Goal: Task Accomplishment & Management: Complete application form

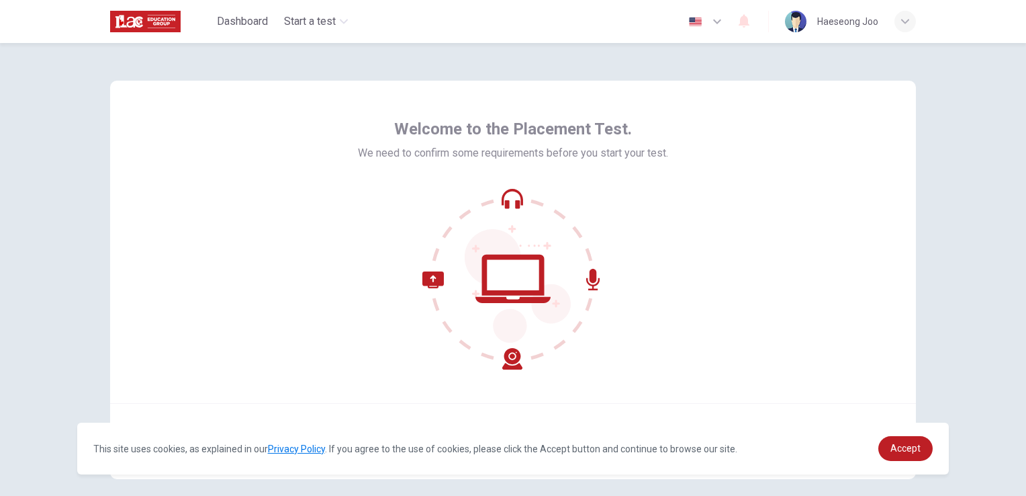
scroll to position [63, 0]
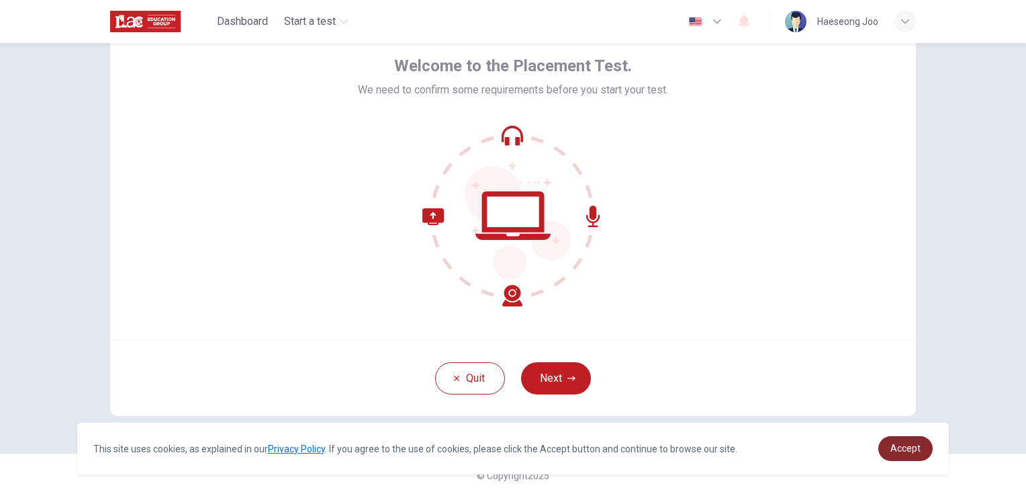
click at [898, 447] on span "Accept" at bounding box center [906, 448] width 30 height 11
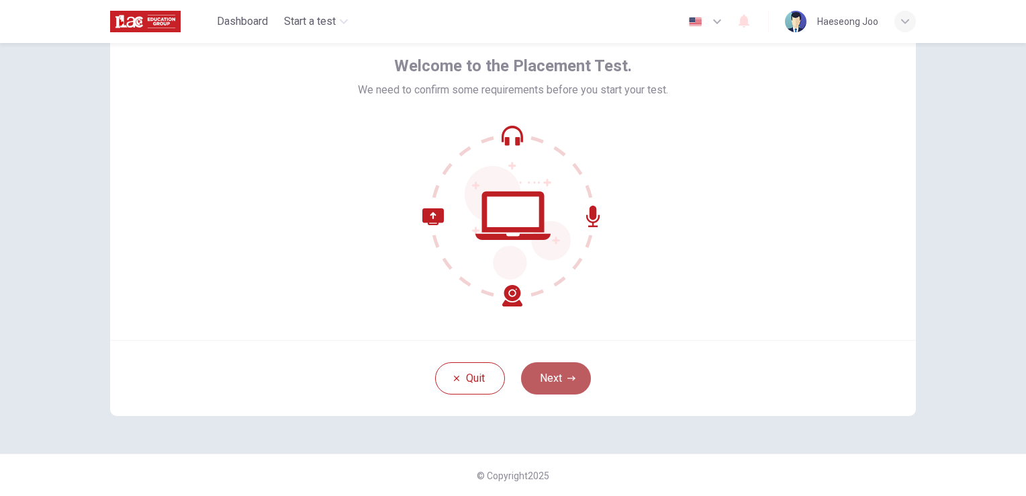
click at [560, 386] on button "Next" at bounding box center [556, 378] width 70 height 32
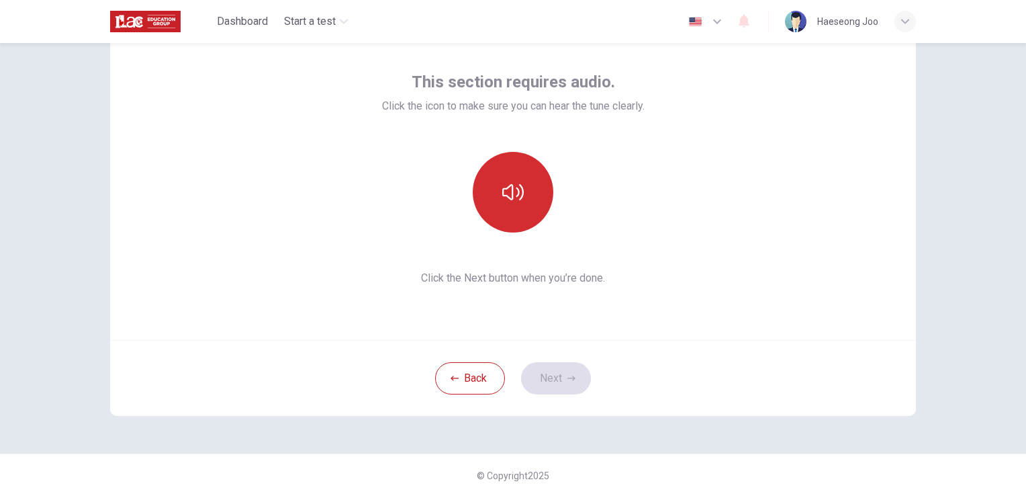
click at [513, 203] on button "button" at bounding box center [513, 192] width 81 height 81
click at [528, 216] on button "button" at bounding box center [513, 192] width 81 height 81
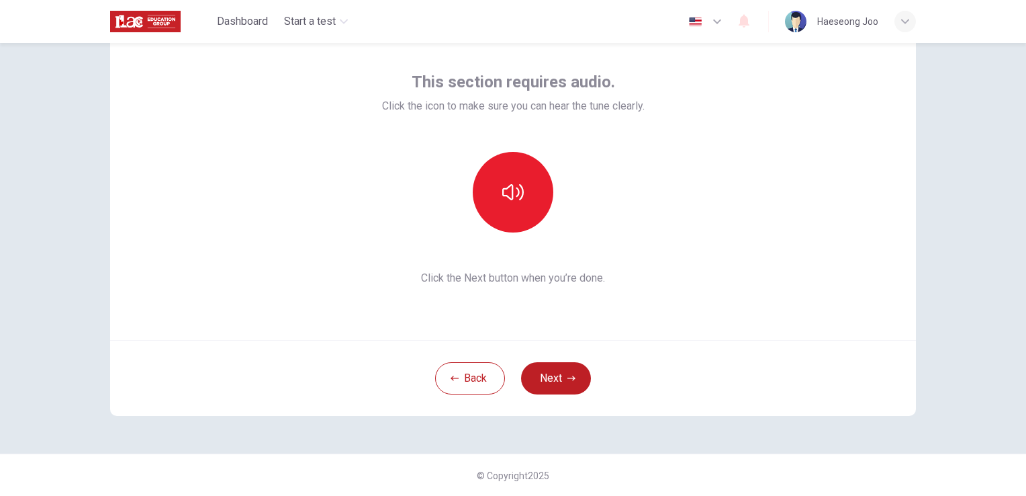
click at [570, 372] on button "Next" at bounding box center [556, 378] width 70 height 32
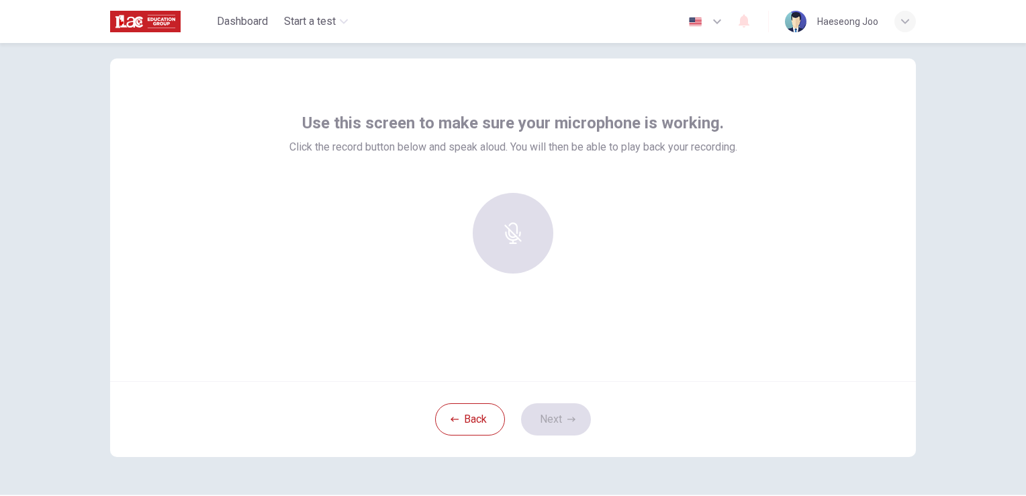
scroll to position [0, 0]
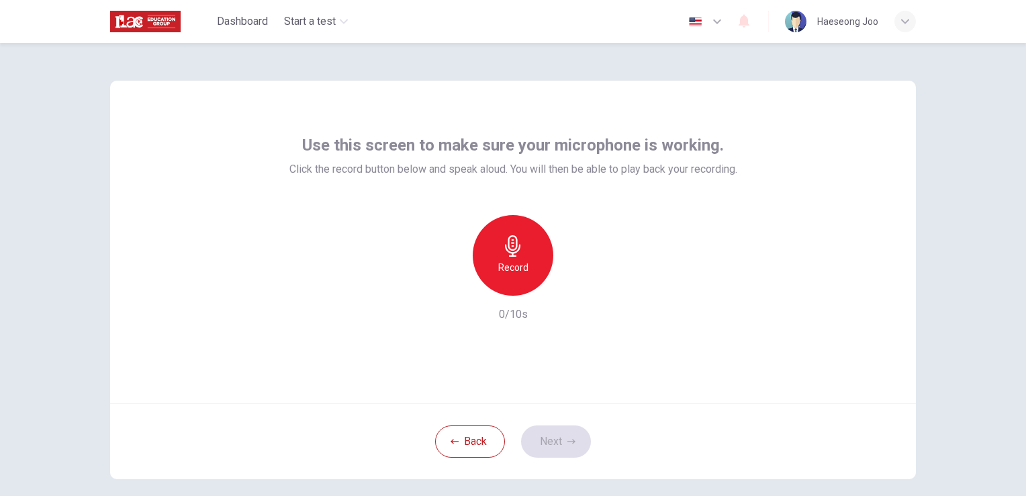
click at [527, 257] on div "Record" at bounding box center [513, 255] width 81 height 81
click at [559, 289] on div "Record" at bounding box center [513, 255] width 145 height 81
click at [560, 289] on div "Record" at bounding box center [513, 255] width 145 height 81
drag, startPoint x: 560, startPoint y: 289, endPoint x: 570, endPoint y: 289, distance: 9.4
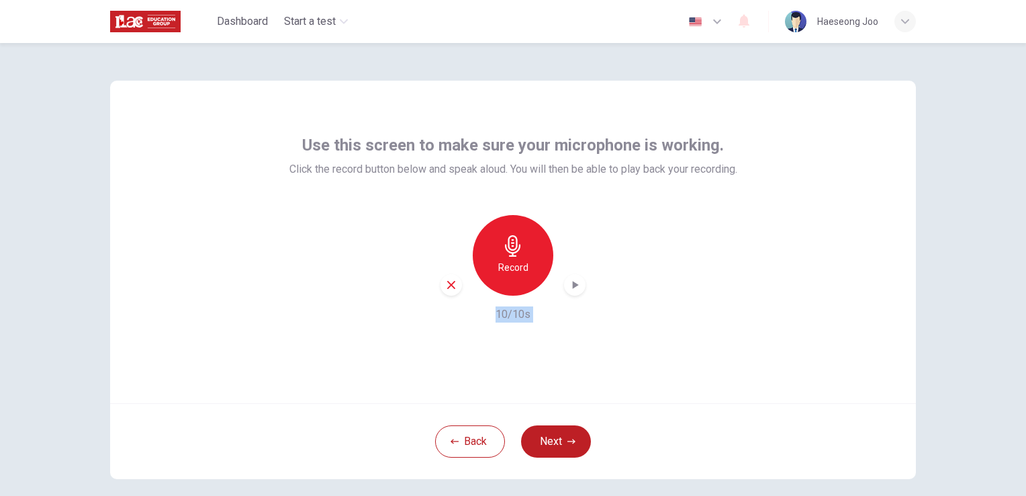
click at [570, 289] on icon "button" at bounding box center [574, 284] width 13 height 13
click at [557, 439] on button "Next" at bounding box center [556, 441] width 70 height 32
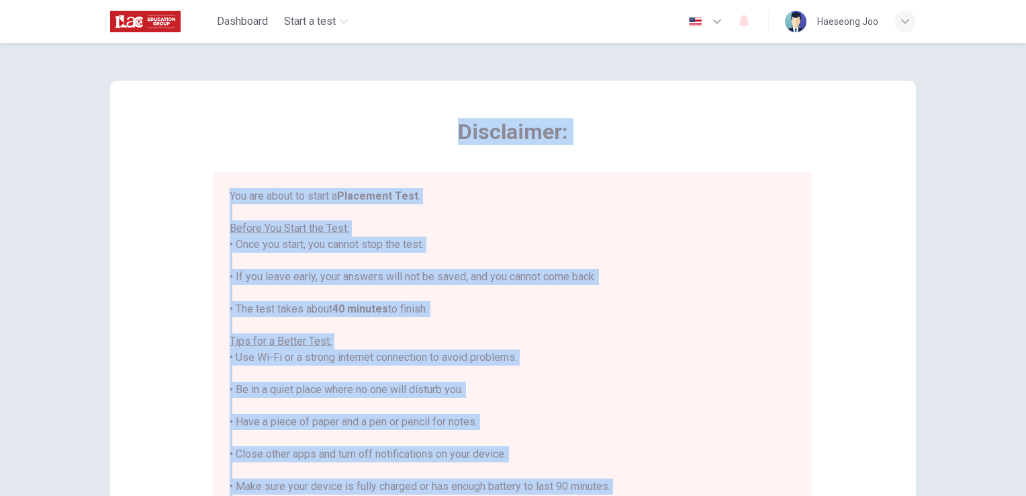
click at [680, 302] on div "You are about to start a Placement Test . Before You Start the Test: • Once you…" at bounding box center [513, 373] width 567 height 371
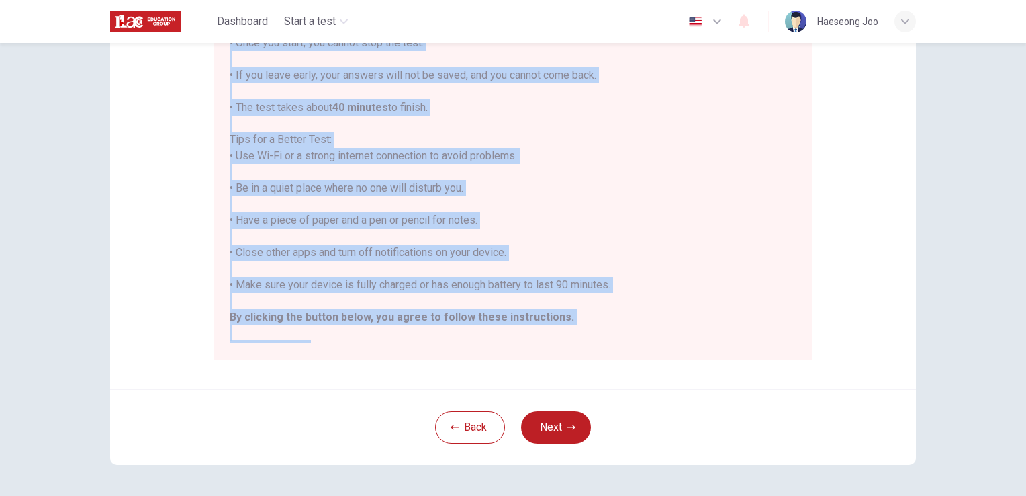
click at [821, 199] on div "Disclaimer: You are about to start a Placement Test . Before You Start the Test…" at bounding box center [513, 134] width 806 height 510
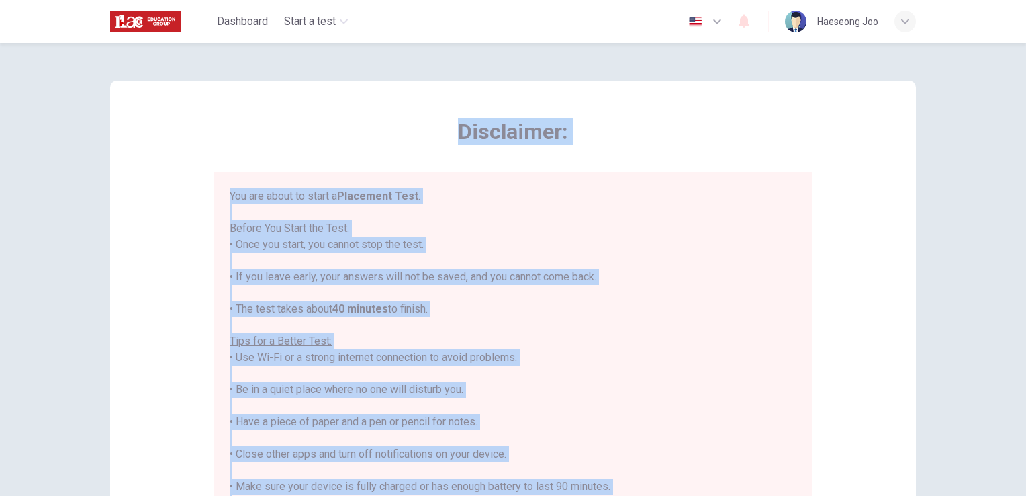
click at [581, 120] on span "Disclaimer:" at bounding box center [513, 131] width 599 height 27
click at [387, 133] on span "Disclaimer:" at bounding box center [513, 131] width 599 height 27
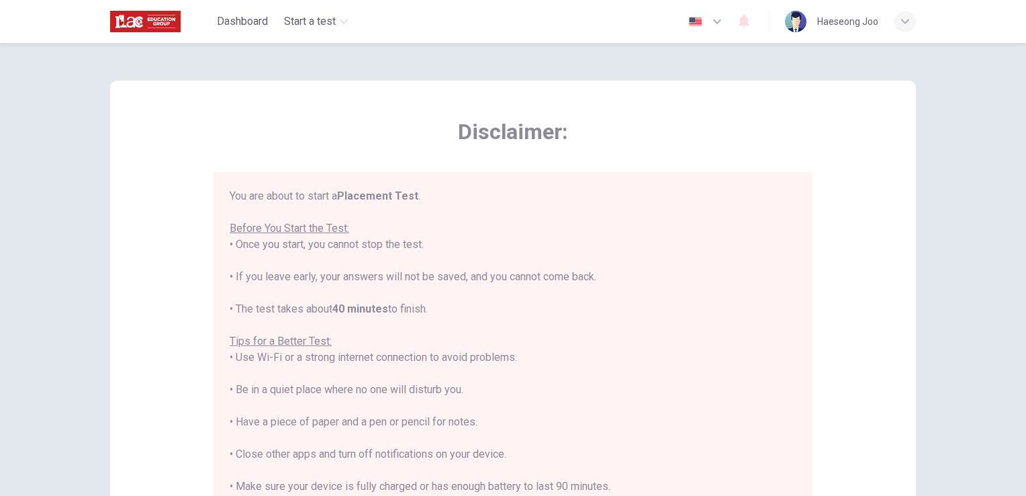
click at [347, 142] on span "Disclaimer:" at bounding box center [513, 131] width 599 height 27
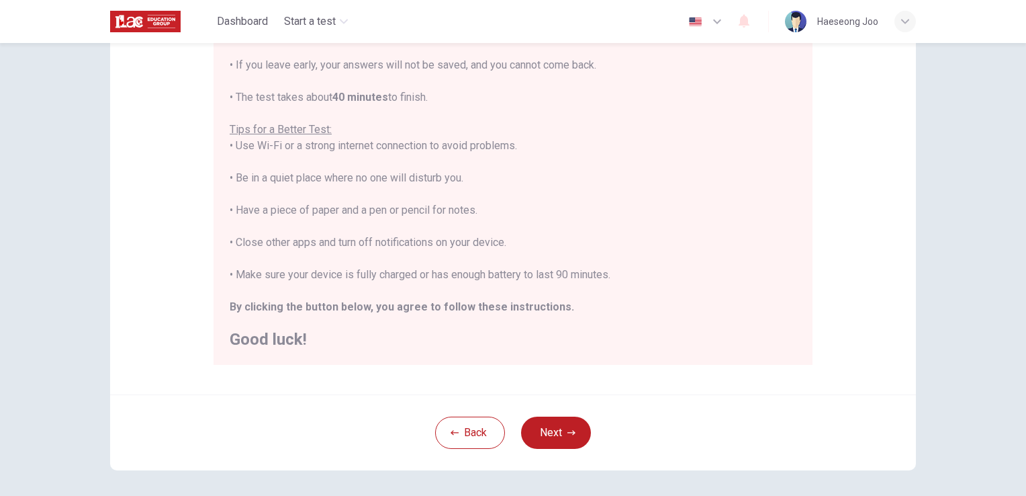
scroll to position [201, 0]
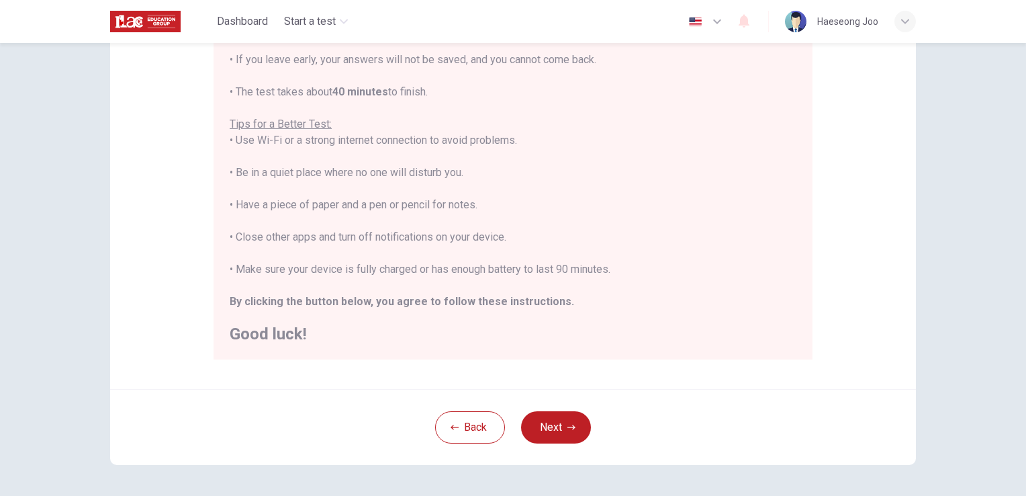
click at [571, 432] on button "Next" at bounding box center [556, 427] width 70 height 32
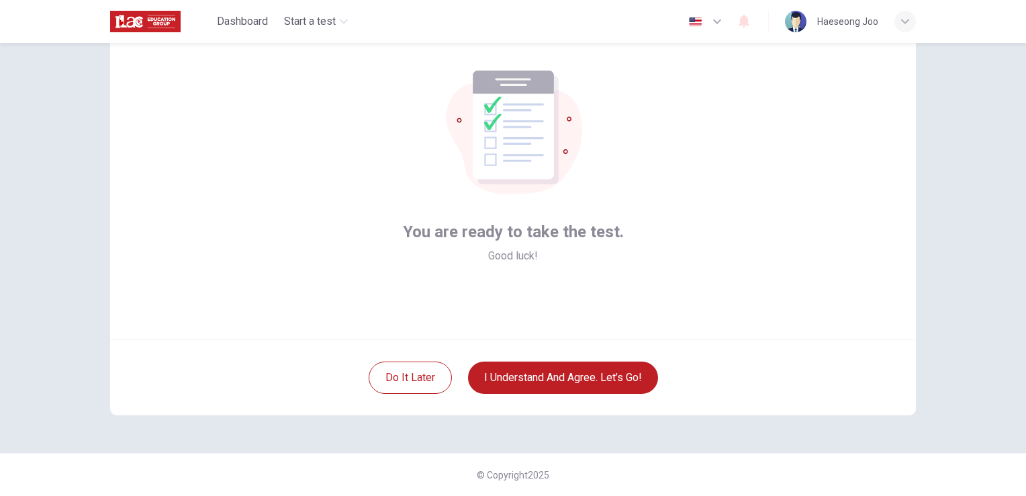
click at [570, 420] on div "You are ready to take the test. Good luck! Do it later I understand and agree. …" at bounding box center [513, 216] width 849 height 474
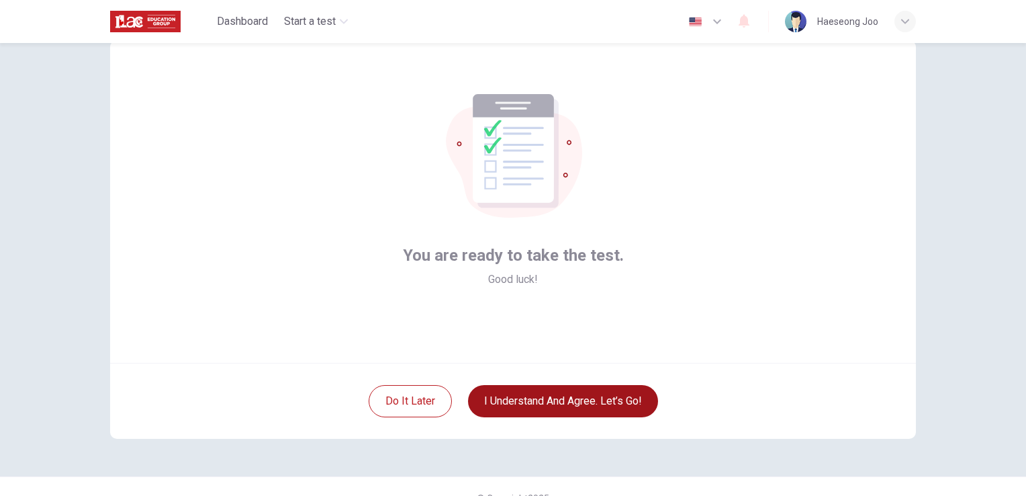
scroll to position [63, 0]
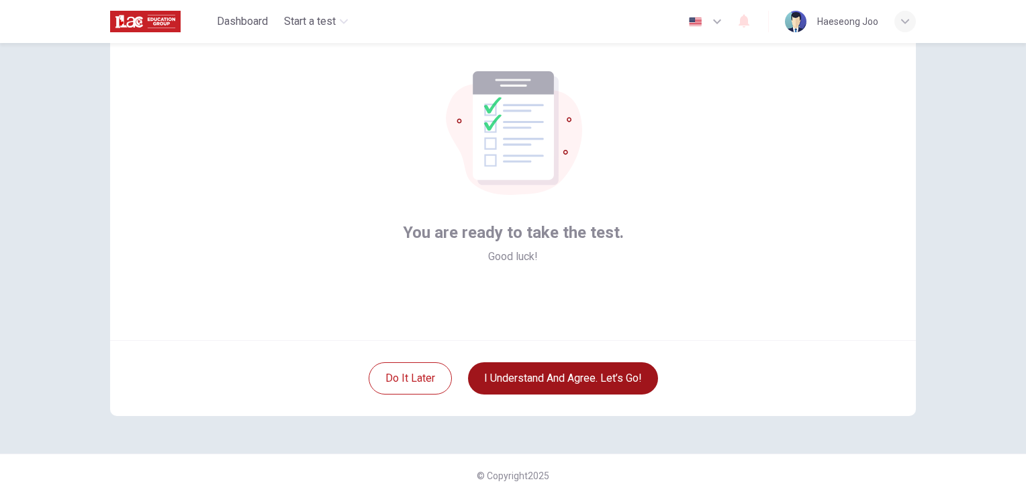
click at [559, 380] on button "I understand and agree. Let’s go!" at bounding box center [563, 378] width 190 height 32
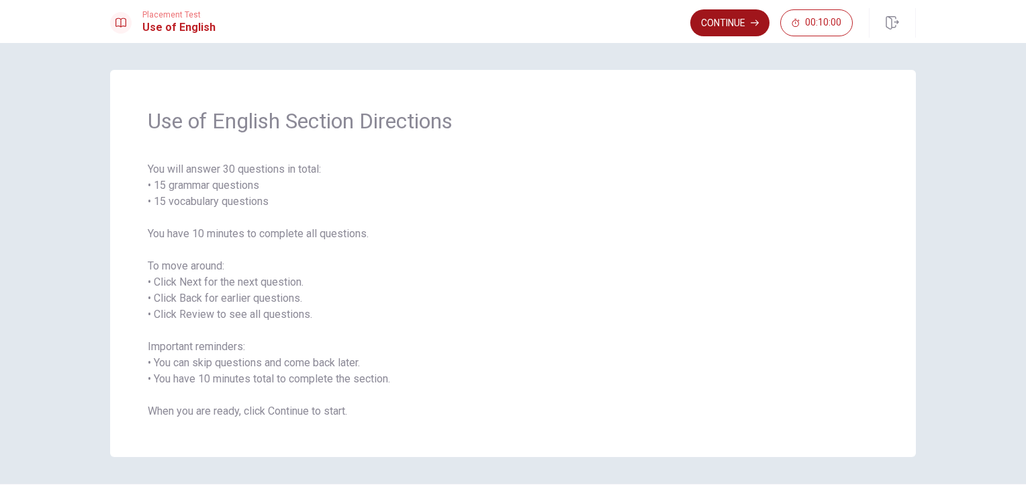
click at [732, 17] on button "Continue" at bounding box center [729, 22] width 79 height 27
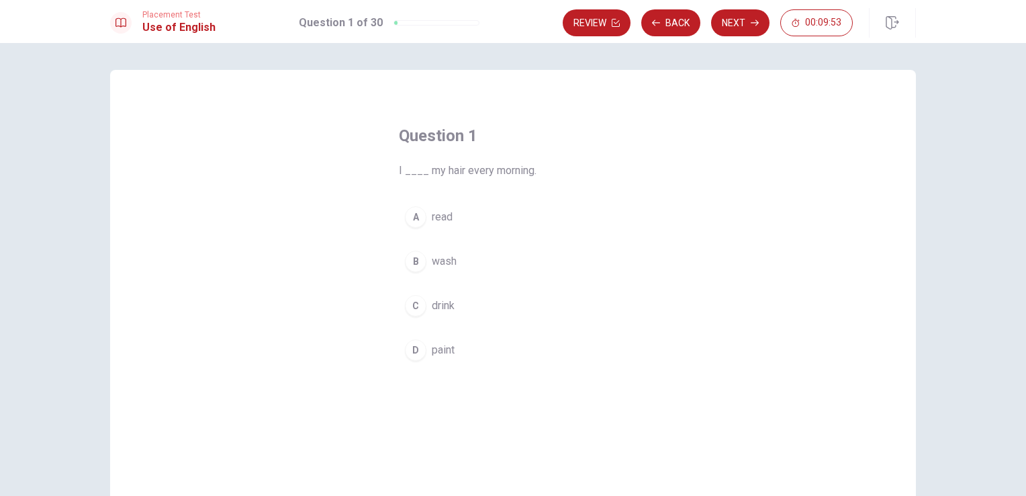
click at [449, 268] on span "wash" at bounding box center [444, 261] width 25 height 16
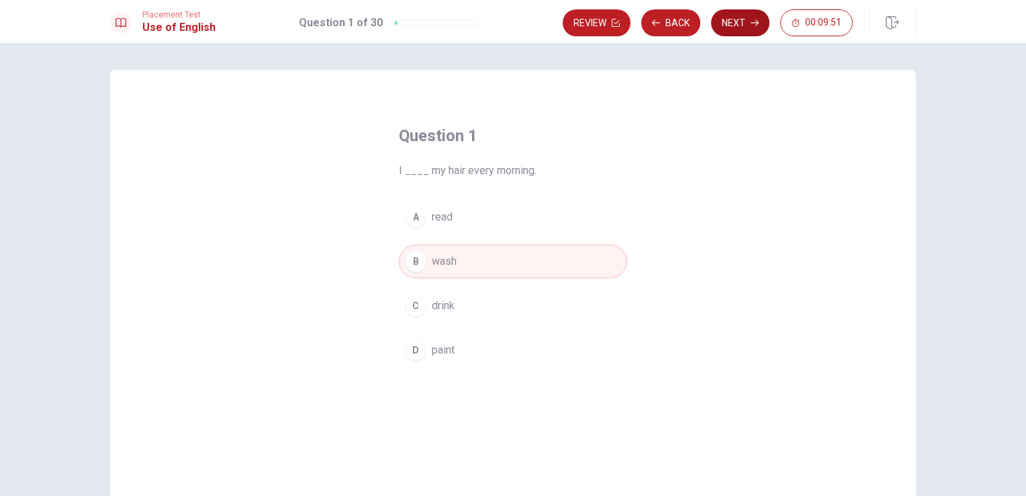
click at [755, 21] on icon "button" at bounding box center [755, 23] width 8 height 8
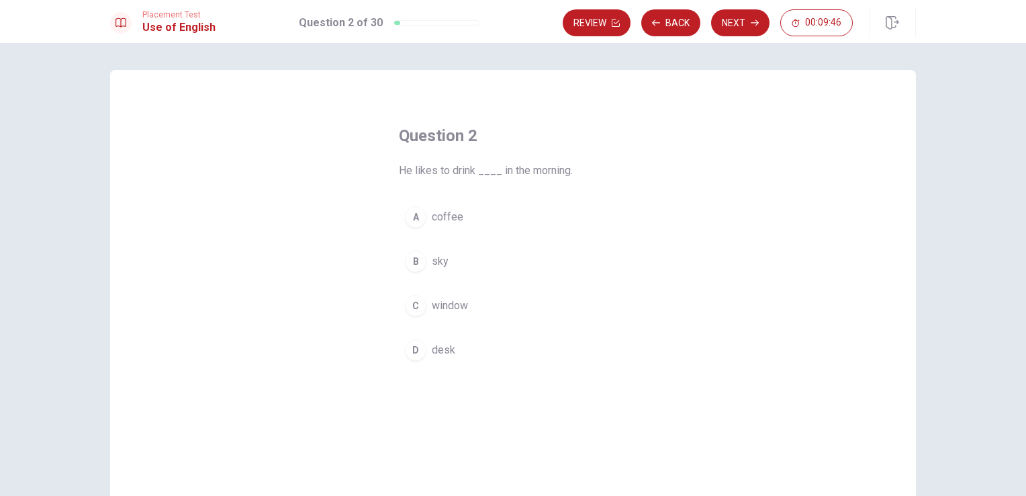
click at [445, 222] on span "coffee" at bounding box center [448, 217] width 32 height 16
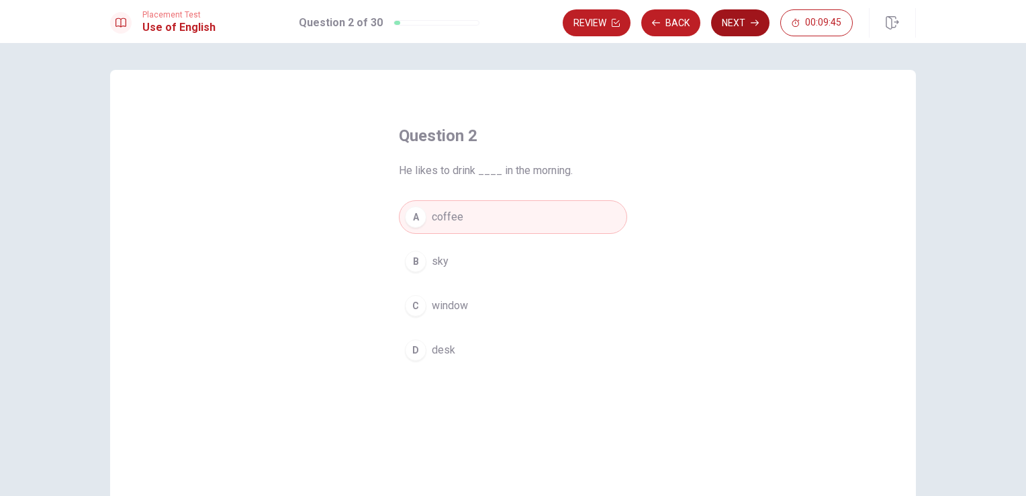
click at [737, 16] on button "Next" at bounding box center [740, 22] width 58 height 27
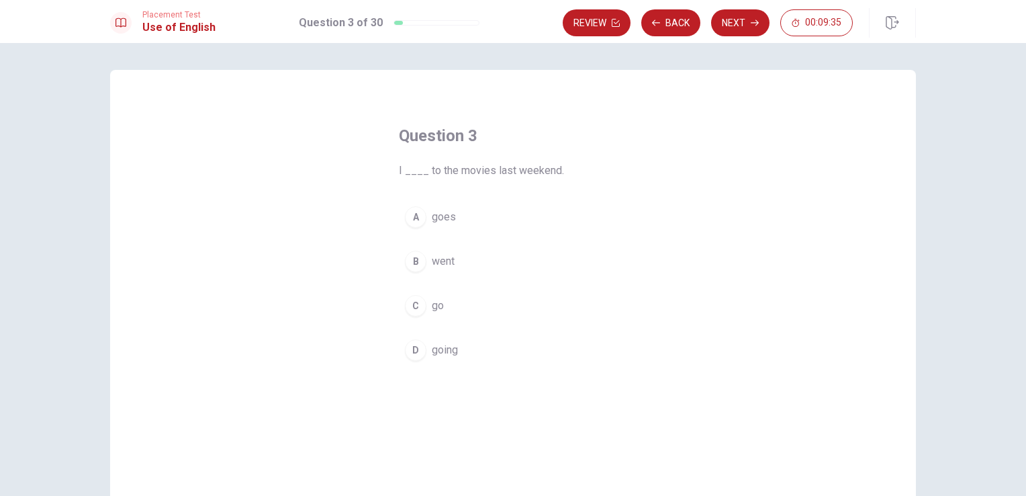
click at [436, 269] on span "went" at bounding box center [443, 261] width 23 height 16
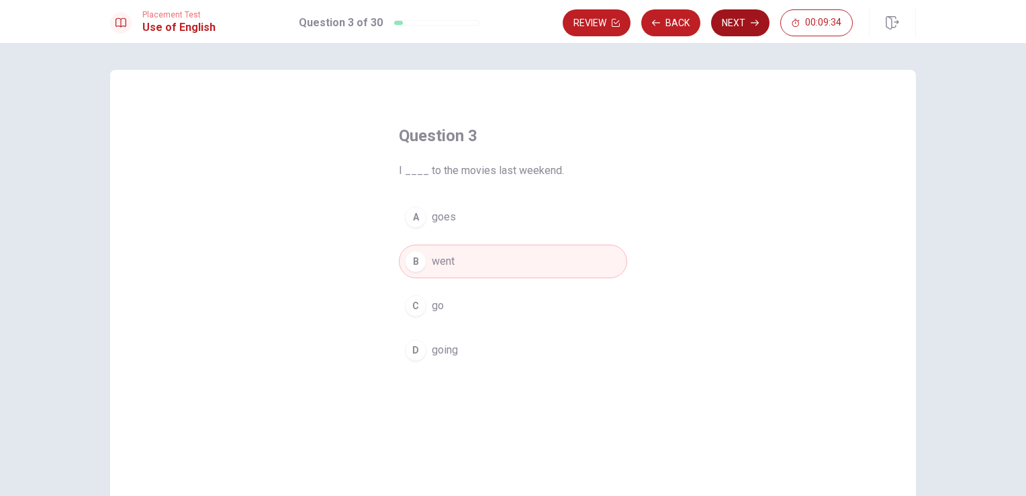
click at [752, 22] on icon "button" at bounding box center [755, 23] width 8 height 6
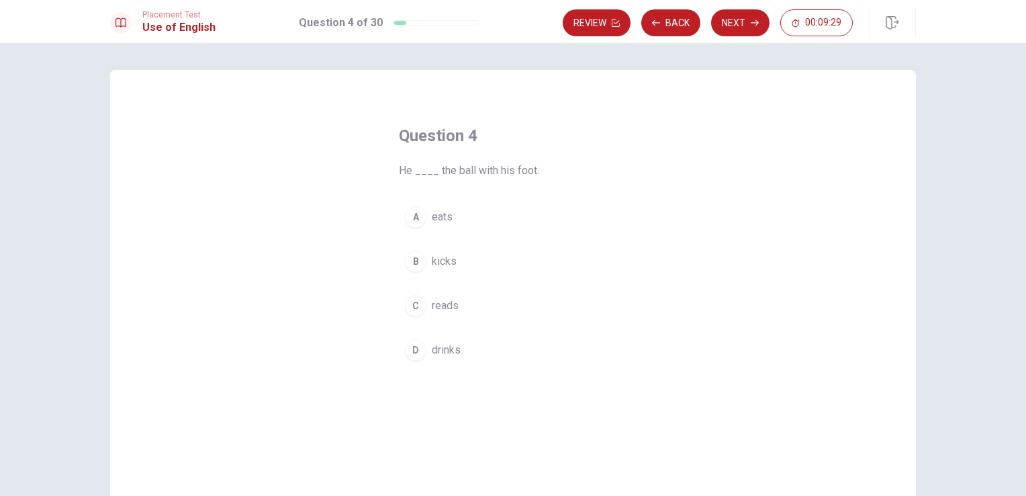
click at [446, 275] on button "B kicks" at bounding box center [513, 261] width 228 height 34
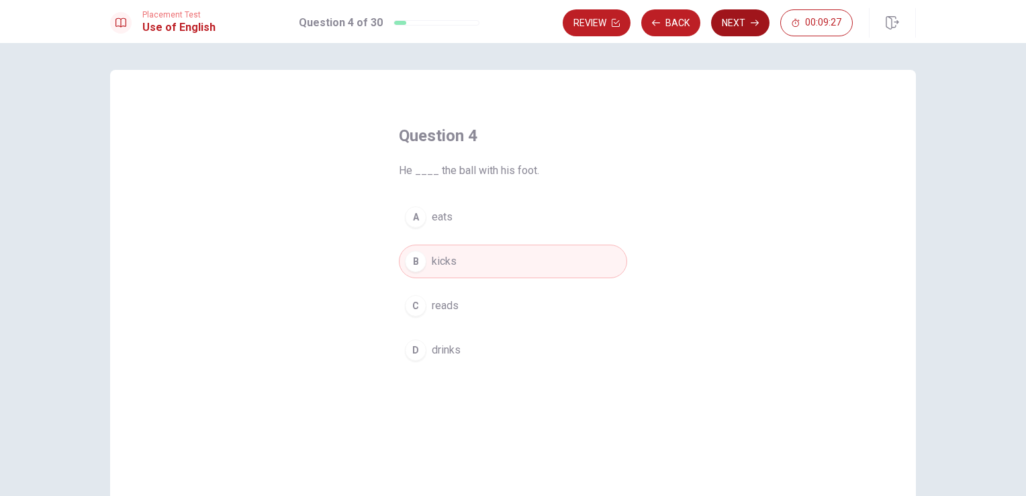
click at [737, 30] on button "Next" at bounding box center [740, 22] width 58 height 27
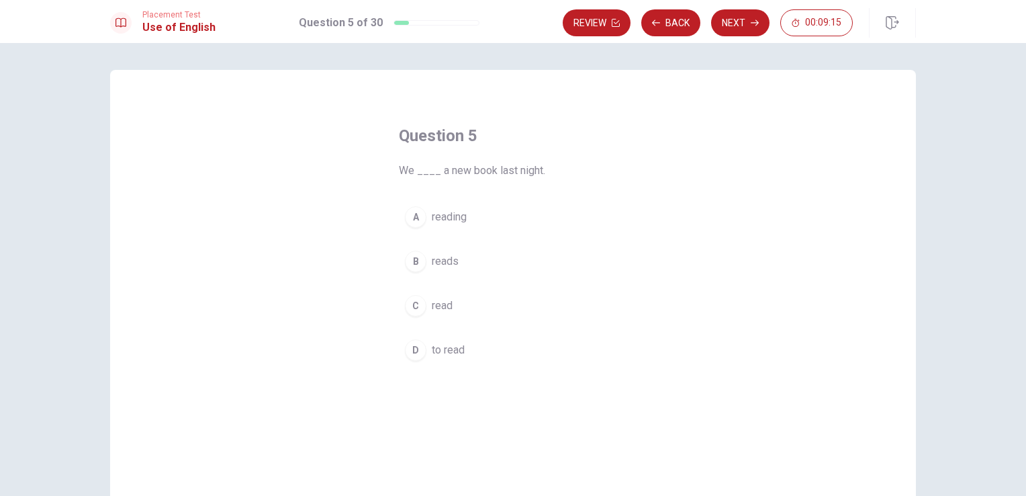
click at [443, 312] on span "read" at bounding box center [442, 306] width 21 height 16
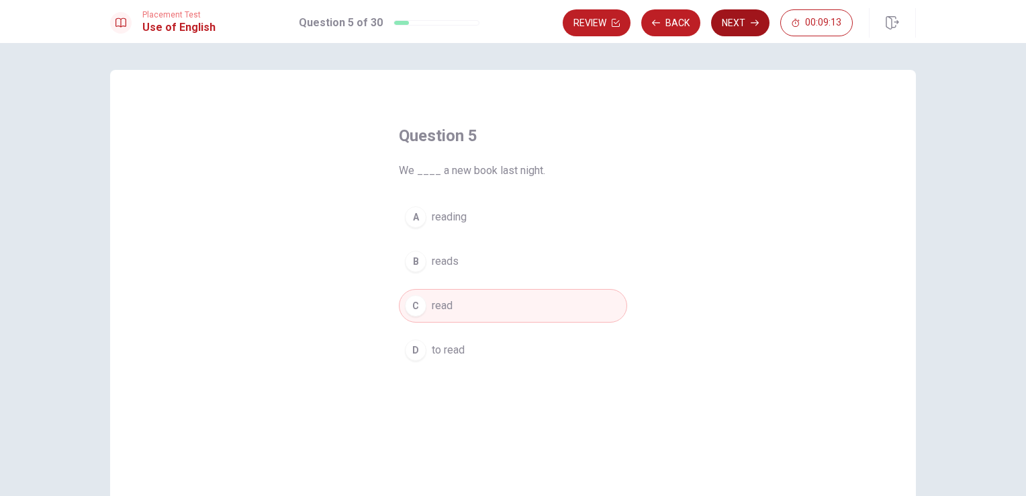
click at [726, 21] on button "Next" at bounding box center [740, 22] width 58 height 27
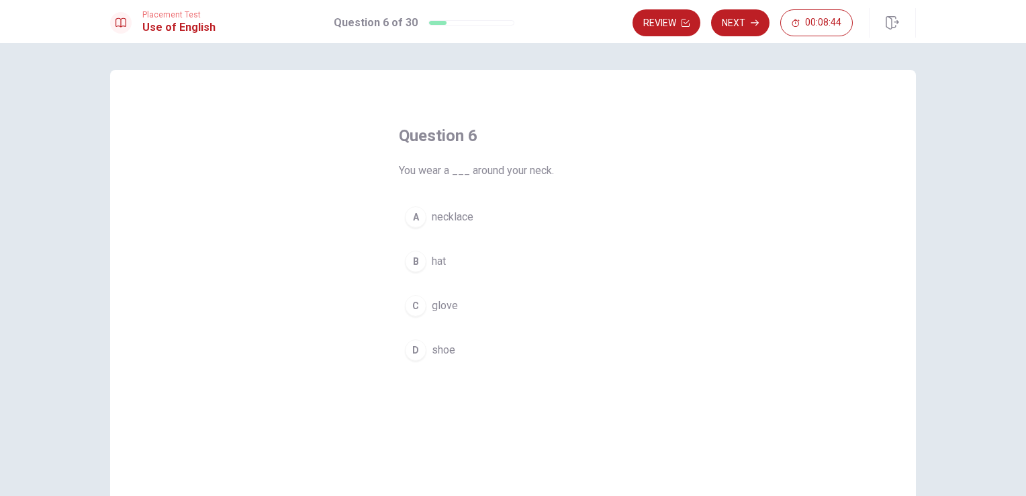
click at [443, 212] on span "necklace" at bounding box center [453, 217] width 42 height 16
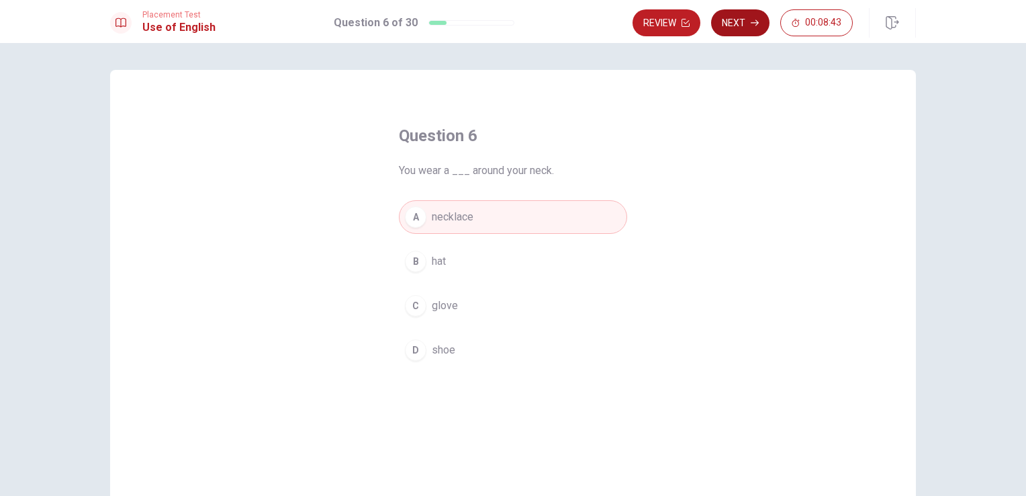
click at [752, 24] on icon "button" at bounding box center [755, 23] width 8 height 8
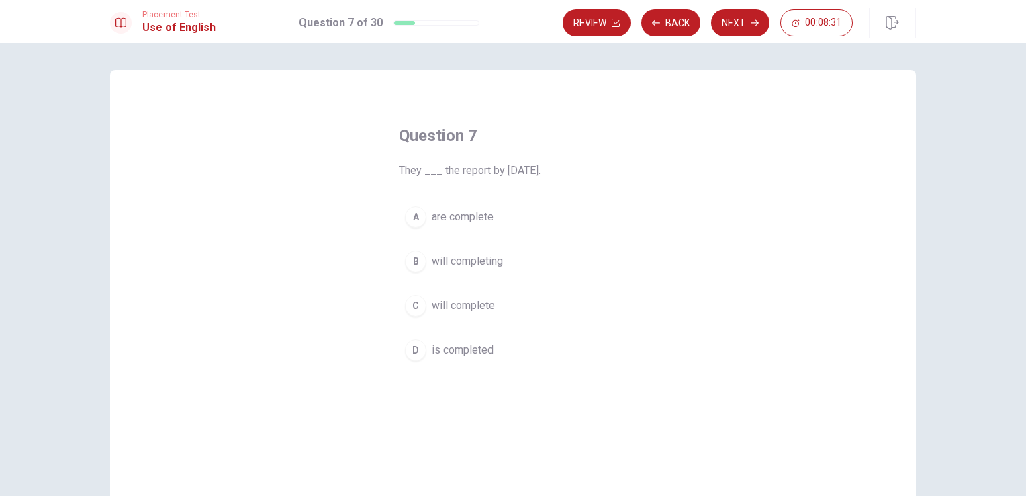
click at [480, 310] on span "will complete" at bounding box center [463, 306] width 63 height 16
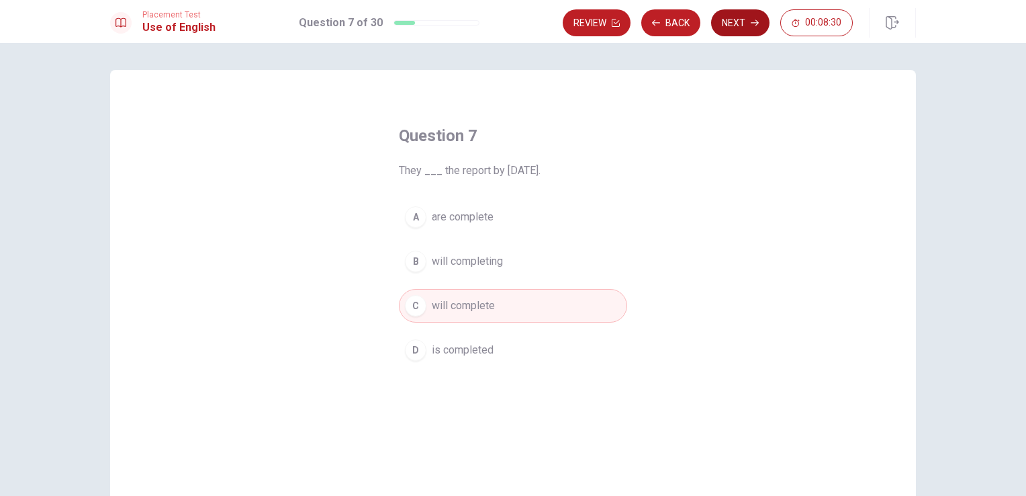
click at [741, 24] on button "Next" at bounding box center [740, 22] width 58 height 27
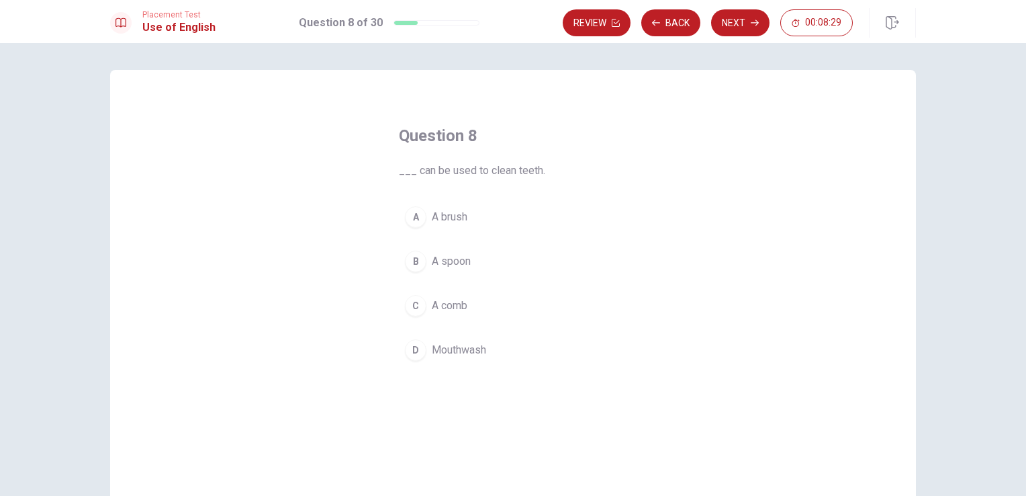
scroll to position [21, 0]
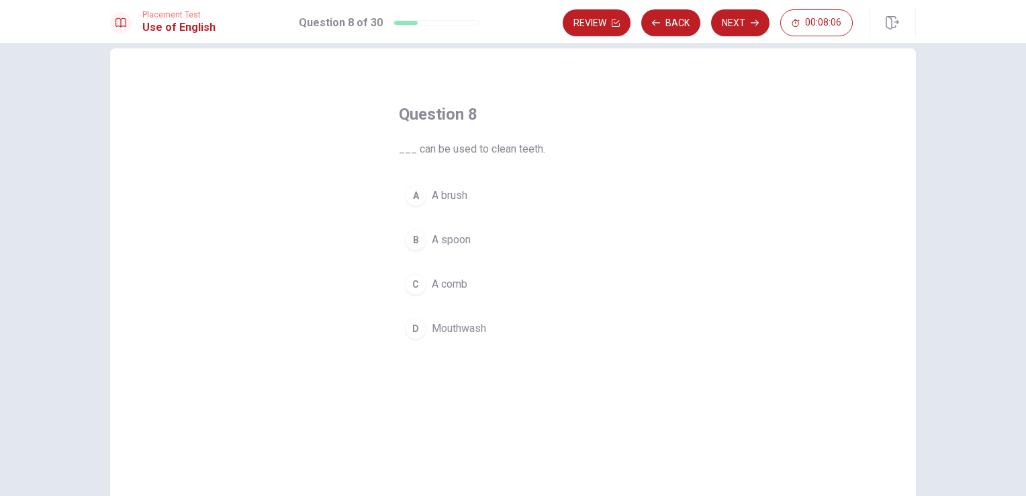
click at [449, 202] on span "A brush" at bounding box center [450, 195] width 36 height 16
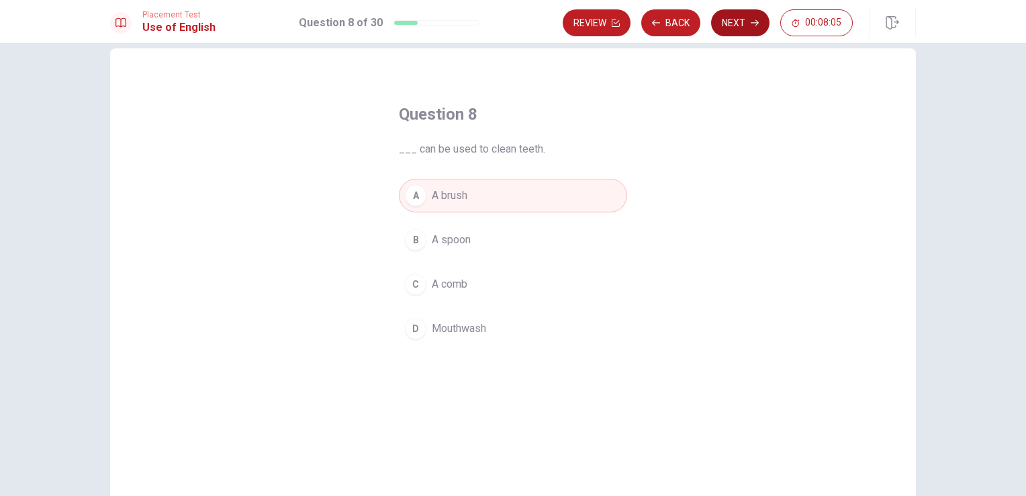
click at [736, 29] on button "Next" at bounding box center [740, 22] width 58 height 27
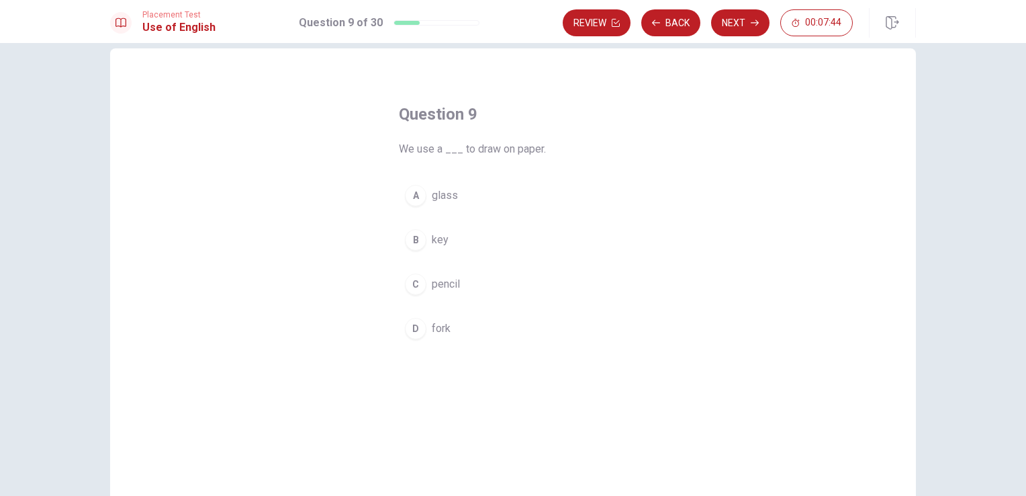
click at [427, 298] on button "C pencil" at bounding box center [513, 284] width 228 height 34
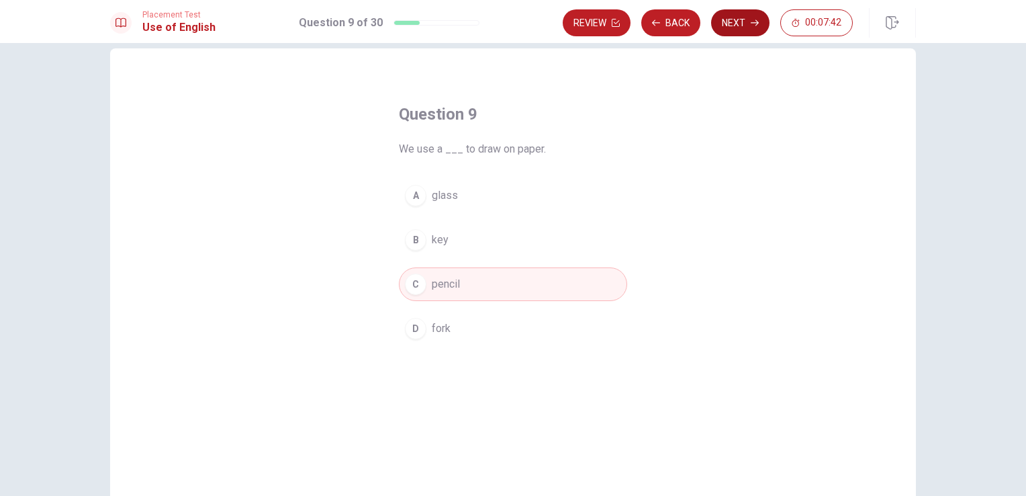
click at [735, 35] on button "Next" at bounding box center [740, 22] width 58 height 27
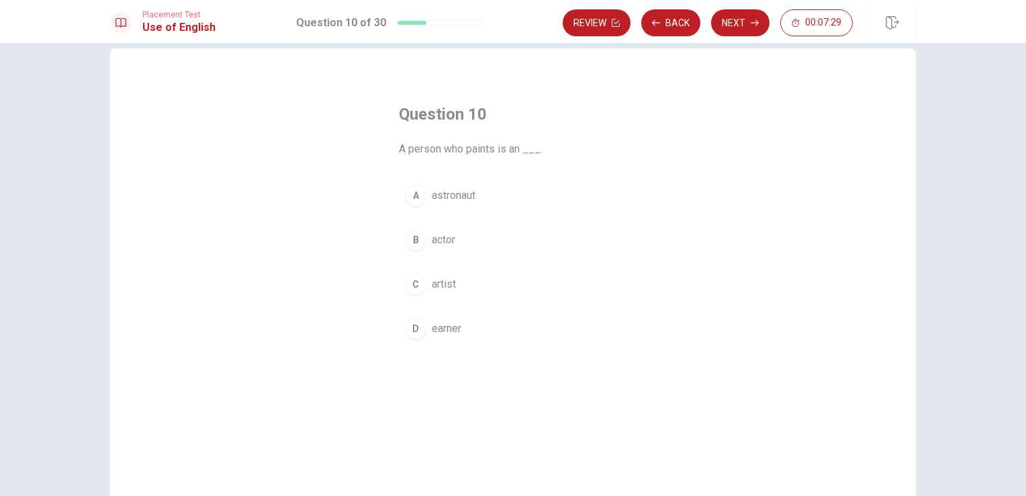
click at [436, 277] on span "artist" at bounding box center [444, 284] width 24 height 16
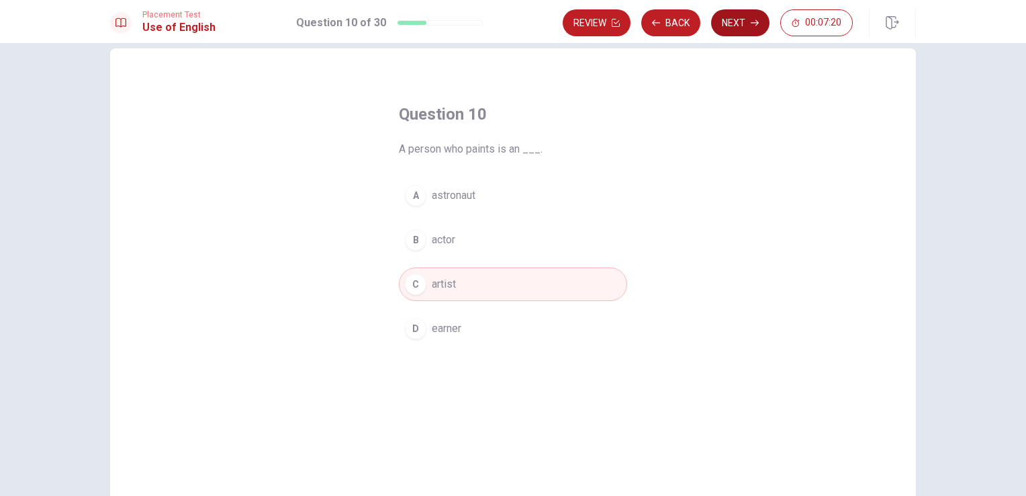
click at [733, 17] on button "Next" at bounding box center [740, 22] width 58 height 27
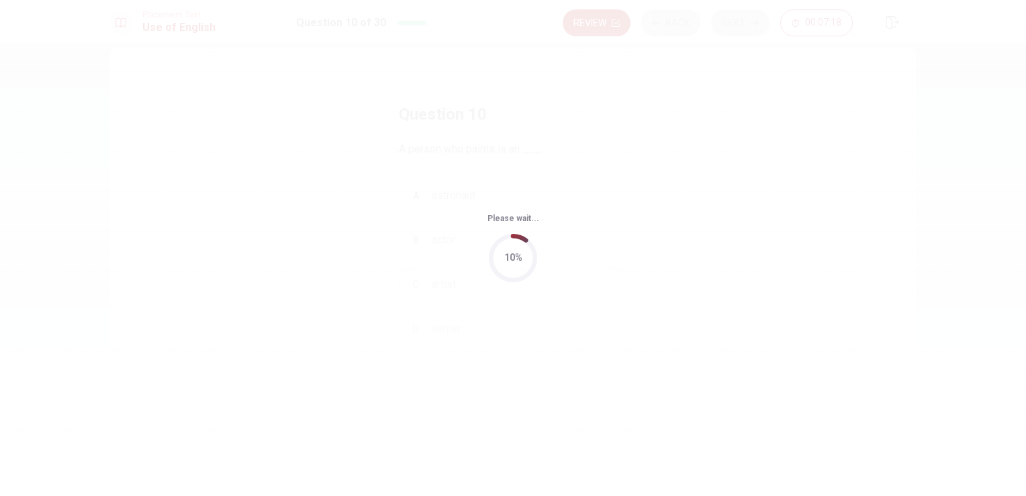
scroll to position [0, 0]
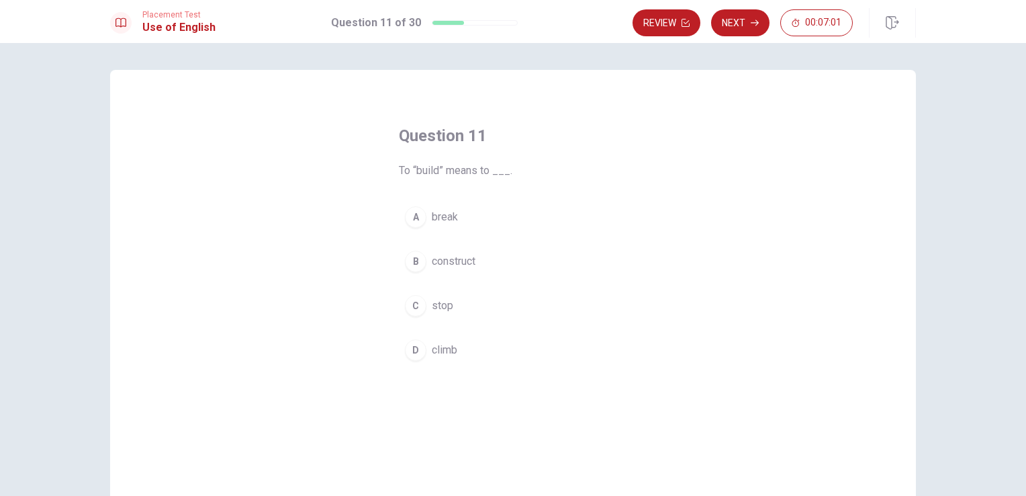
click at [449, 266] on span "construct" at bounding box center [454, 261] width 44 height 16
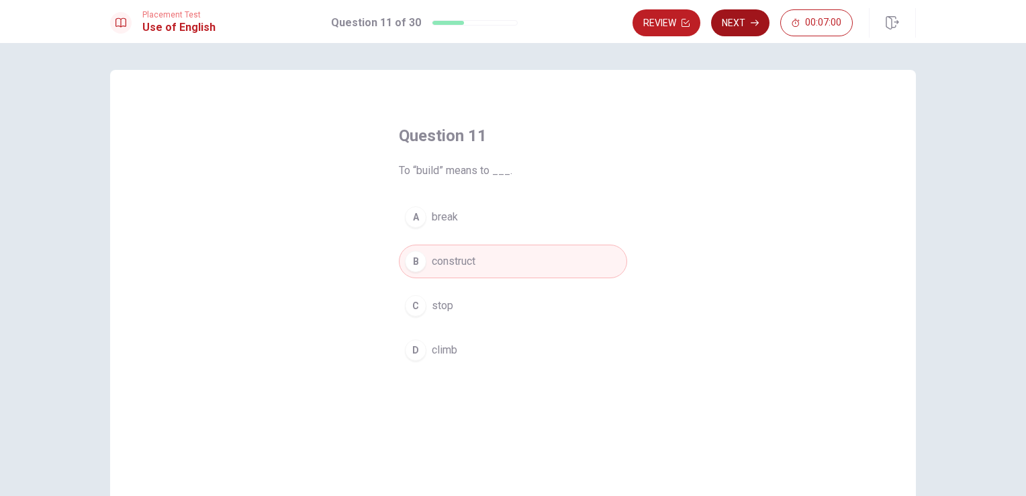
click at [743, 18] on button "Next" at bounding box center [740, 22] width 58 height 27
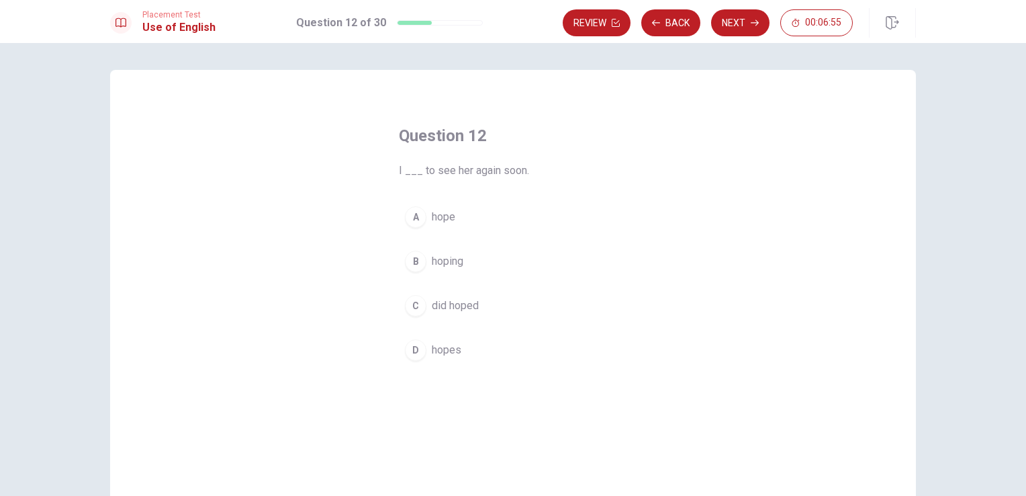
click at [433, 222] on span "hope" at bounding box center [444, 217] width 24 height 16
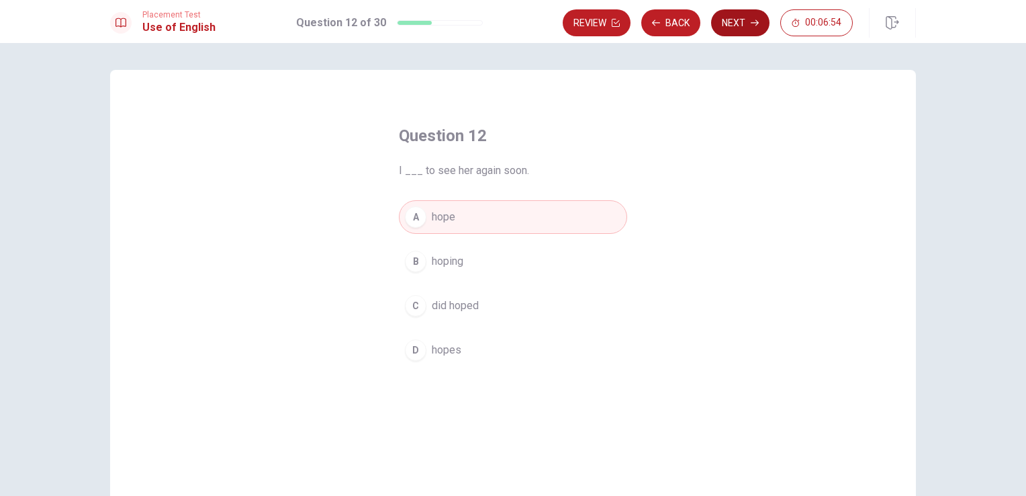
click at [741, 26] on button "Next" at bounding box center [740, 22] width 58 height 27
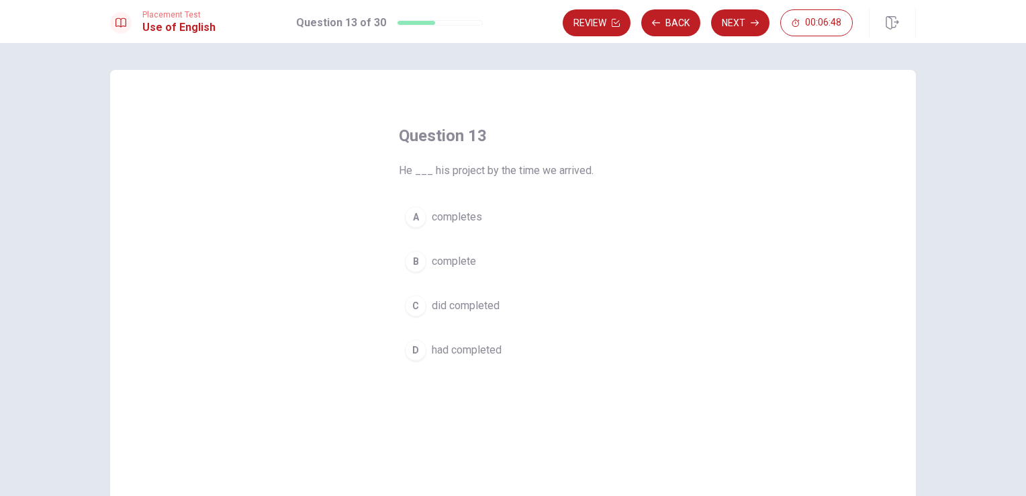
click at [685, 353] on div "Question 13 He ___ his project by the time we arrived. A completes B complete C…" at bounding box center [513, 303] width 806 height 467
click at [678, 16] on button "Back" at bounding box center [670, 22] width 59 height 27
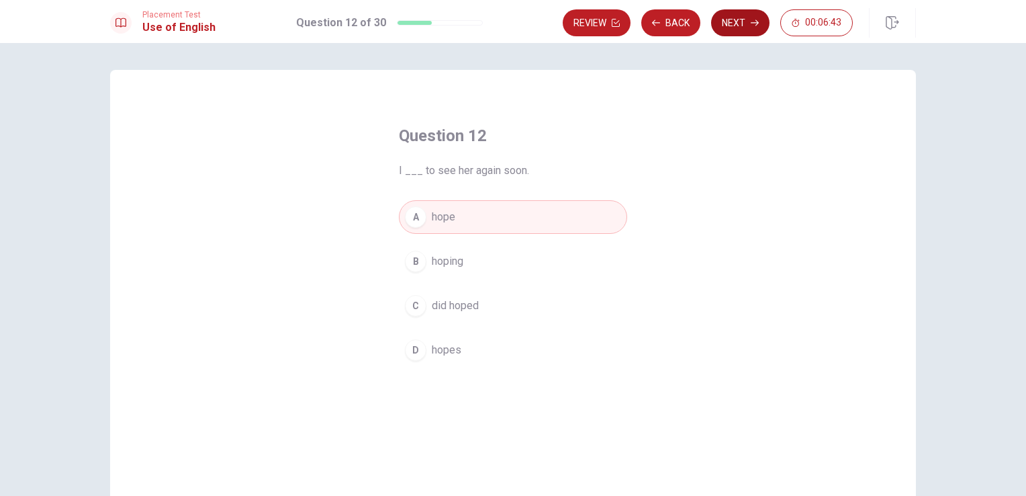
click at [733, 24] on button "Next" at bounding box center [740, 22] width 58 height 27
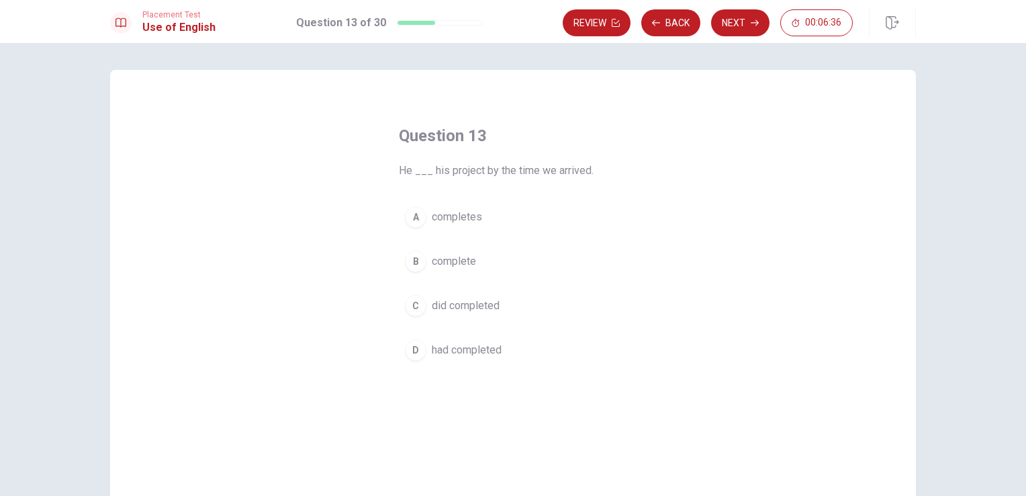
click at [485, 312] on span "did completed" at bounding box center [466, 306] width 68 height 16
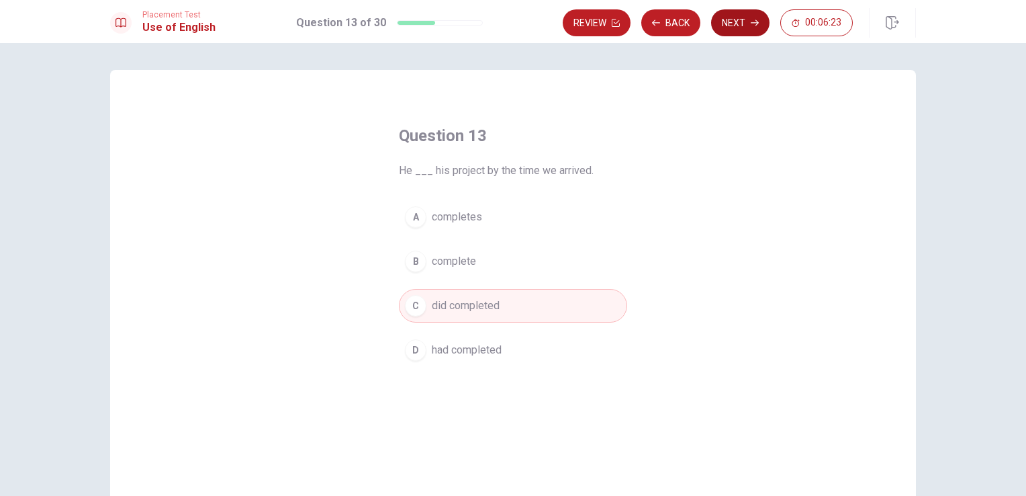
click at [755, 35] on button "Next" at bounding box center [740, 22] width 58 height 27
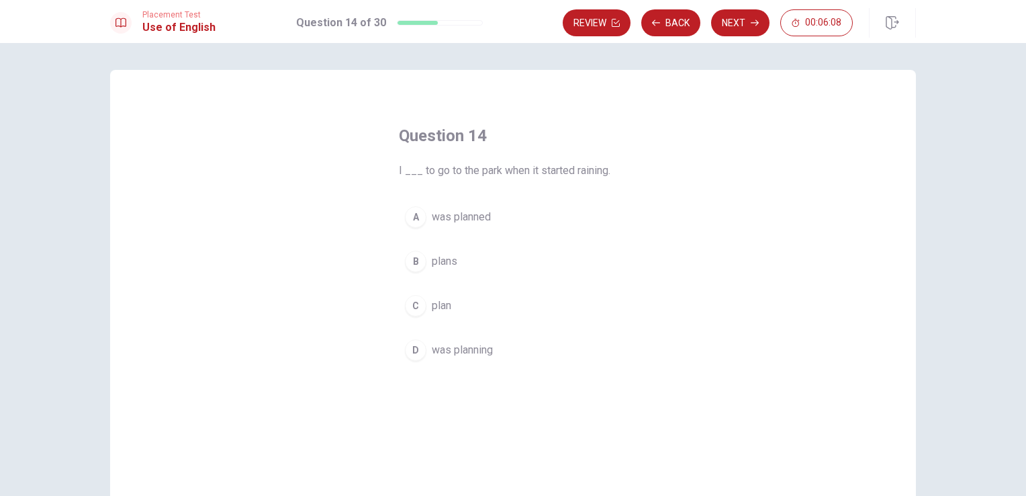
click at [486, 354] on span "was planning" at bounding box center [462, 350] width 61 height 16
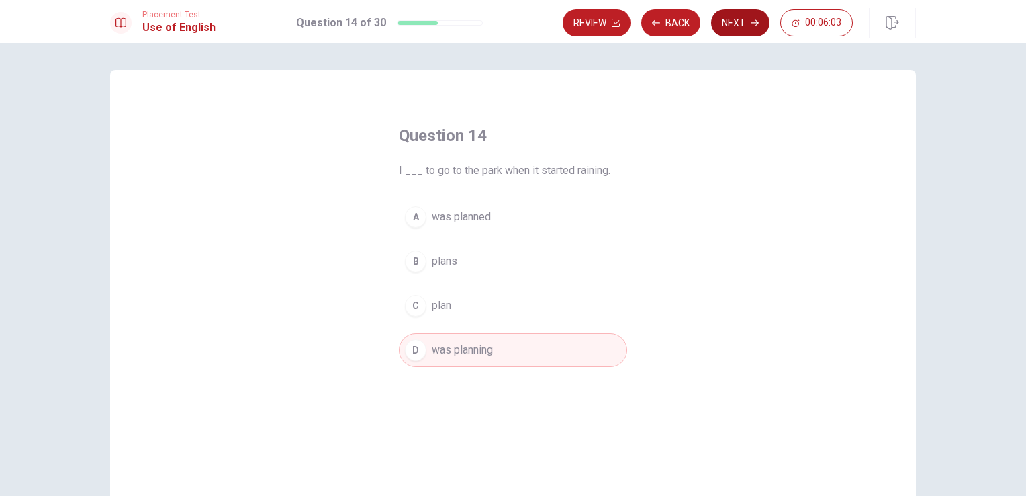
click at [753, 26] on icon "button" at bounding box center [755, 23] width 8 height 8
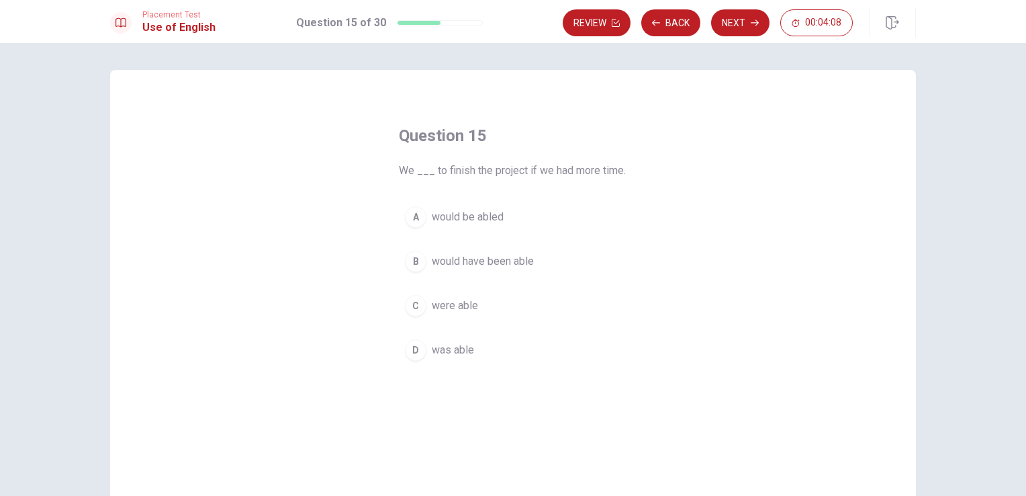
click at [407, 227] on button "A would be abled" at bounding box center [513, 217] width 228 height 34
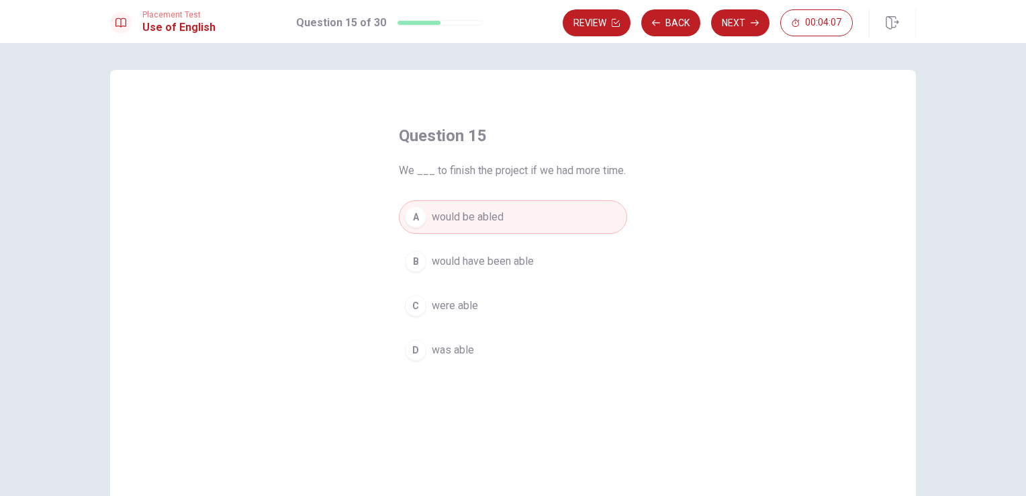
click at [411, 222] on div "A" at bounding box center [415, 216] width 21 height 21
click at [743, 21] on button "Next" at bounding box center [740, 22] width 58 height 27
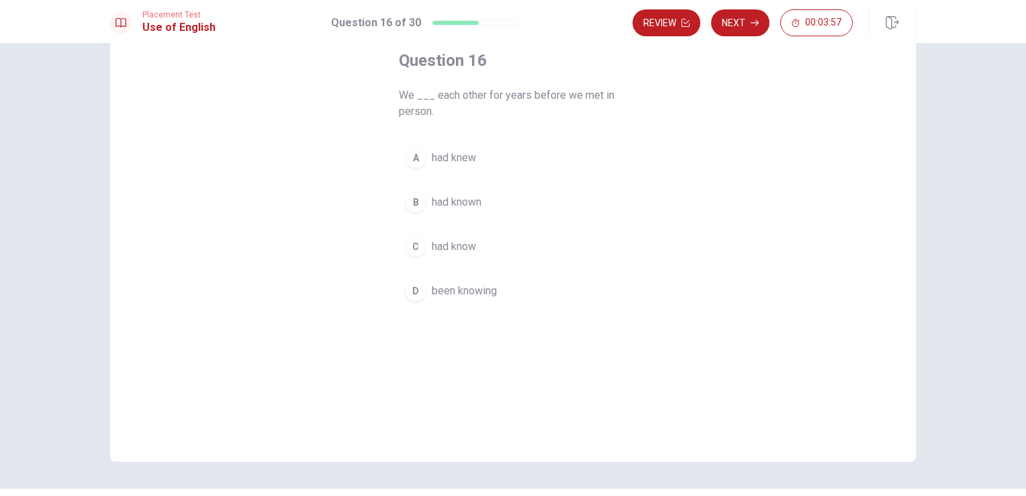
scroll to position [75, 0]
click at [784, 310] on div "Question 16 We ___ each other for years before we met in person. A had knew B h…" at bounding box center [513, 228] width 806 height 467
click at [478, 215] on button "B had known" at bounding box center [513, 202] width 228 height 34
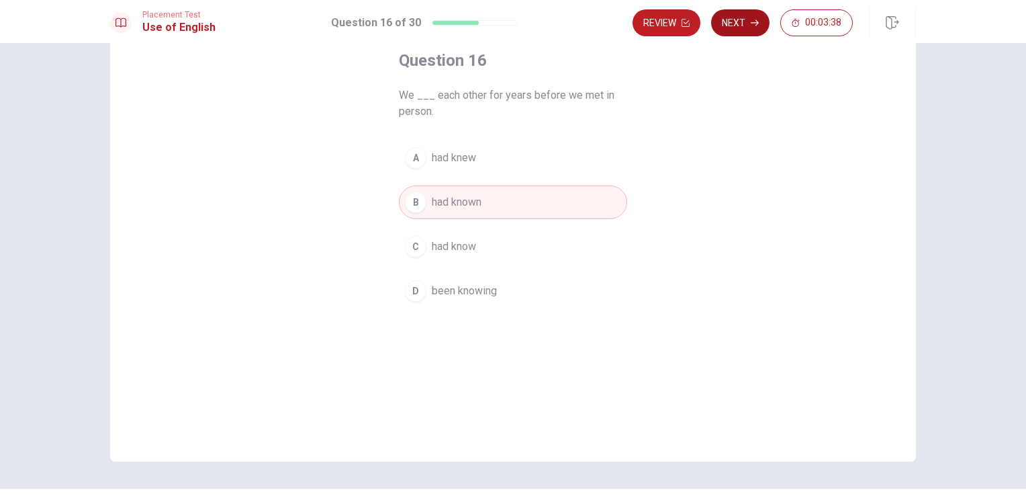
click at [752, 22] on icon "button" at bounding box center [755, 23] width 8 height 6
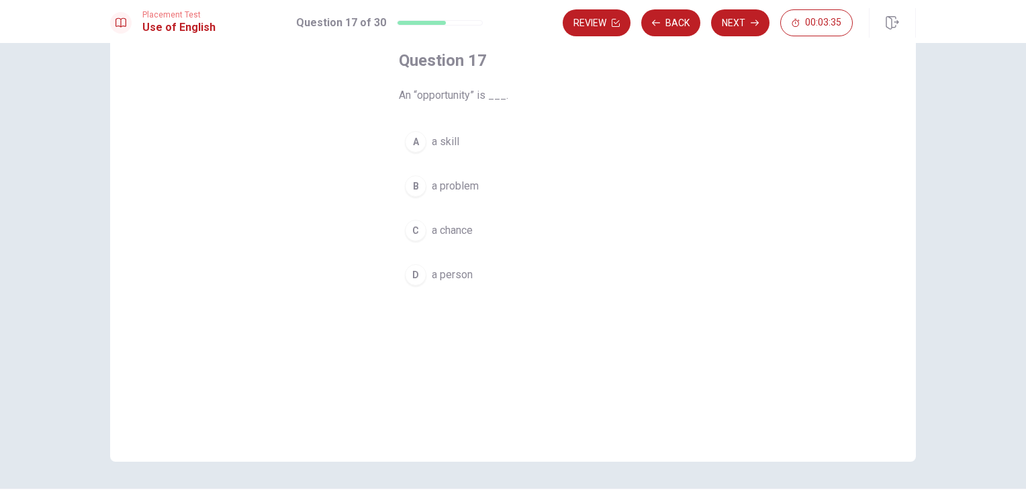
click at [447, 236] on span "a chance" at bounding box center [452, 230] width 41 height 16
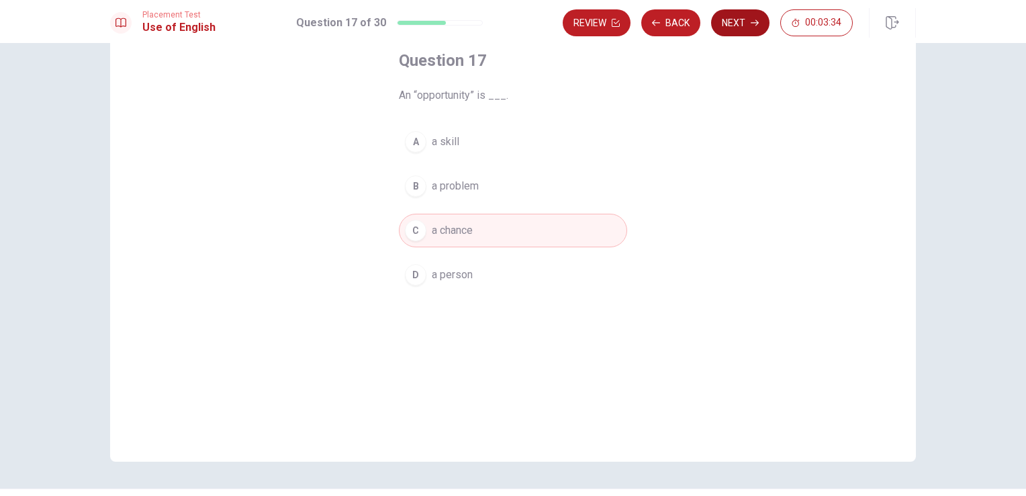
click at [755, 24] on icon "button" at bounding box center [755, 23] width 8 height 8
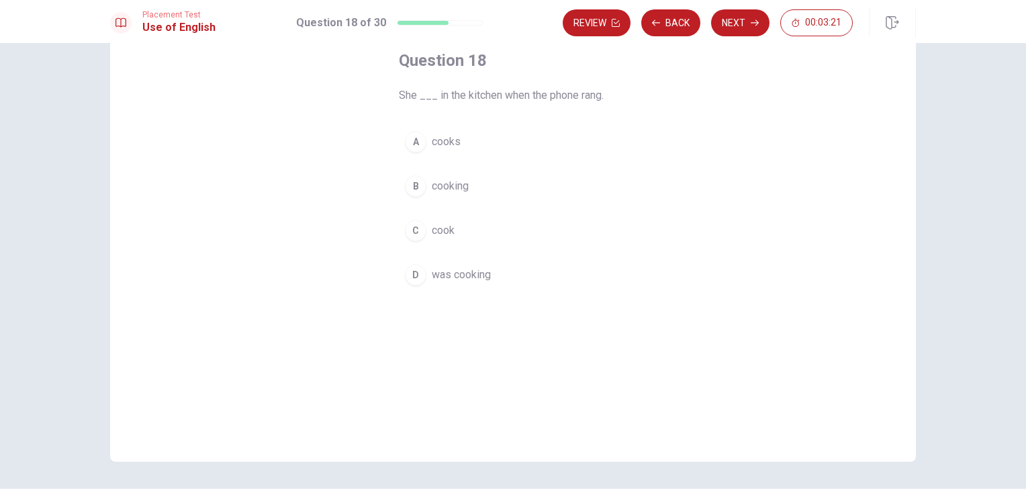
click at [484, 279] on span "was cooking" at bounding box center [461, 275] width 59 height 16
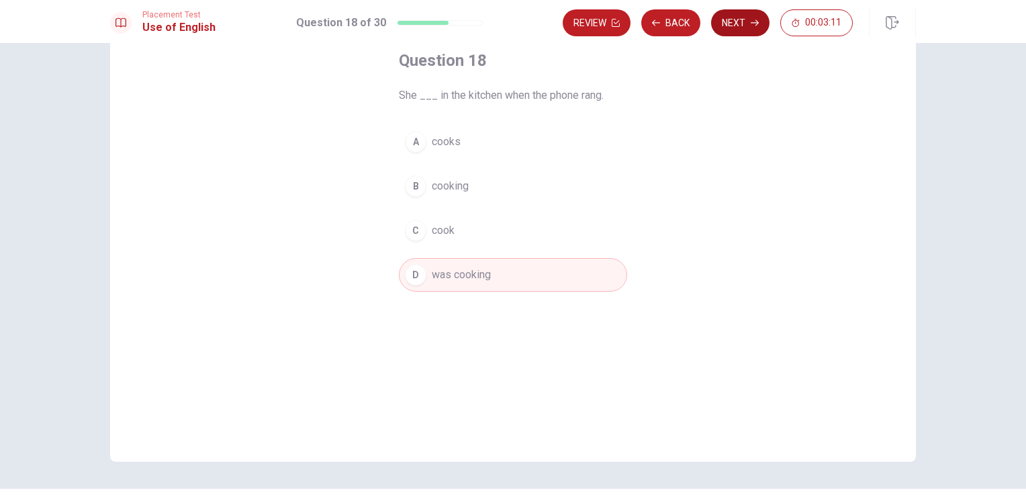
click at [739, 24] on button "Next" at bounding box center [740, 22] width 58 height 27
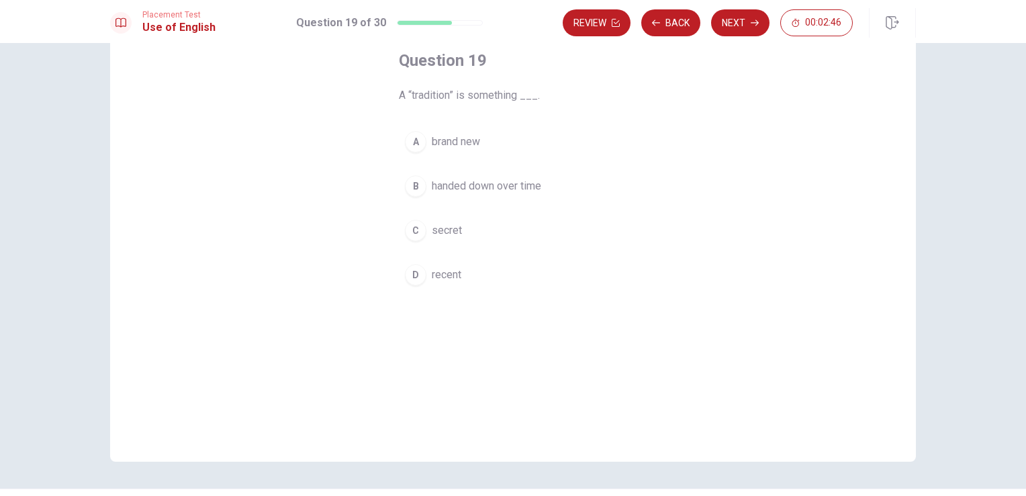
click at [515, 181] on span "handed down over time" at bounding box center [486, 186] width 109 height 16
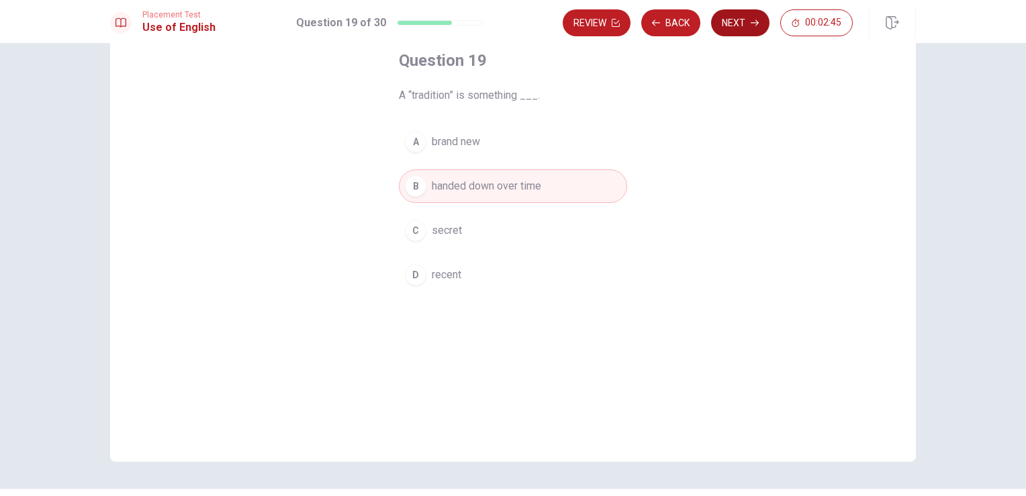
click at [743, 27] on button "Next" at bounding box center [740, 22] width 58 height 27
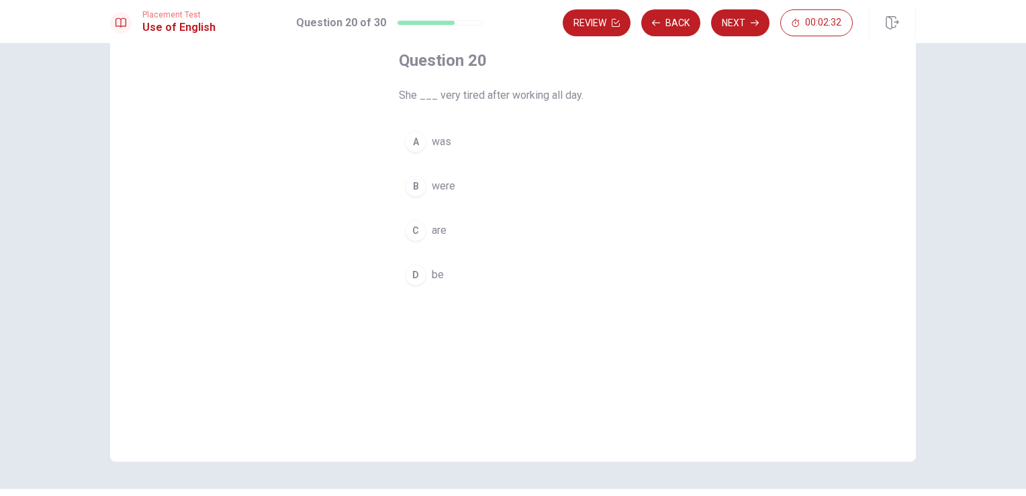
click at [447, 145] on span "was" at bounding box center [441, 142] width 19 height 16
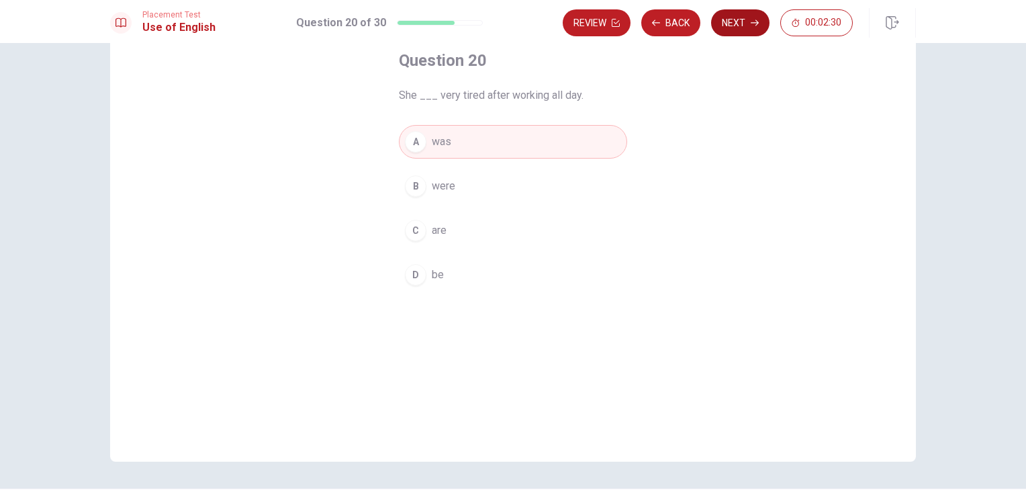
click at [755, 21] on icon "button" at bounding box center [755, 23] width 8 height 8
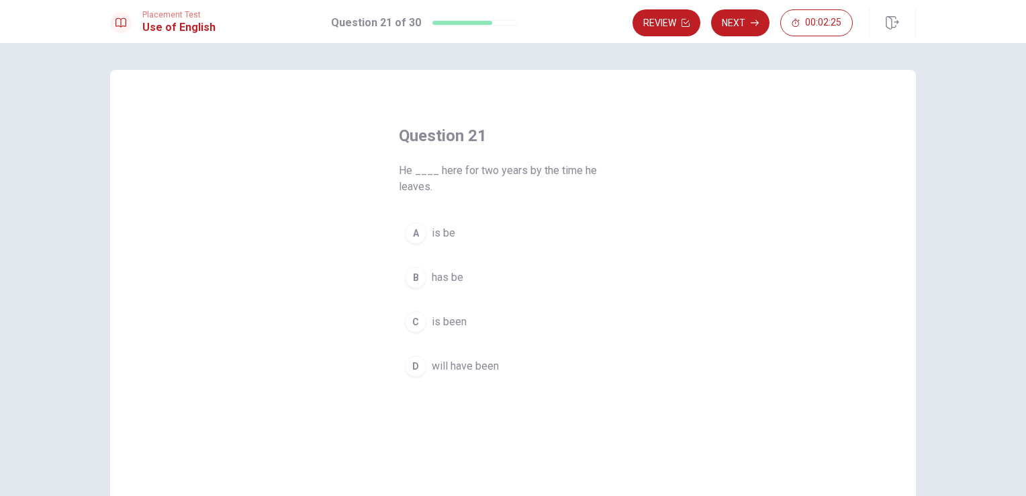
scroll to position [19, 0]
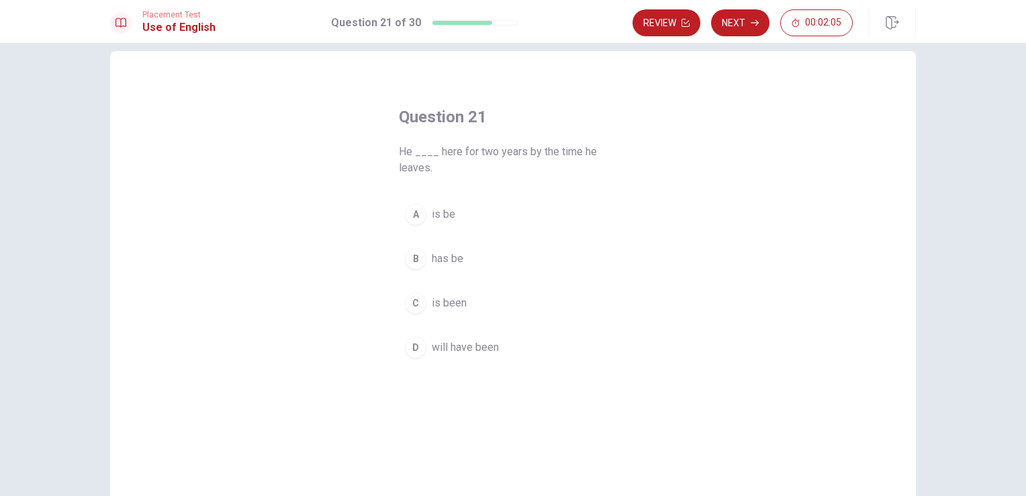
click at [419, 337] on div "D" at bounding box center [415, 346] width 21 height 21
click at [435, 339] on span "will have been" at bounding box center [465, 347] width 67 height 16
click at [456, 309] on span "is been" at bounding box center [449, 303] width 35 height 16
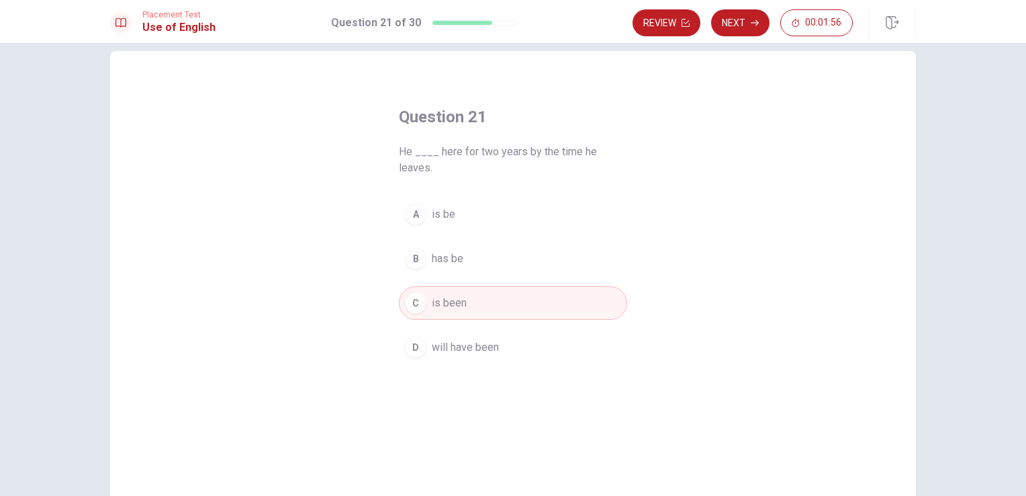
click at [493, 341] on span "will have been" at bounding box center [465, 347] width 67 height 16
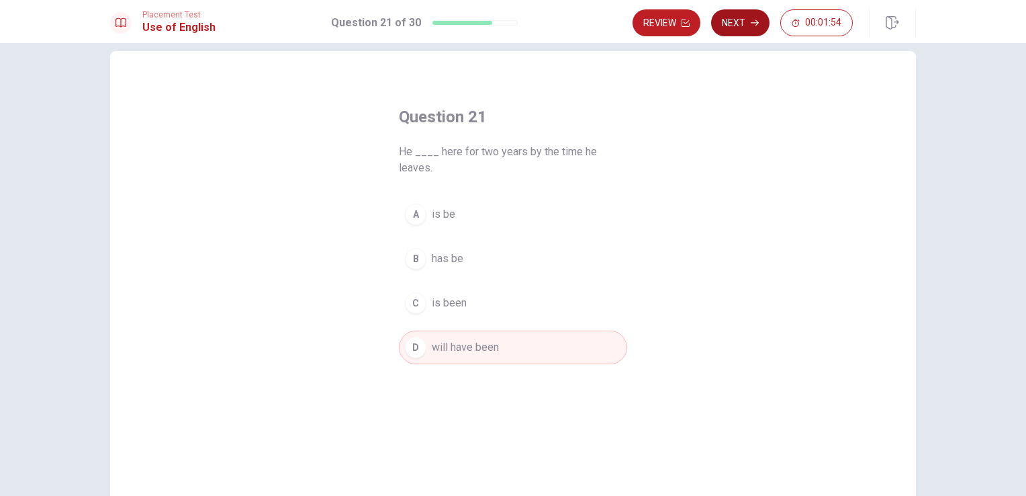
click at [755, 21] on icon "button" at bounding box center [755, 23] width 8 height 8
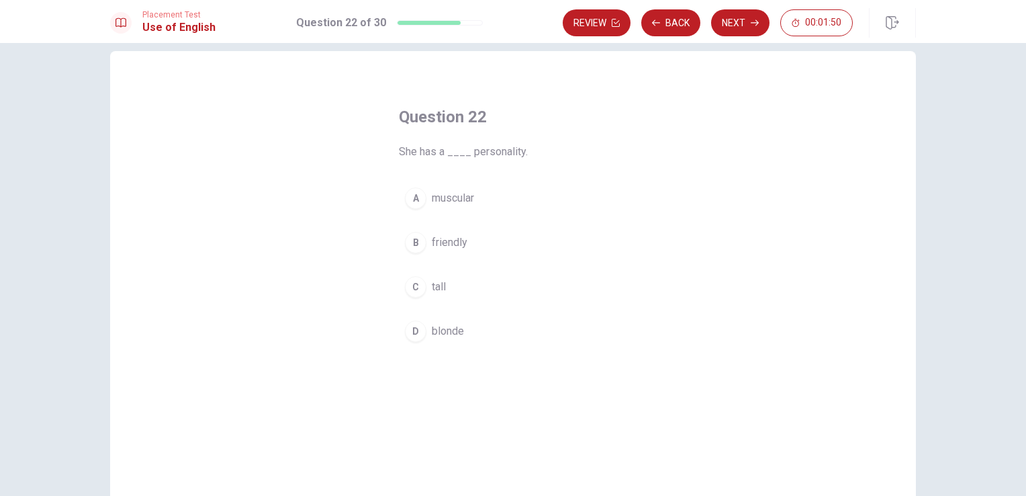
click at [449, 247] on span "friendly" at bounding box center [450, 242] width 36 height 16
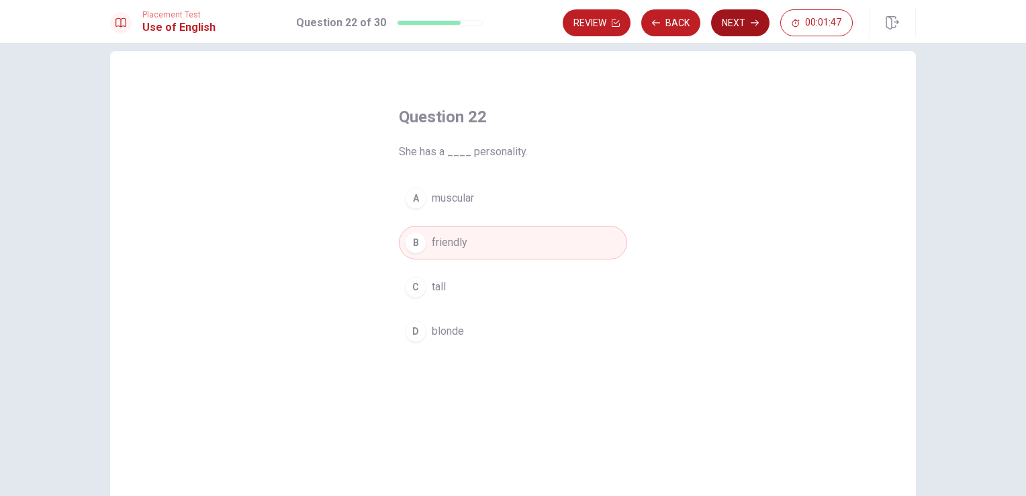
click at [756, 23] on icon "button" at bounding box center [755, 23] width 8 height 6
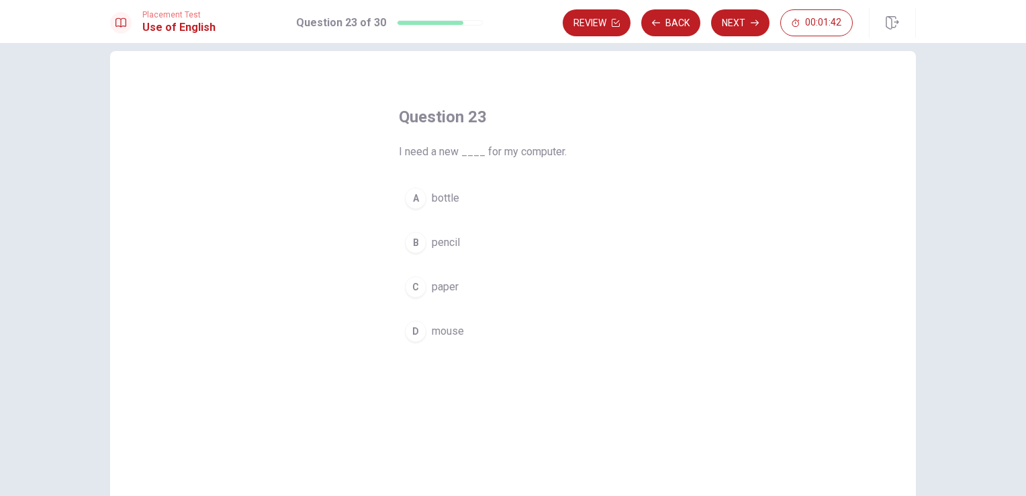
click at [449, 336] on span "mouse" at bounding box center [448, 331] width 32 height 16
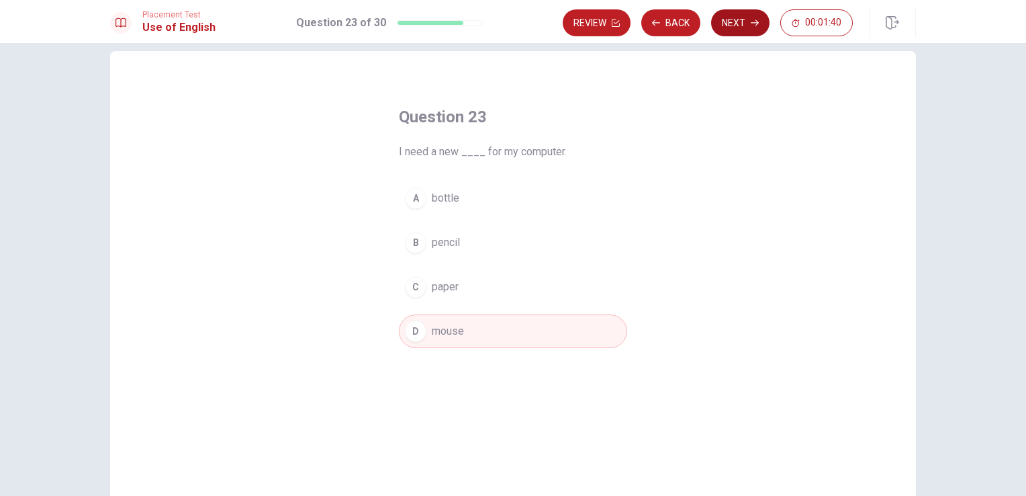
click at [736, 24] on button "Next" at bounding box center [740, 22] width 58 height 27
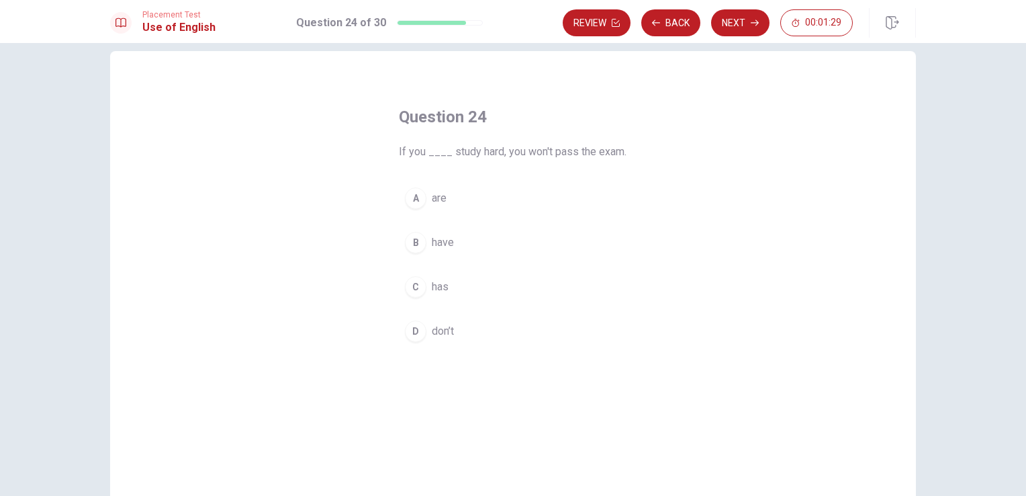
click at [433, 334] on span "don’t" at bounding box center [443, 331] width 22 height 16
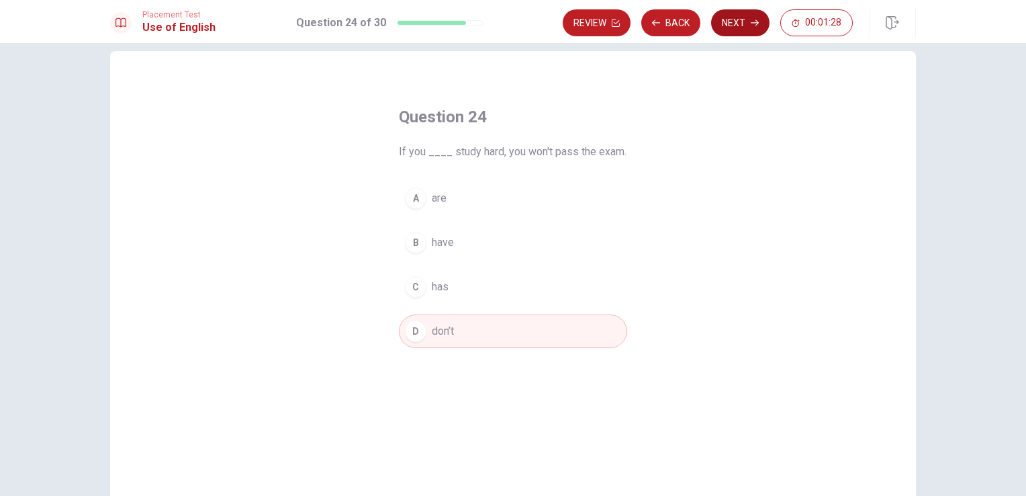
click at [736, 18] on button "Next" at bounding box center [740, 22] width 58 height 27
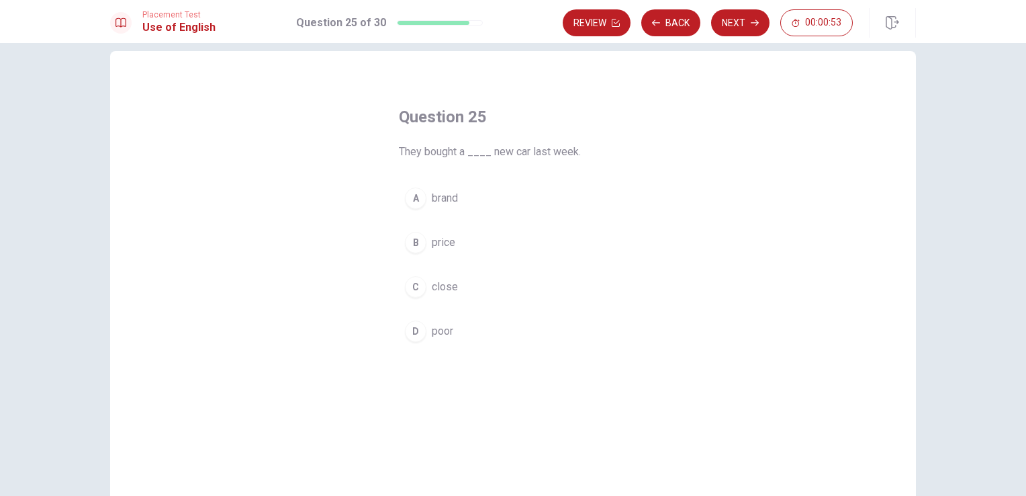
click at [421, 337] on button "D poor" at bounding box center [513, 331] width 228 height 34
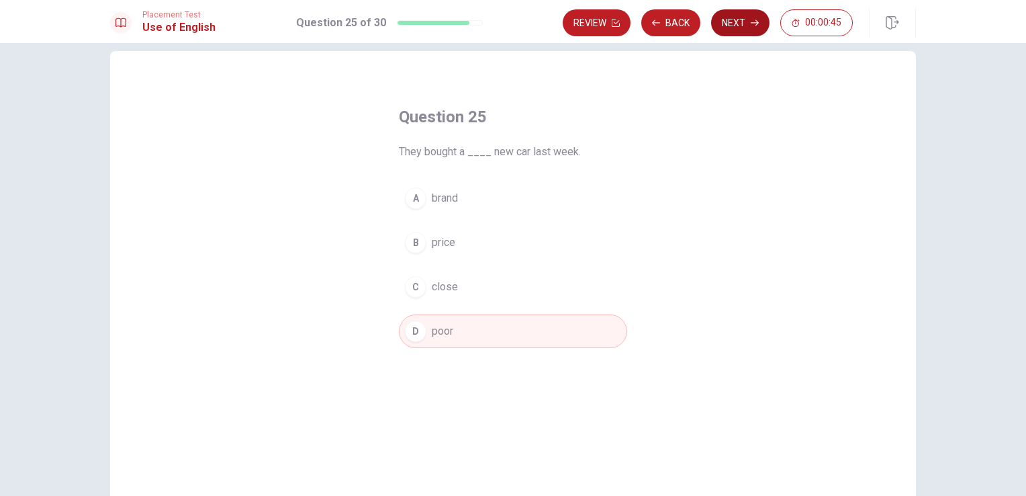
click at [755, 24] on icon "button" at bounding box center [755, 23] width 8 height 8
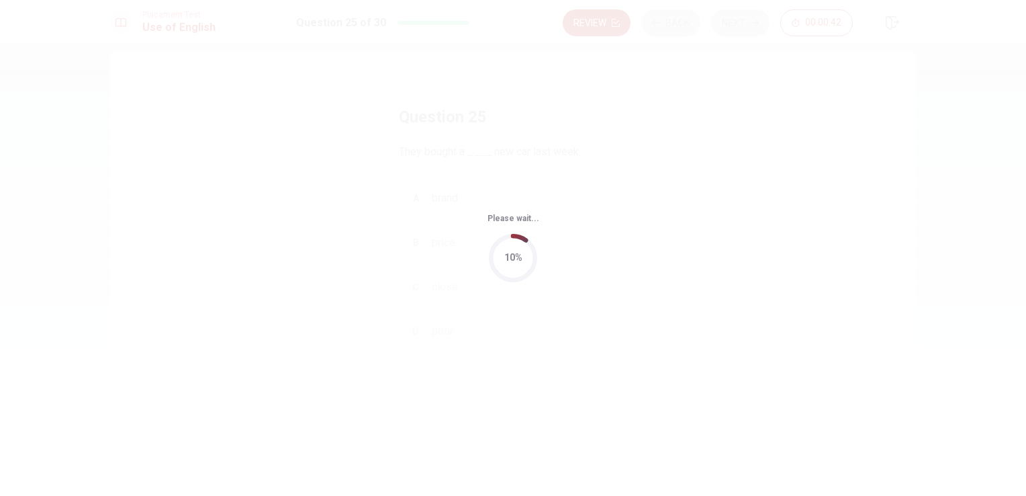
scroll to position [0, 0]
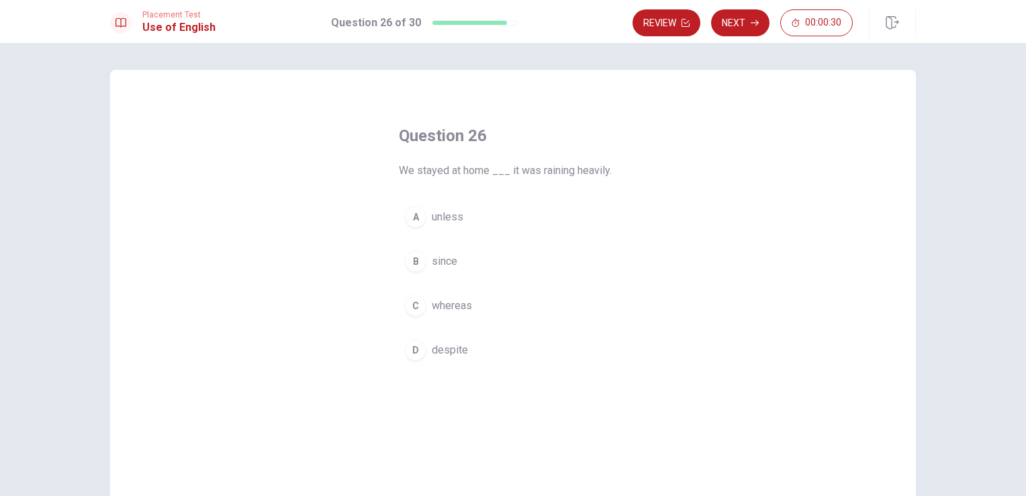
click at [471, 261] on button "B since" at bounding box center [513, 261] width 228 height 34
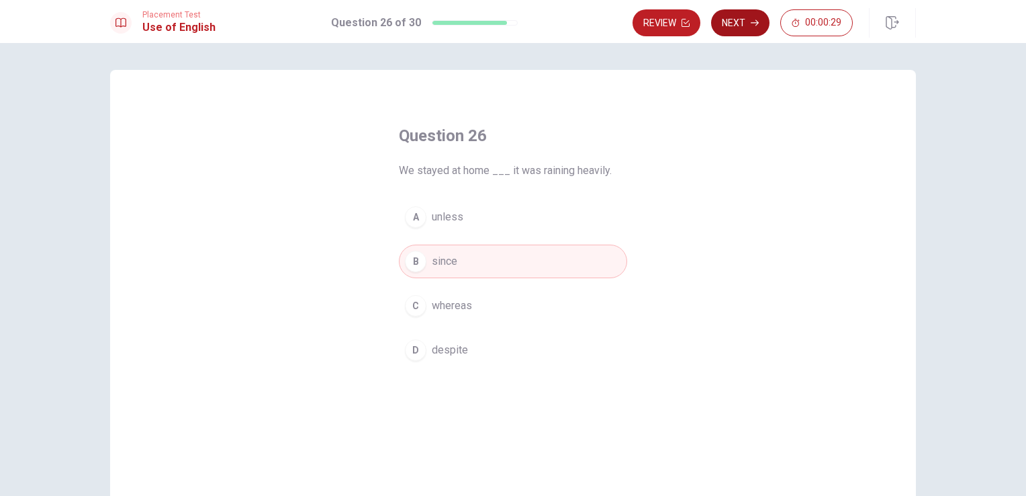
click at [739, 32] on button "Next" at bounding box center [740, 22] width 58 height 27
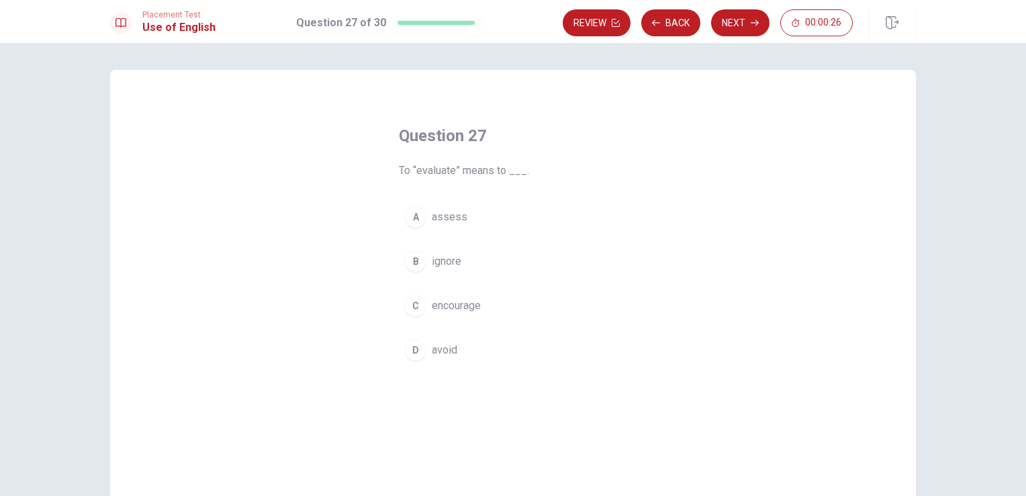
click at [444, 214] on span "assess" at bounding box center [450, 217] width 36 height 16
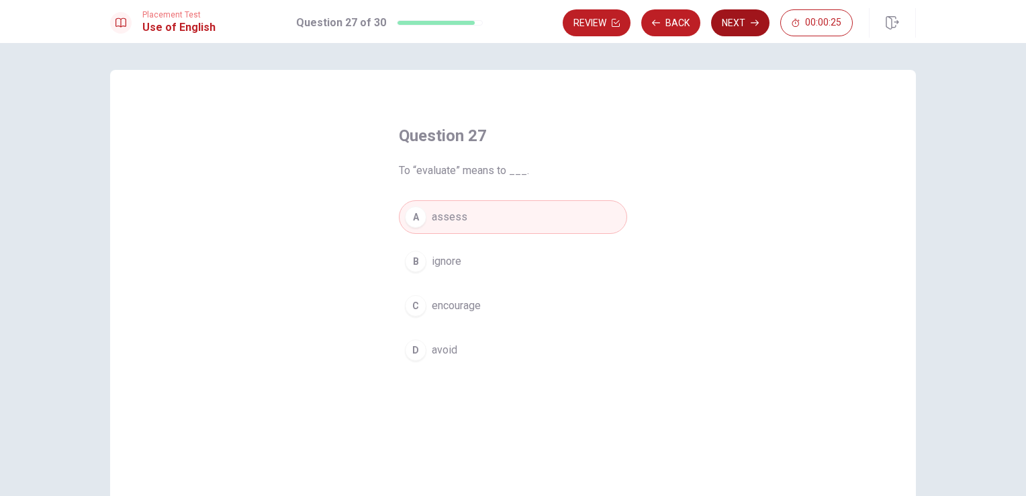
click at [740, 26] on button "Next" at bounding box center [740, 22] width 58 height 27
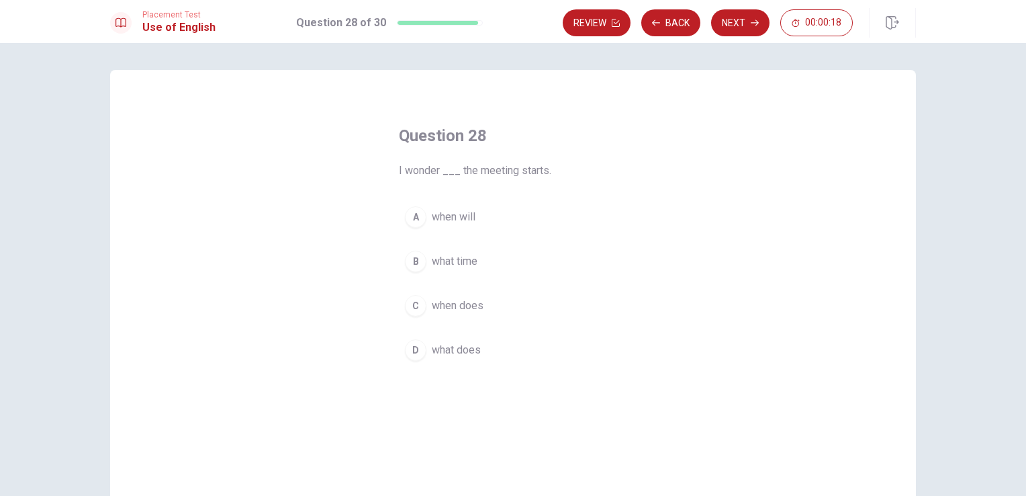
click at [452, 218] on span "when will" at bounding box center [454, 217] width 44 height 16
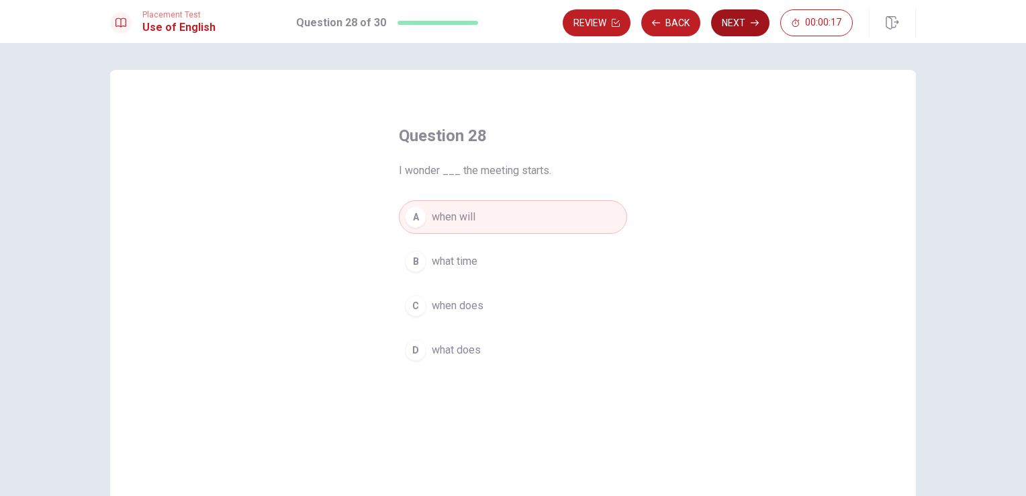
click at [742, 28] on button "Next" at bounding box center [740, 22] width 58 height 27
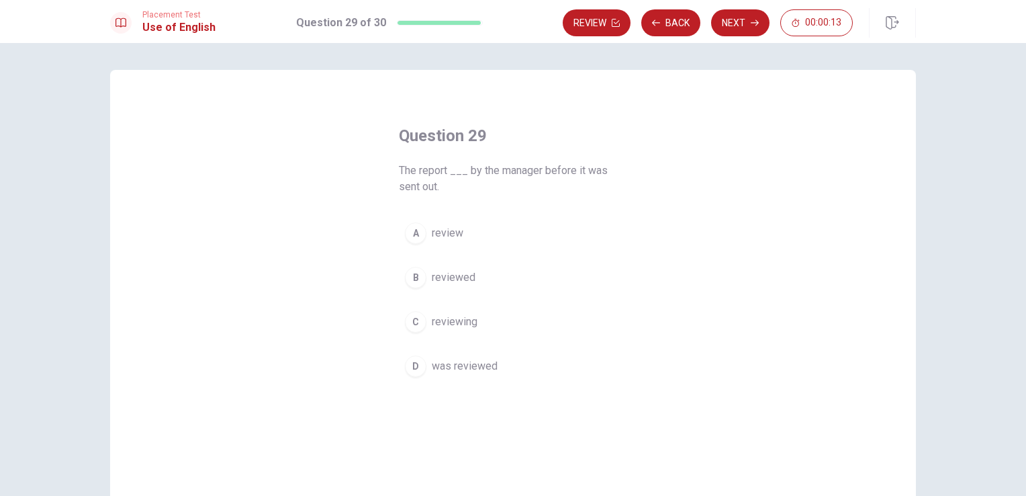
click at [476, 381] on button "D was reviewed" at bounding box center [513, 366] width 228 height 34
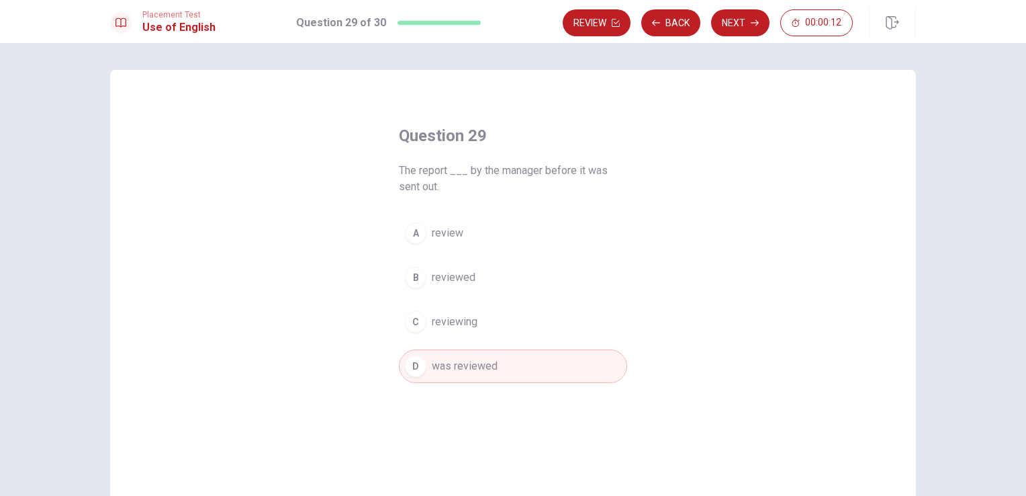
click at [718, 1] on div "Placement Test Use of English Question 29 of 30 Review Back Next 00:00:12" at bounding box center [513, 21] width 1026 height 43
click at [739, 24] on button "Next" at bounding box center [740, 22] width 58 height 27
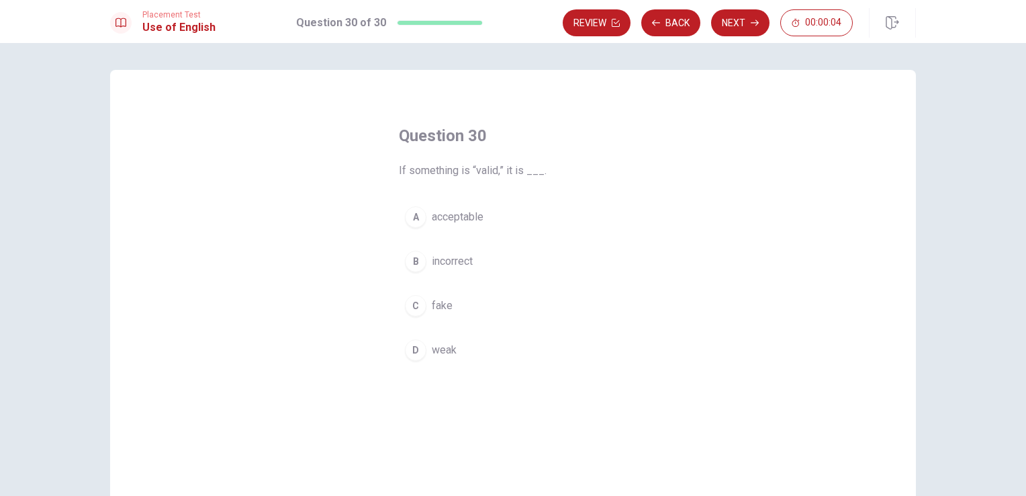
click at [473, 224] on span "acceptable" at bounding box center [458, 217] width 52 height 16
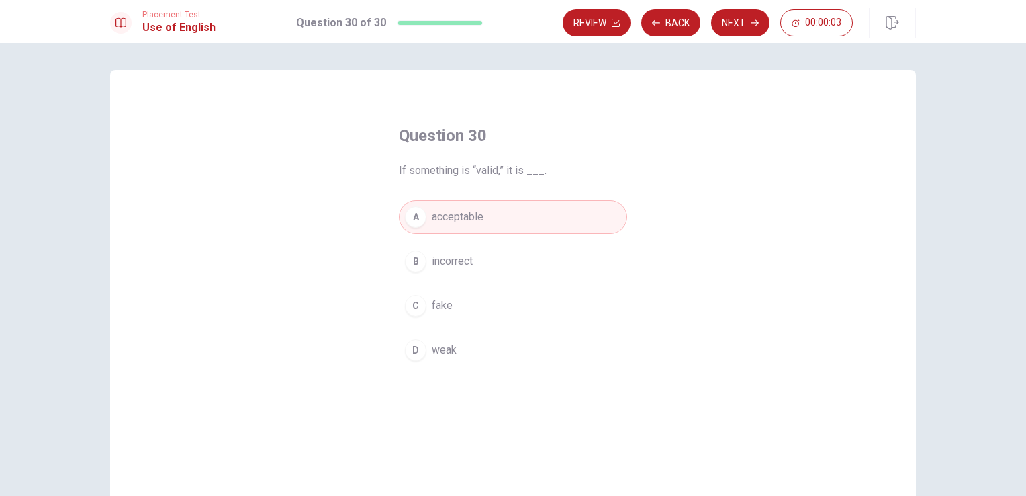
click at [451, 269] on span "incorrect" at bounding box center [452, 261] width 41 height 16
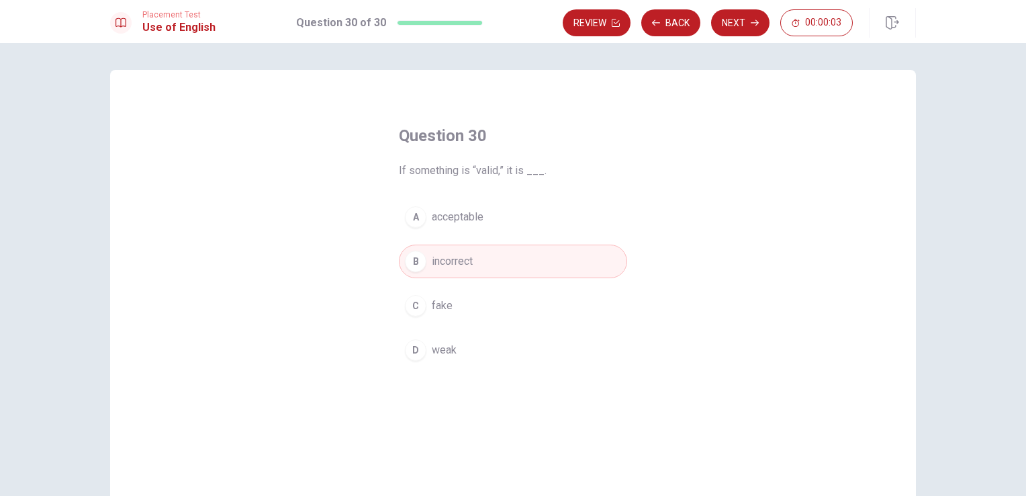
click at [450, 351] on span "weak" at bounding box center [444, 350] width 25 height 16
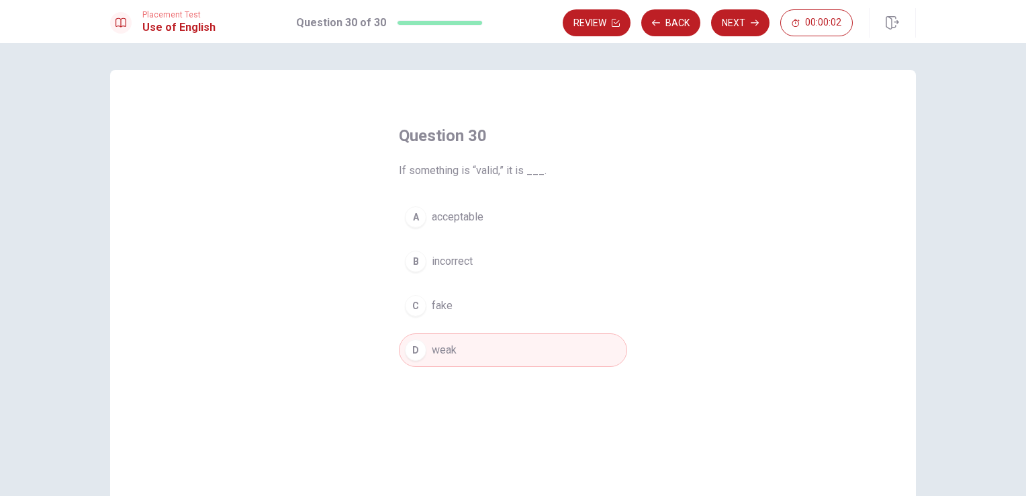
click at [727, 46] on div "Question 30 If something is “valid,” it is ___. A acceptable B incorrect C fake…" at bounding box center [513, 269] width 1026 height 453
click at [727, 32] on button "Next" at bounding box center [740, 22] width 58 height 27
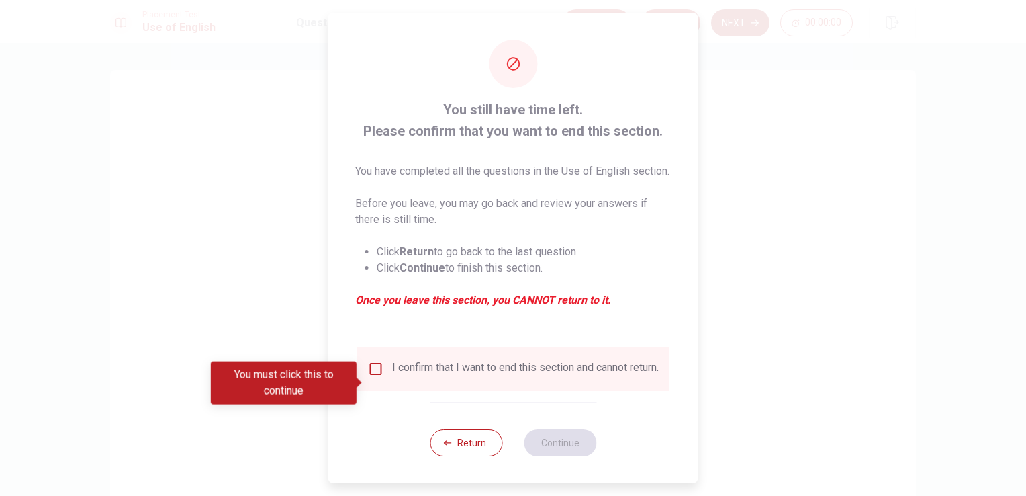
scroll to position [21, 0]
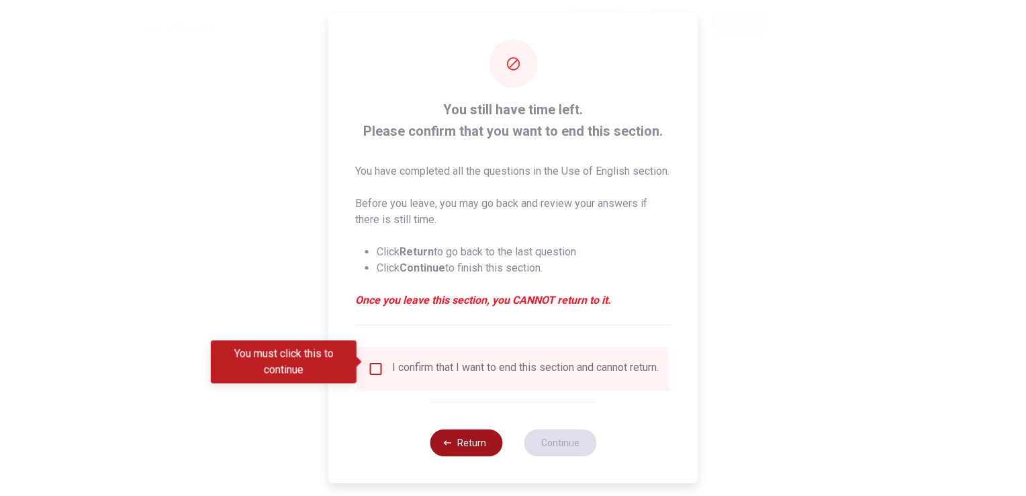
click at [463, 449] on button "Return" at bounding box center [466, 442] width 73 height 27
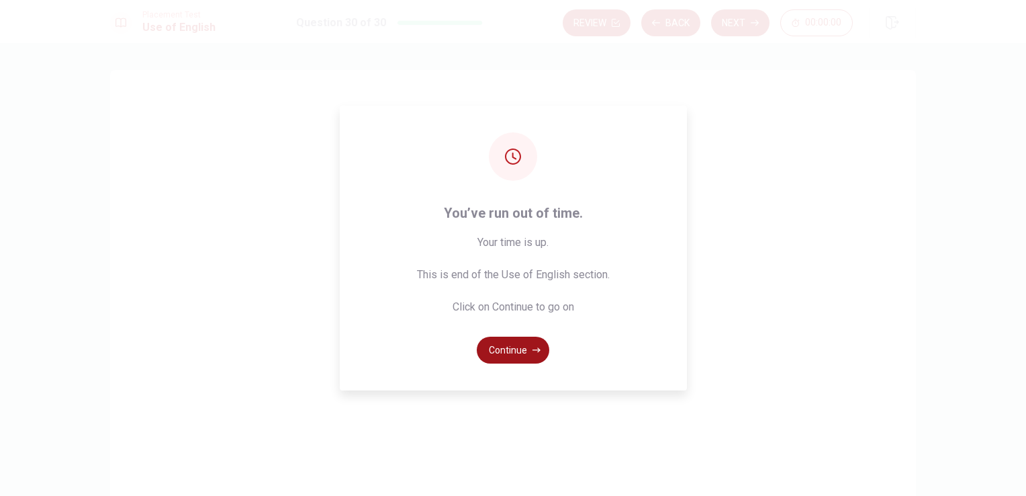
click at [533, 349] on icon "button" at bounding box center [537, 350] width 8 height 8
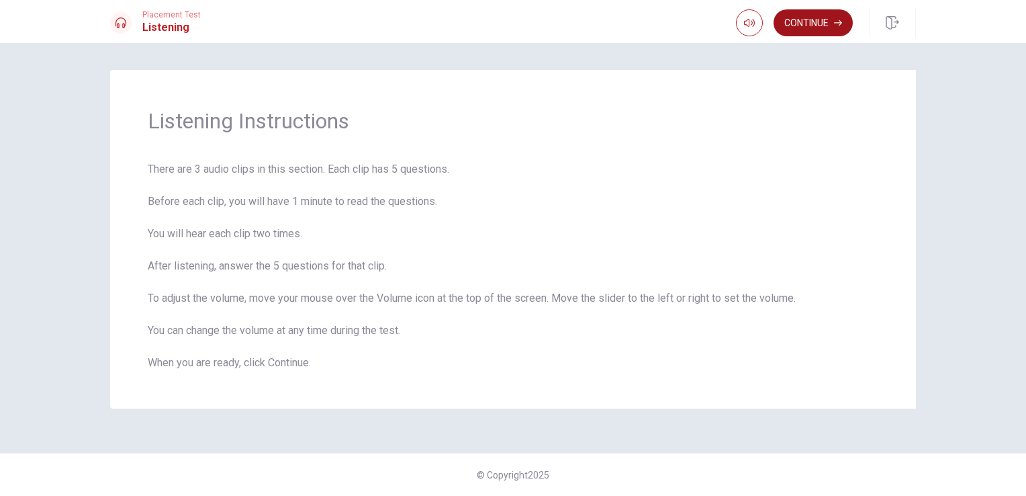
click at [836, 22] on icon "button" at bounding box center [838, 23] width 8 height 6
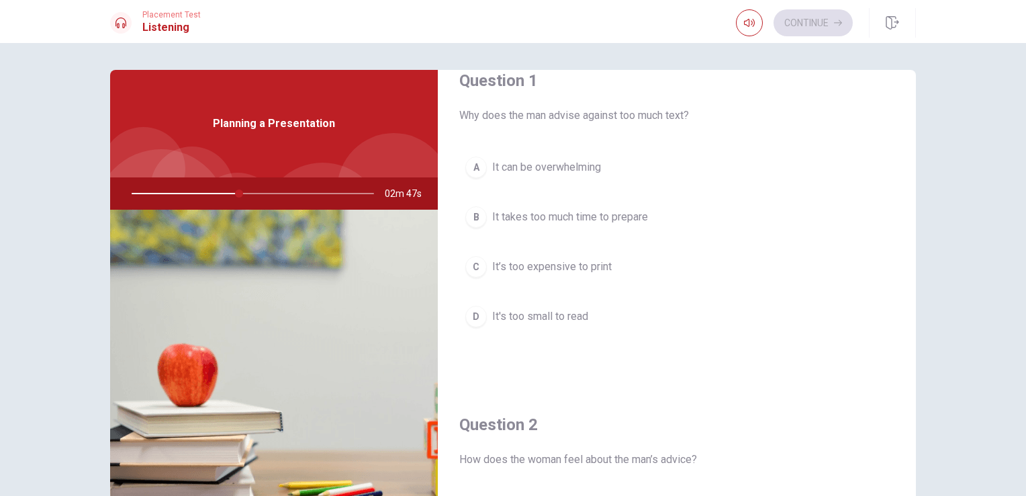
scroll to position [22, 0]
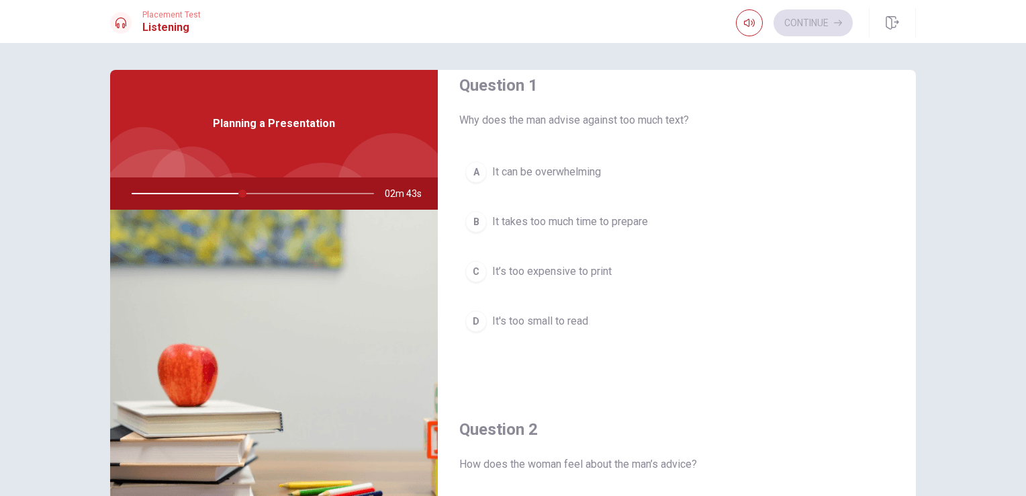
click at [578, 175] on span "It can be overwhelming" at bounding box center [546, 172] width 109 height 16
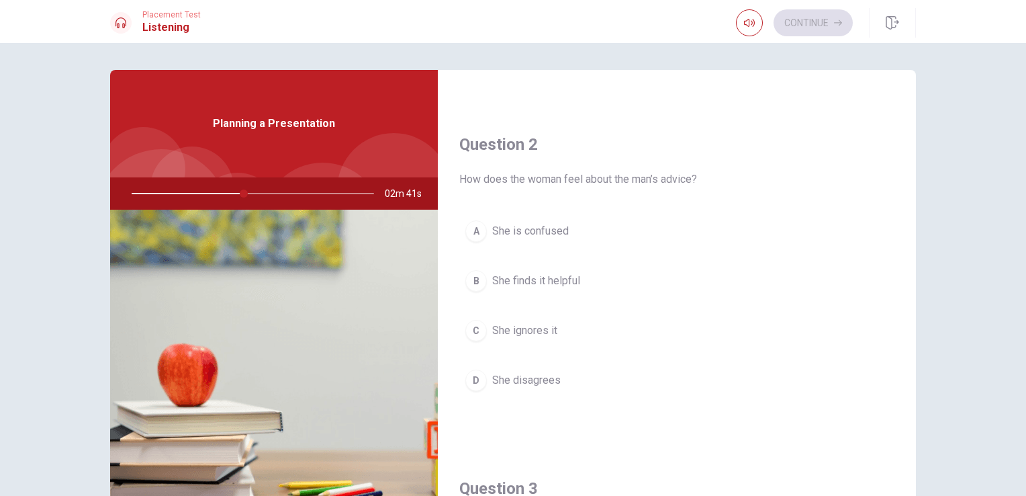
scroll to position [324, 0]
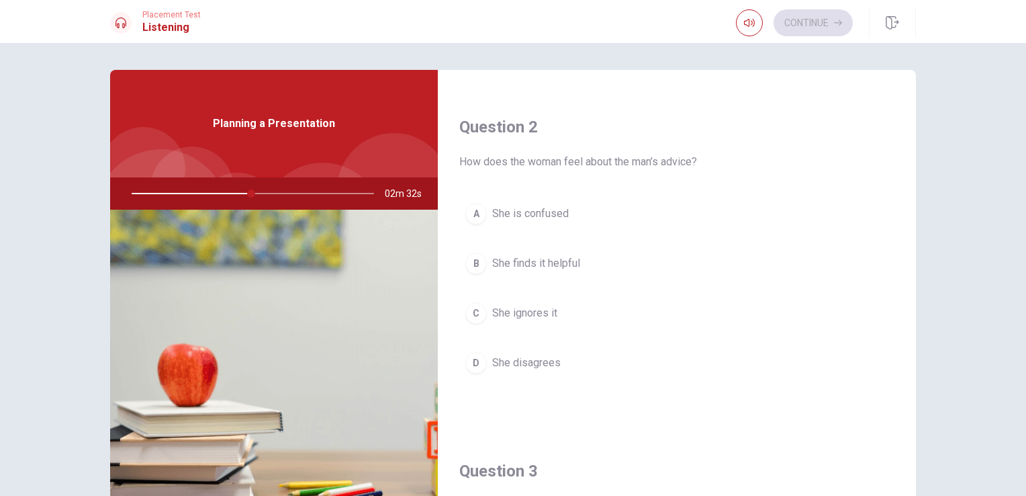
click at [560, 266] on span "She finds it helpful" at bounding box center [536, 263] width 88 height 16
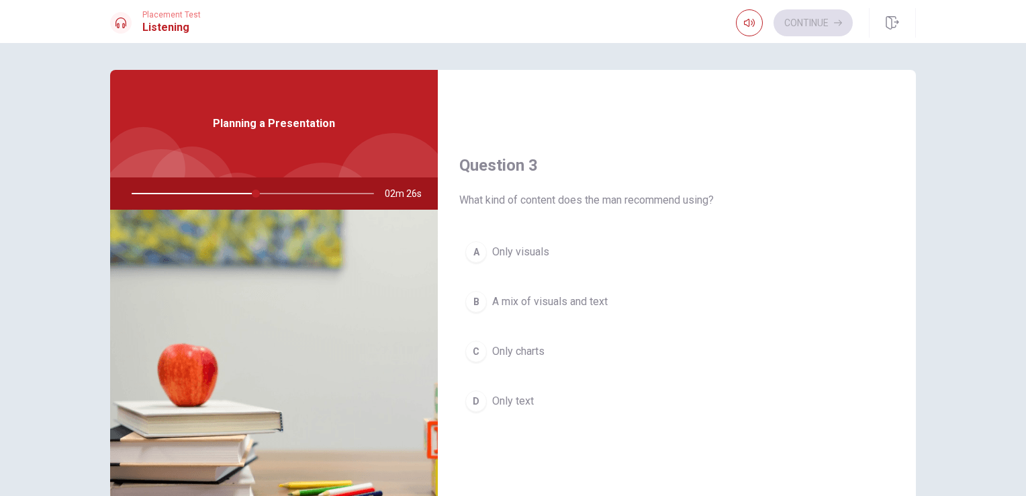
scroll to position [664, 0]
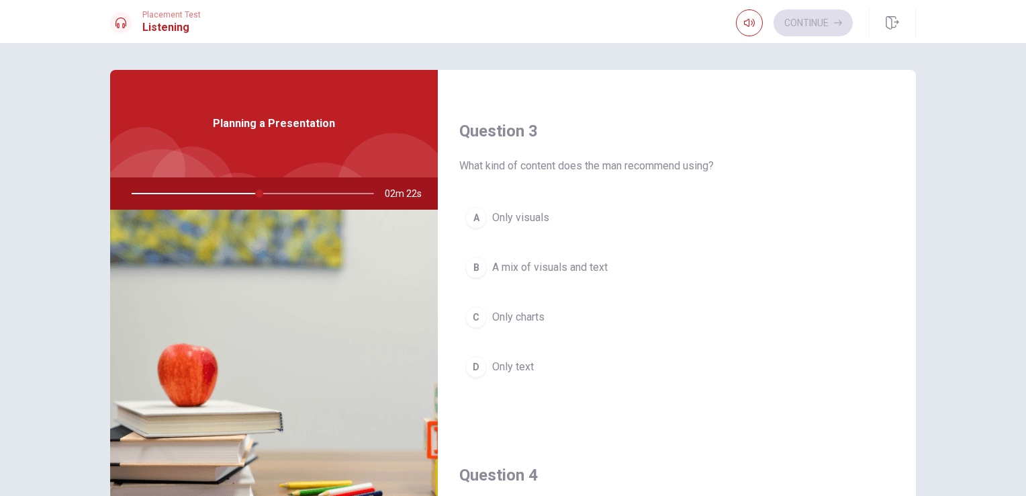
click at [598, 279] on button "B A mix of visuals and text" at bounding box center [676, 268] width 435 height 34
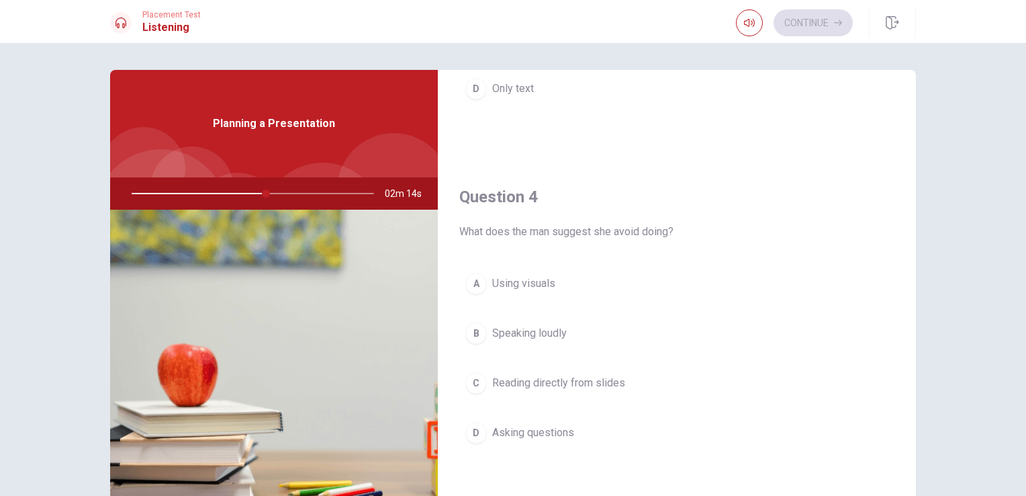
scroll to position [982, 0]
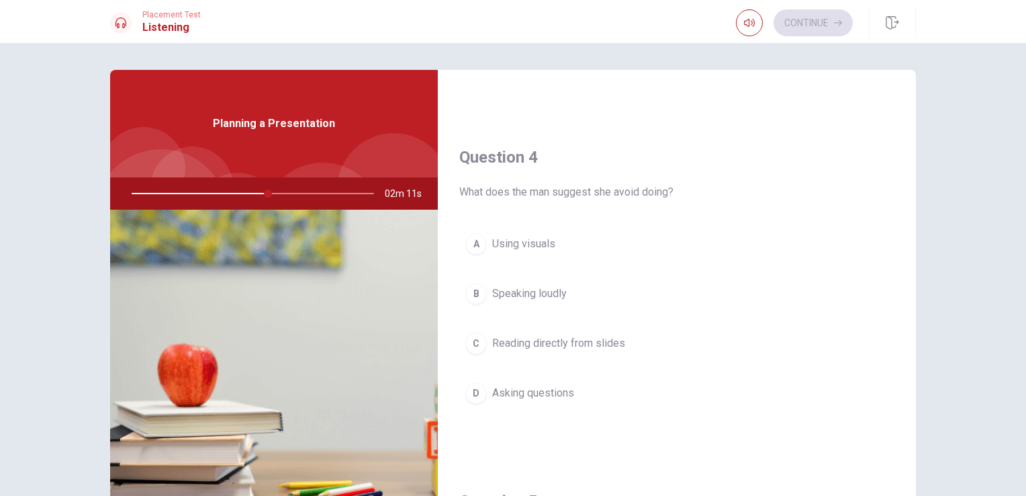
click at [669, 255] on button "A Using visuals" at bounding box center [676, 244] width 435 height 34
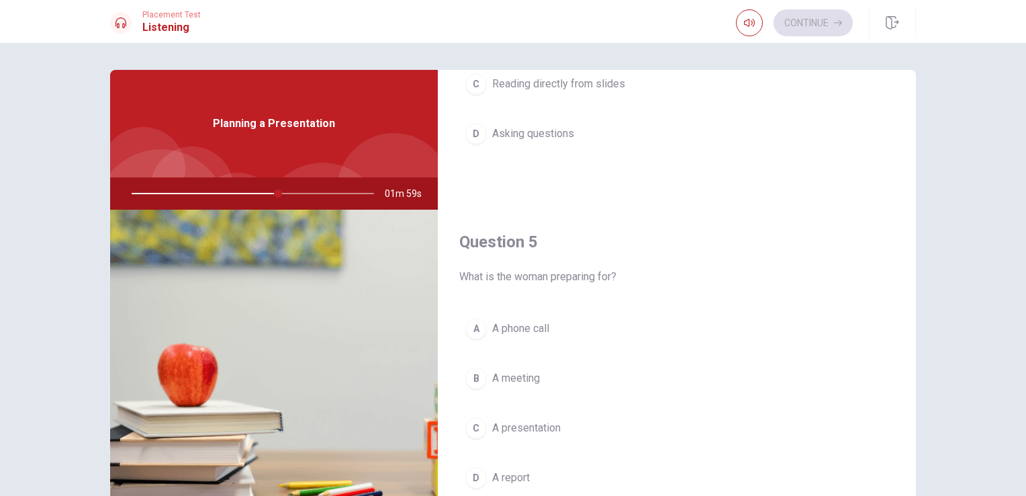
scroll to position [1247, 0]
click at [610, 422] on button "C A presentation" at bounding box center [676, 423] width 435 height 34
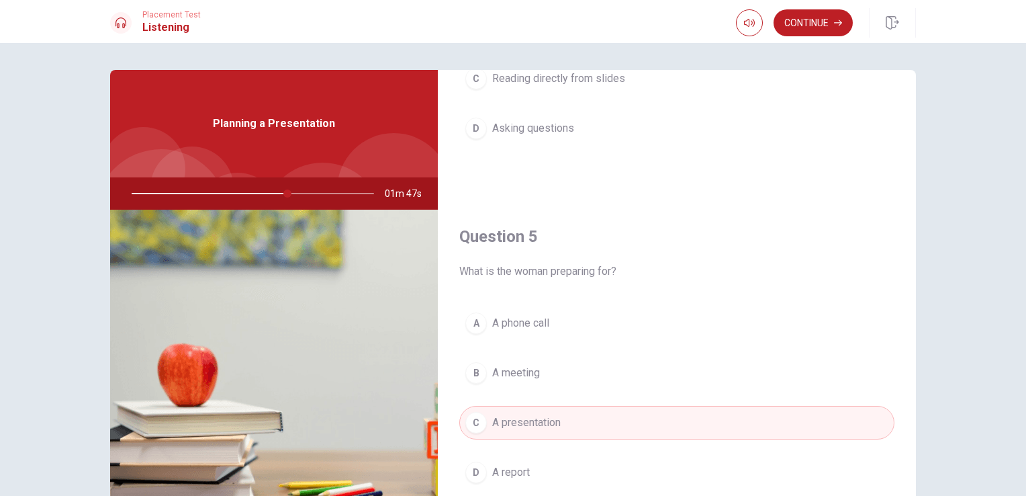
click at [213, 194] on div at bounding box center [250, 193] width 269 height 32
click at [234, 188] on div at bounding box center [250, 193] width 269 height 32
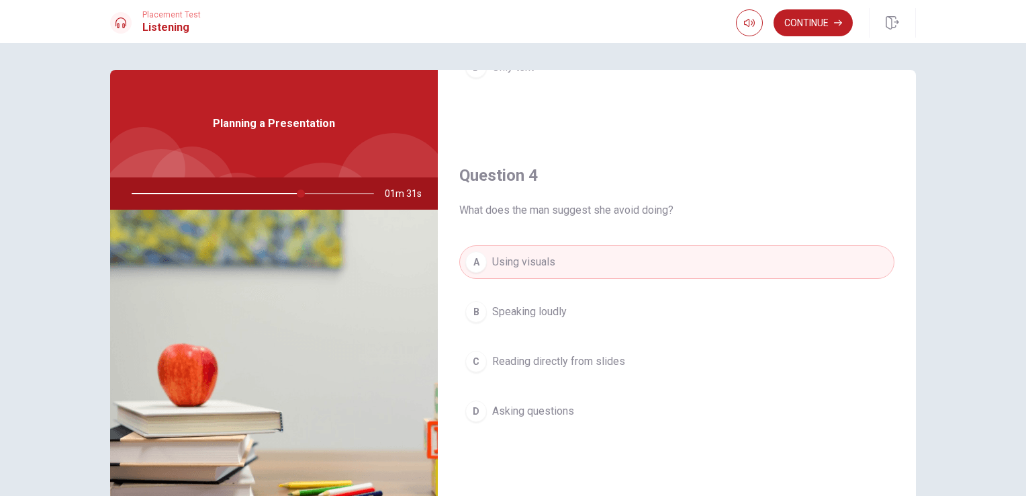
scroll to position [957, 0]
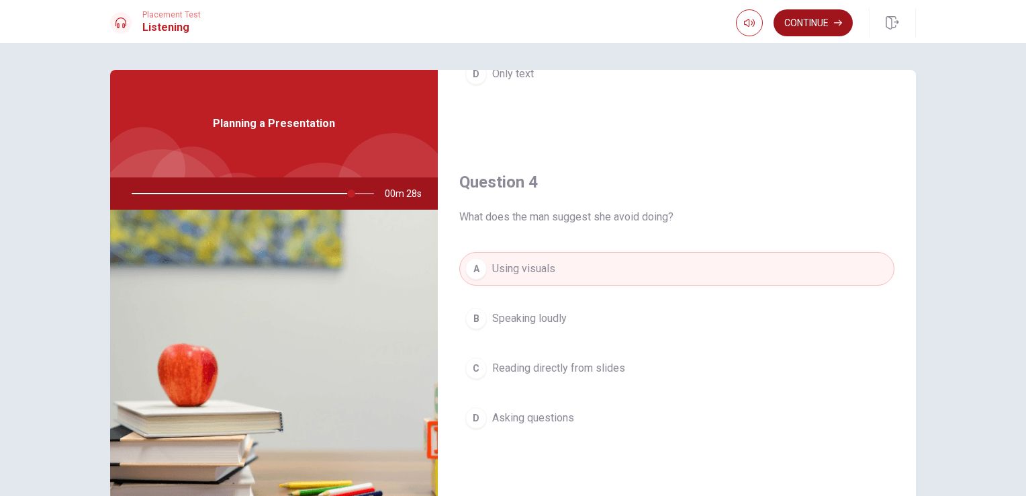
click at [822, 26] on button "Continue" at bounding box center [813, 22] width 79 height 27
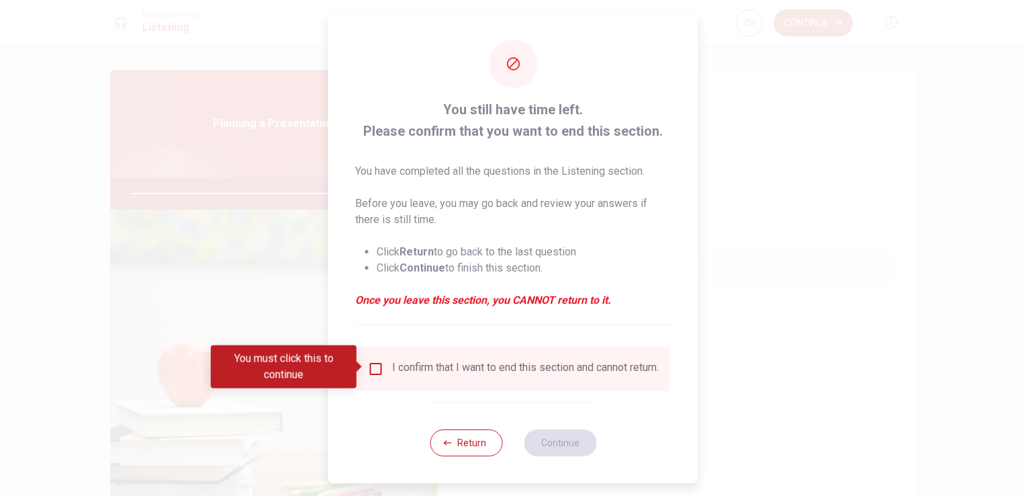
click at [551, 376] on div "I confirm that I want to end this section and cannot return." at bounding box center [525, 369] width 267 height 16
click at [530, 350] on div "I confirm that I want to end this section and cannot return." at bounding box center [513, 369] width 312 height 44
click at [551, 366] on div "I confirm that I want to end this section and cannot return." at bounding box center [525, 369] width 267 height 16
click at [401, 377] on div "I confirm that I want to end this section and cannot return." at bounding box center [525, 369] width 267 height 16
click at [355, 367] on div "You must click this to continue" at bounding box center [284, 366] width 146 height 43
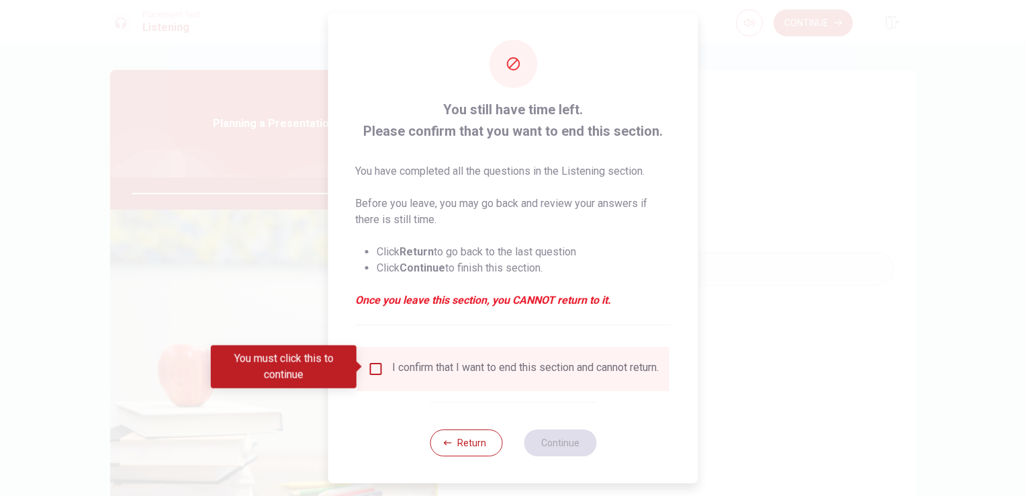
click at [370, 365] on input "You must click this to continue" at bounding box center [376, 369] width 16 height 16
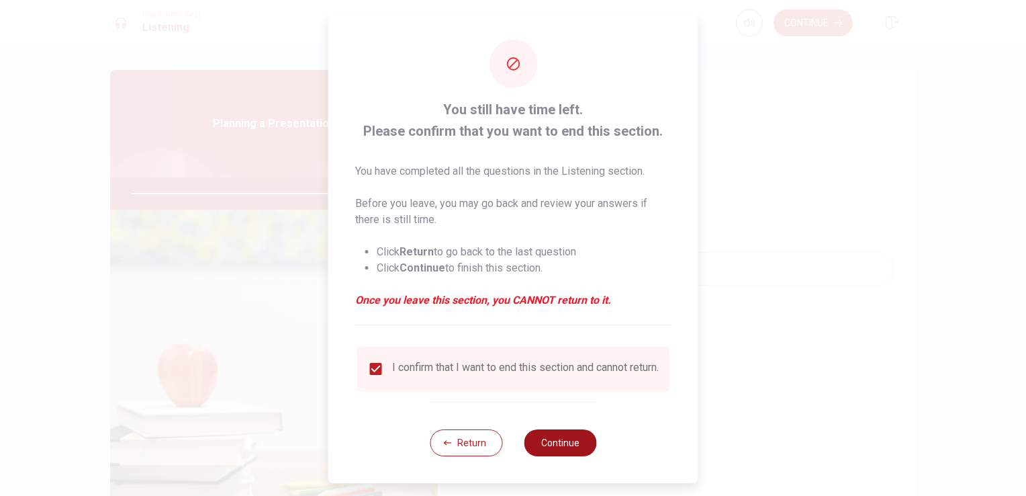
click at [576, 449] on button "Continue" at bounding box center [560, 442] width 73 height 27
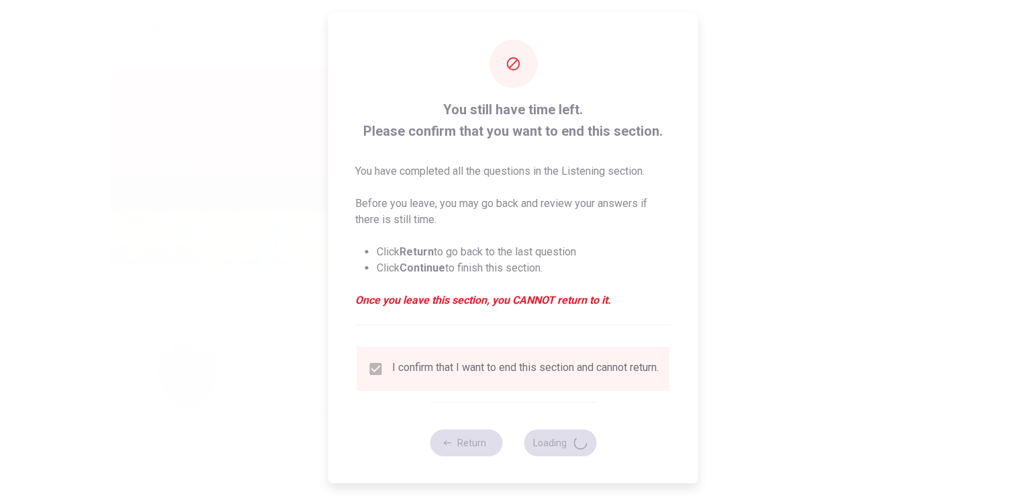
type input "93"
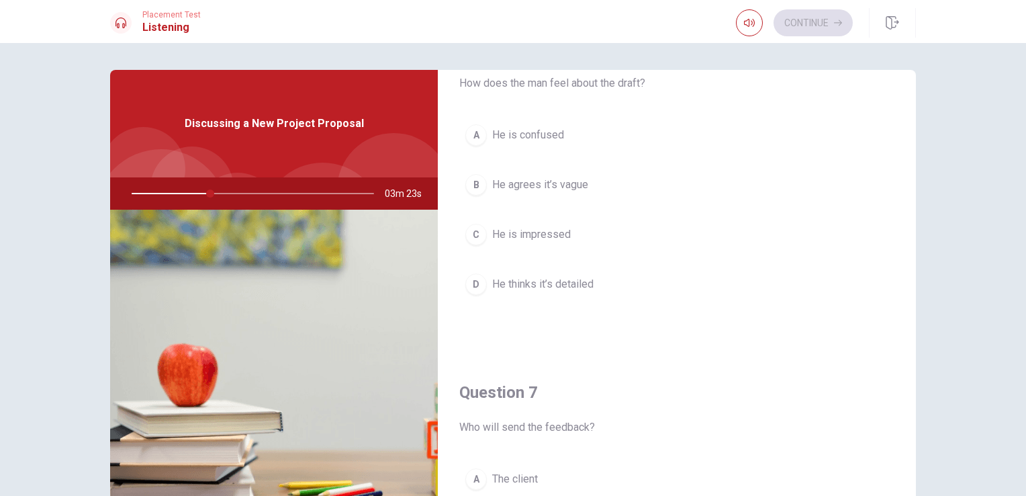
scroll to position [63, 0]
click at [589, 284] on span "He thinks it’s detailed" at bounding box center [542, 280] width 101 height 16
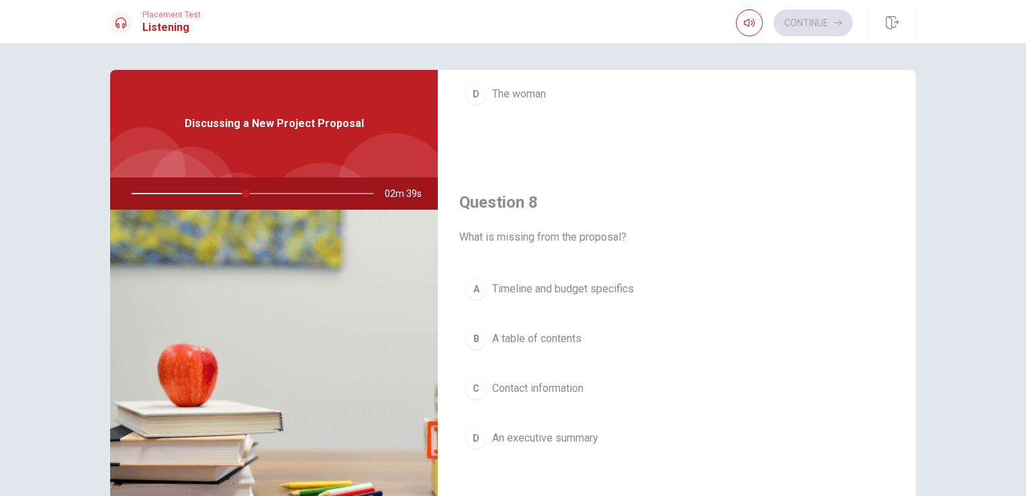
scroll to position [594, 0]
click at [621, 287] on span "Timeline and budget specifics" at bounding box center [563, 287] width 142 height 16
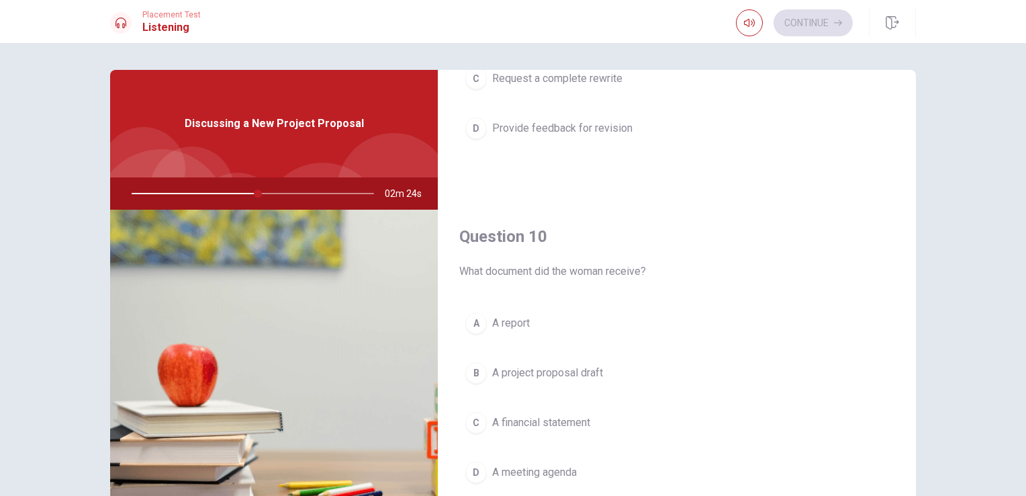
scroll to position [50, 0]
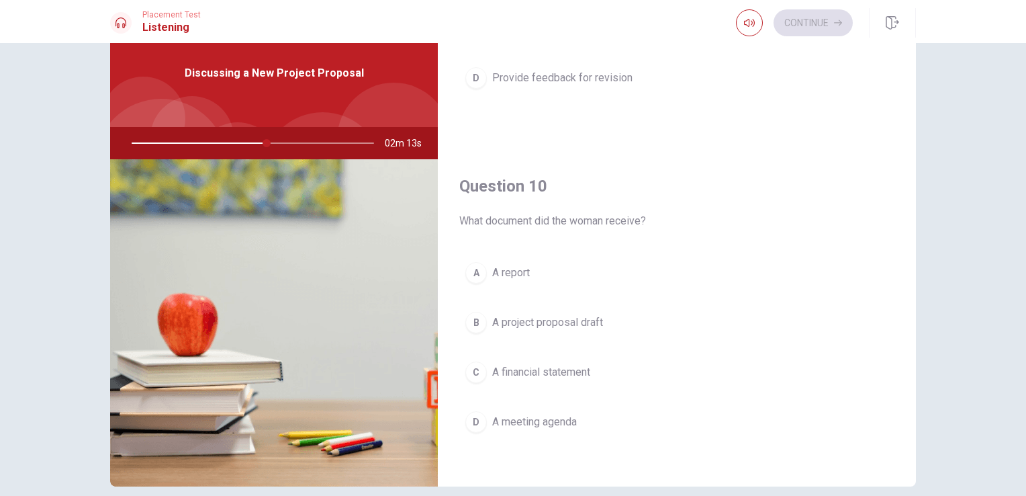
click at [574, 331] on button "B A project proposal draft" at bounding box center [676, 323] width 435 height 34
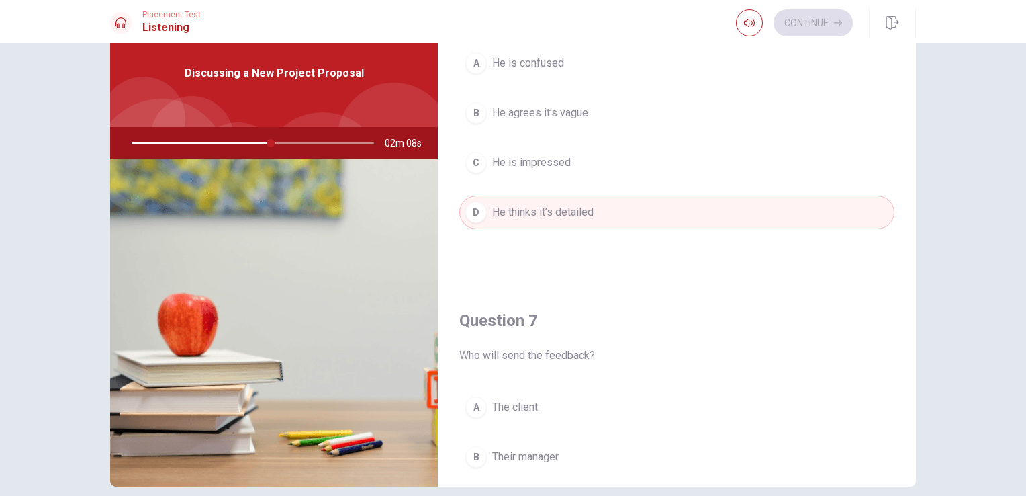
scroll to position [68, 0]
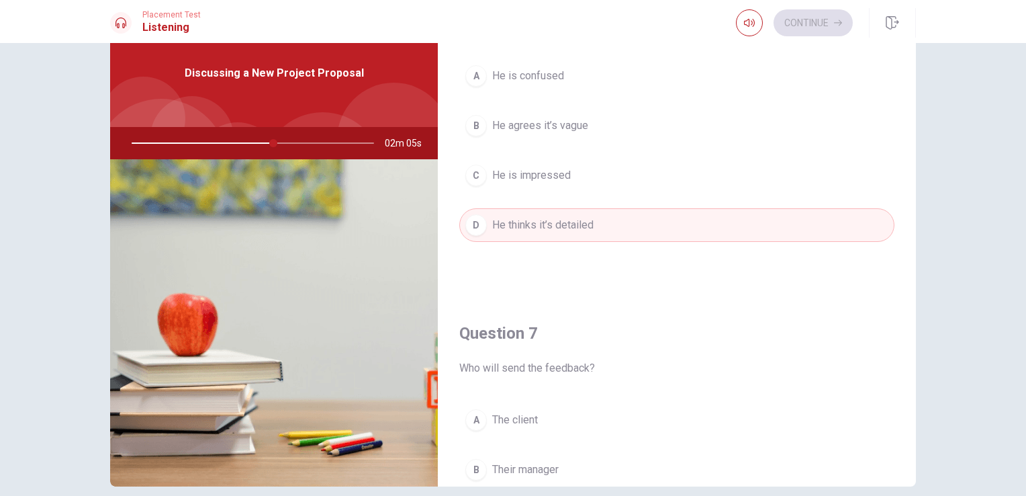
click at [841, 137] on button "B He agrees it’s vague" at bounding box center [676, 126] width 435 height 34
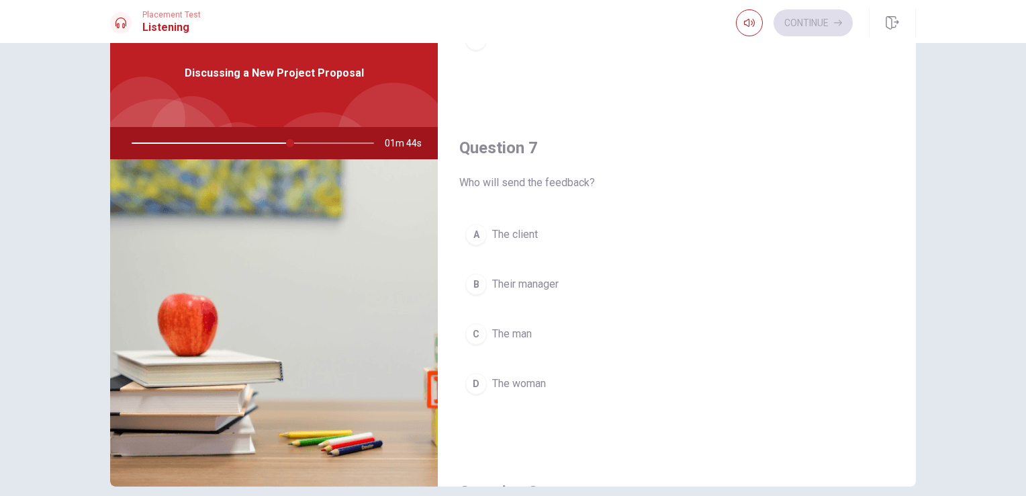
scroll to position [265, 0]
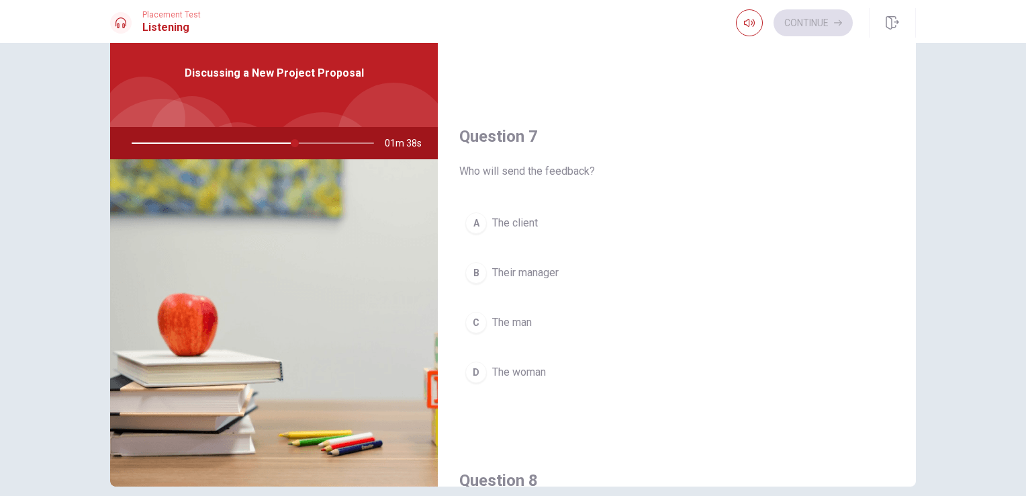
click at [553, 277] on span "Their manager" at bounding box center [525, 273] width 66 height 16
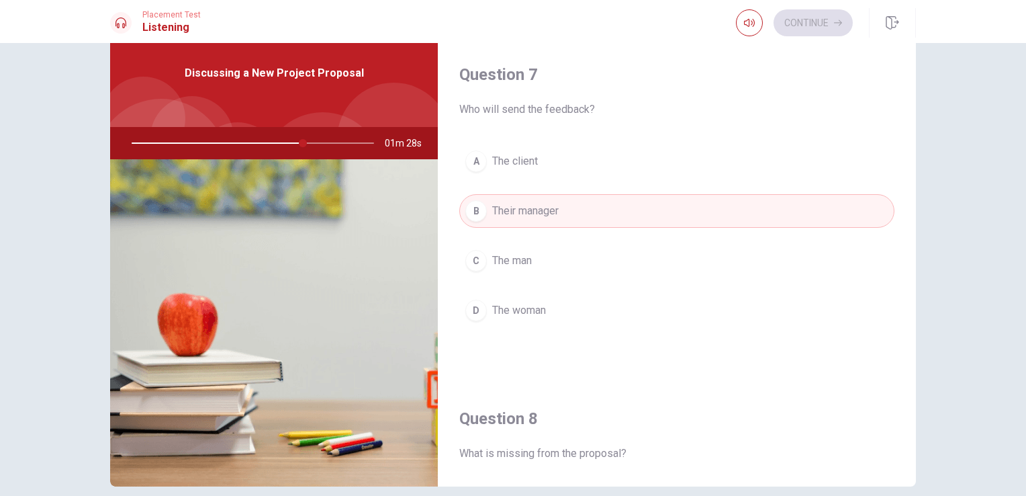
scroll to position [335, 0]
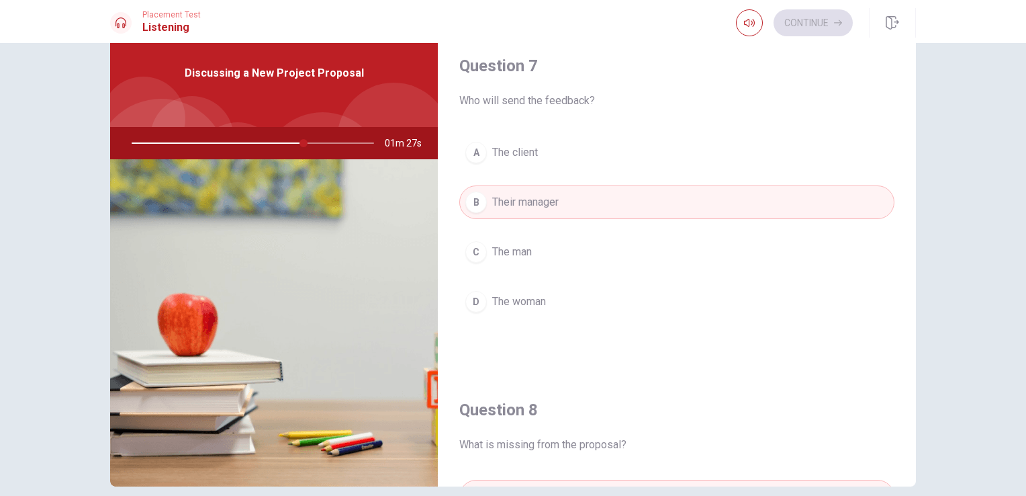
click at [726, 159] on button "A The client" at bounding box center [676, 153] width 435 height 34
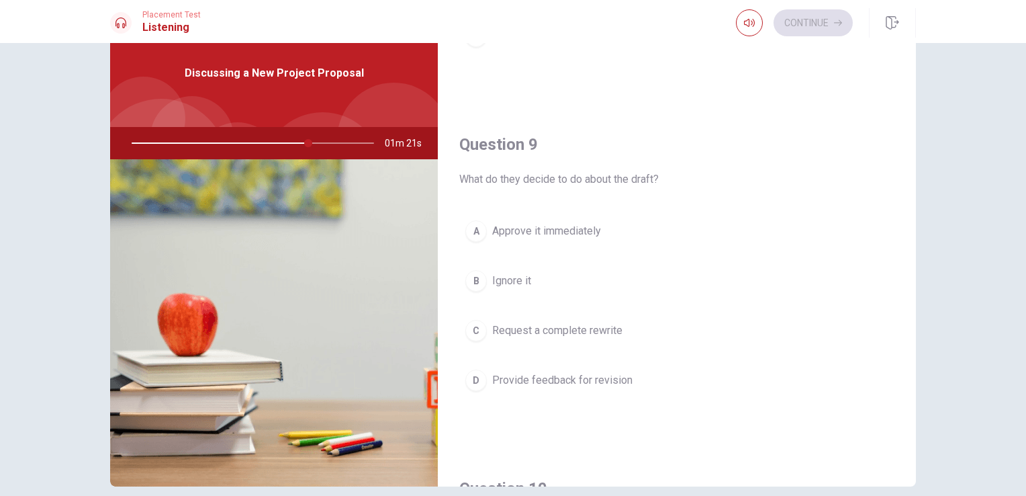
scroll to position [948, 0]
click at [543, 369] on span "Provide feedback for revision" at bounding box center [562, 377] width 140 height 16
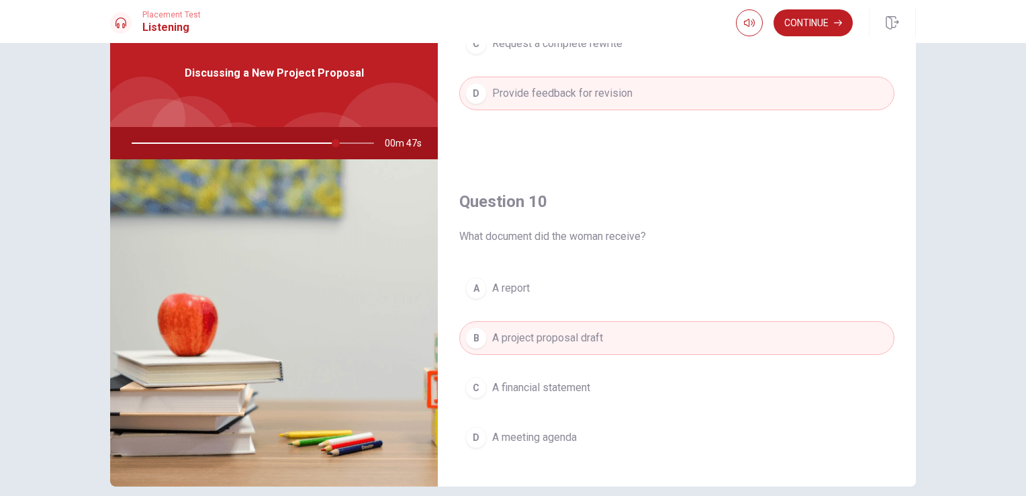
scroll to position [1247, 0]
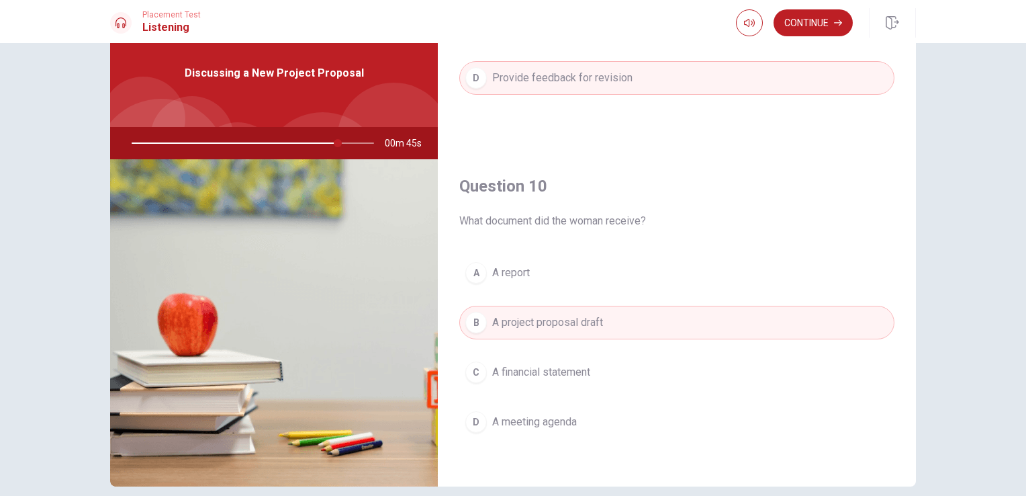
click at [852, 379] on button "C A financial statement" at bounding box center [676, 372] width 435 height 34
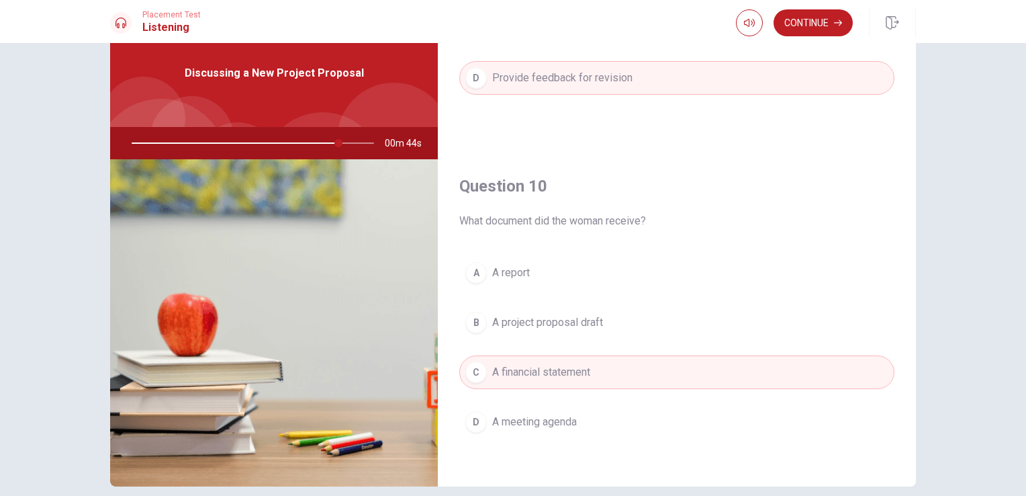
click at [857, 332] on button "B A project proposal draft" at bounding box center [676, 323] width 435 height 34
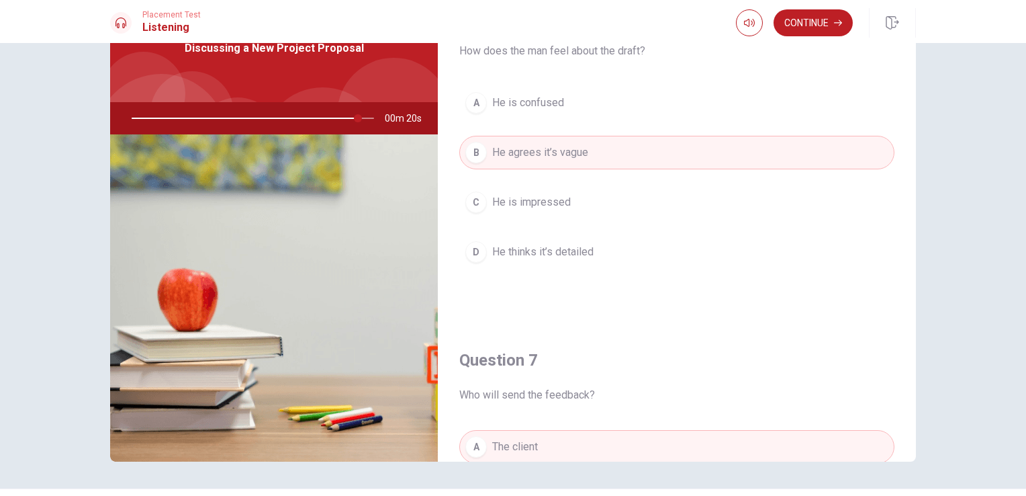
scroll to position [0, 0]
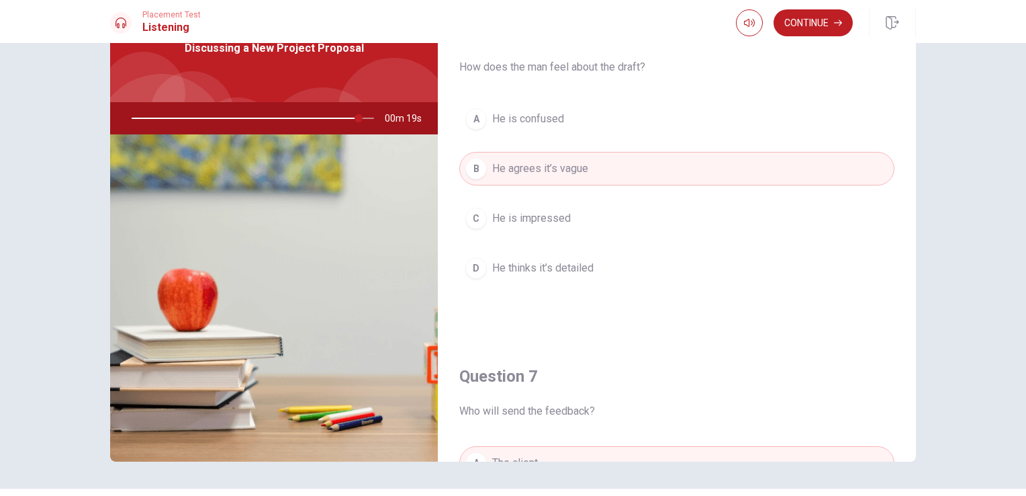
click at [817, 0] on div "Placement Test Listening Continue" at bounding box center [513, 21] width 1026 height 43
click at [836, 23] on icon "button" at bounding box center [838, 23] width 8 height 6
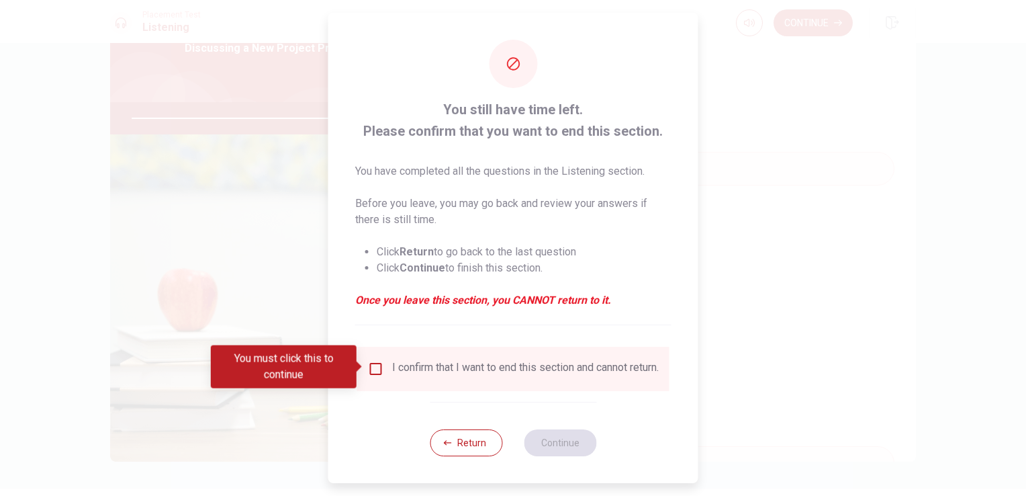
click at [493, 377] on div "I confirm that I want to end this section and cannot return." at bounding box center [525, 369] width 267 height 16
click at [478, 375] on div "I confirm that I want to end this section and cannot return." at bounding box center [525, 369] width 267 height 16
click at [379, 373] on input "You must click this to continue" at bounding box center [376, 369] width 16 height 16
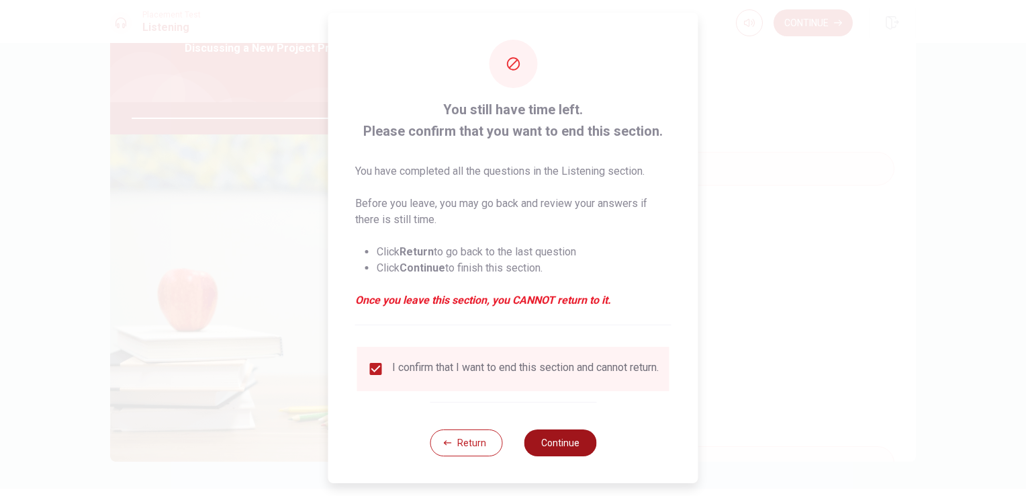
click at [573, 455] on button "Continue" at bounding box center [560, 442] width 73 height 27
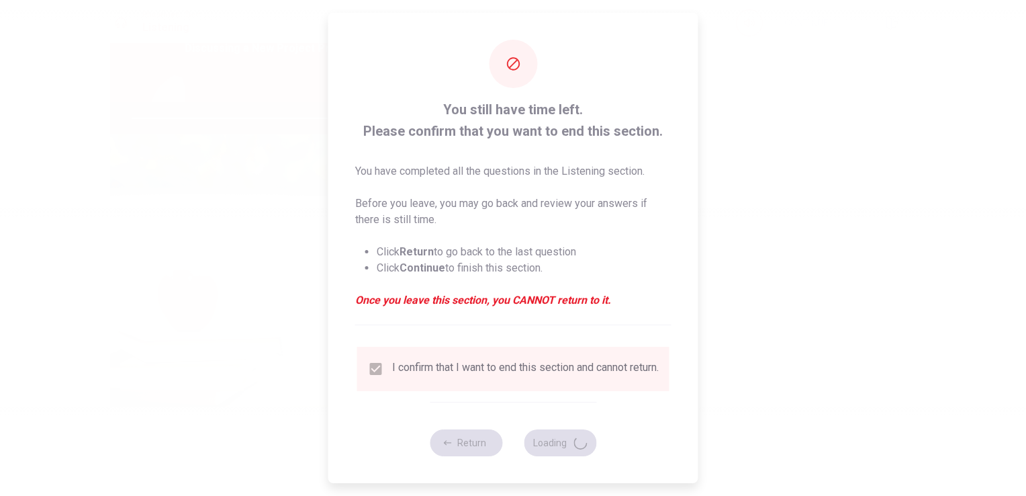
type input "96"
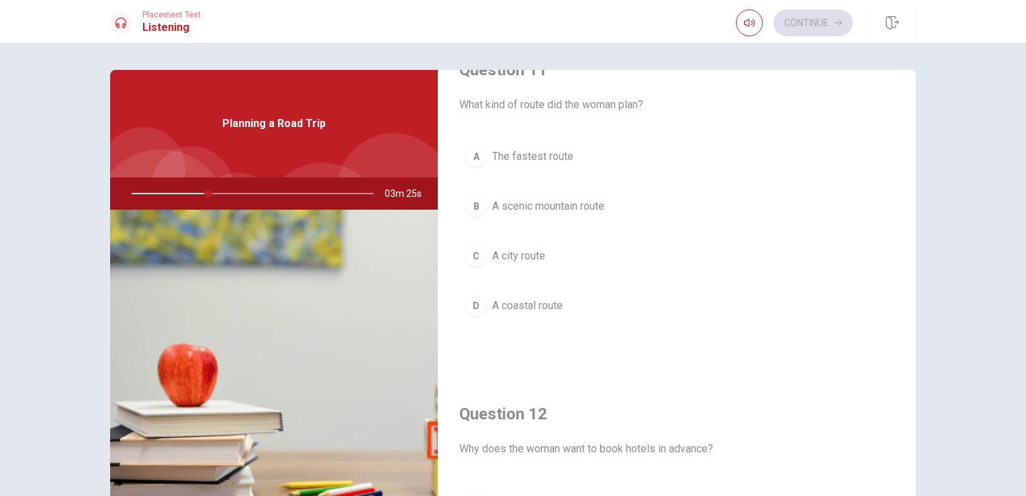
scroll to position [40, 0]
click at [630, 216] on button "B A scenic mountain route" at bounding box center [676, 204] width 435 height 34
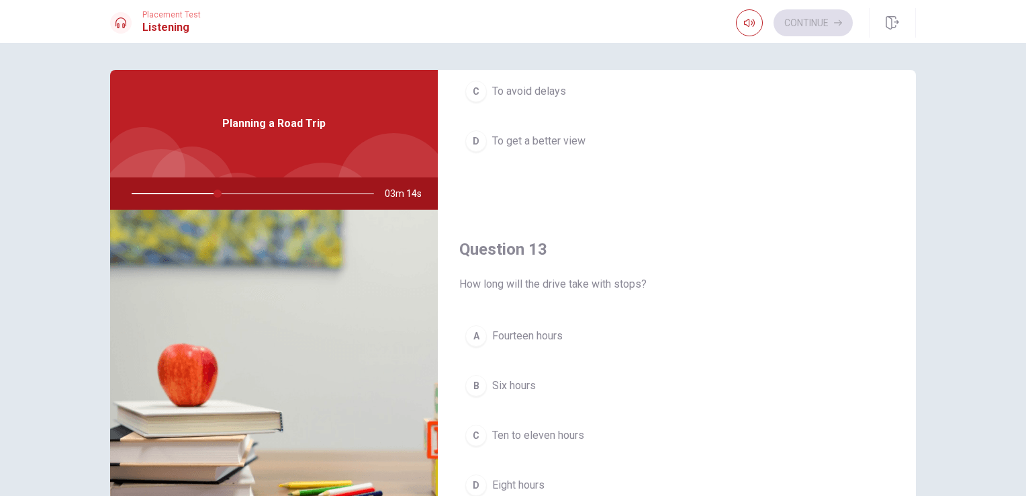
scroll to position [582, 0]
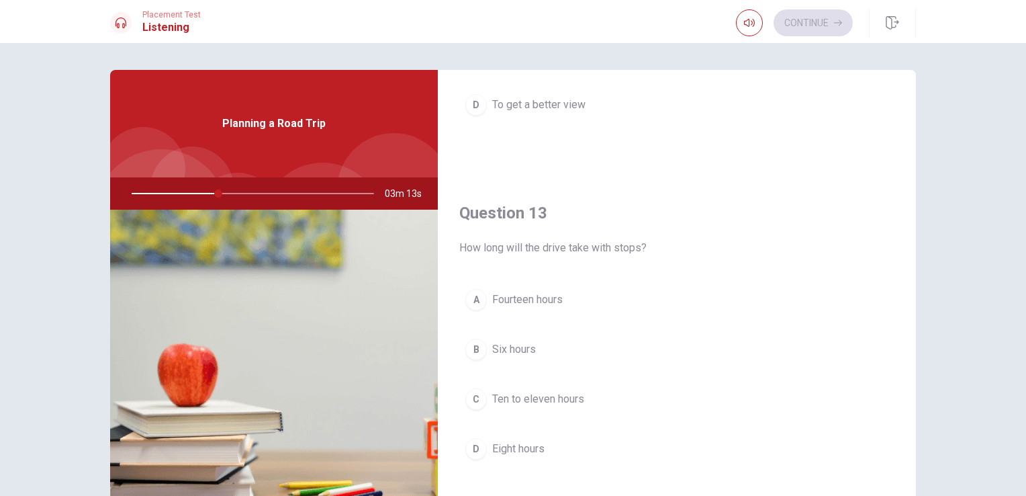
click at [580, 443] on button "D Eight hours" at bounding box center [676, 449] width 435 height 34
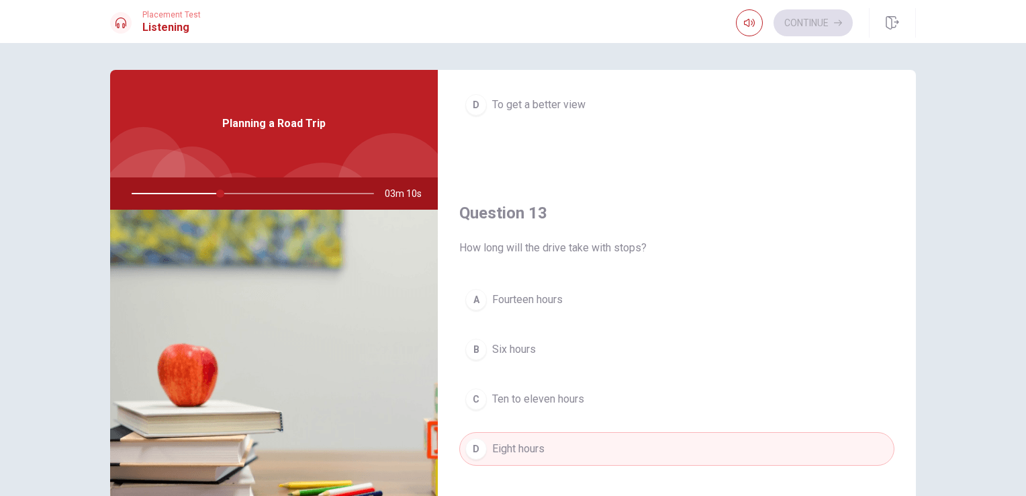
click at [625, 405] on button "C Ten to eleven hours" at bounding box center [676, 399] width 435 height 34
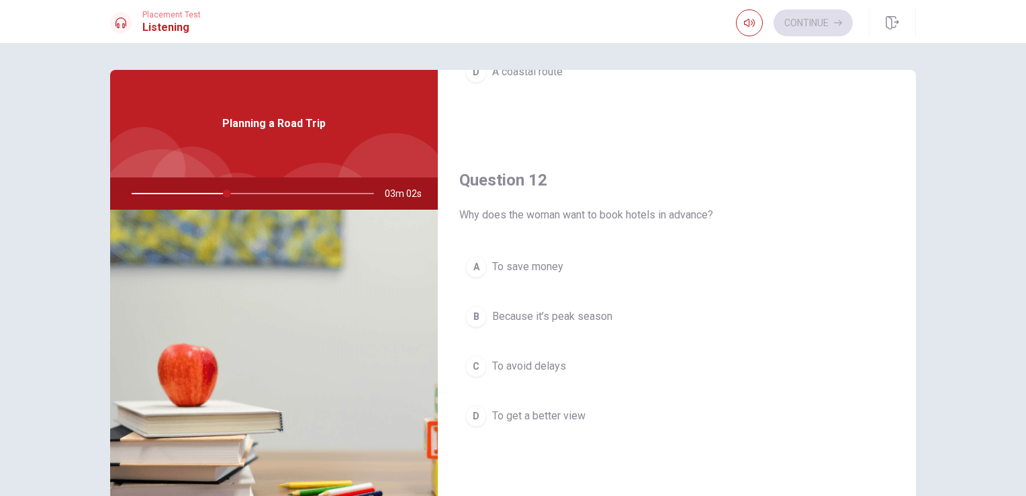
scroll to position [274, 0]
click at [867, 325] on button "B Because it’s peak season" at bounding box center [676, 314] width 435 height 34
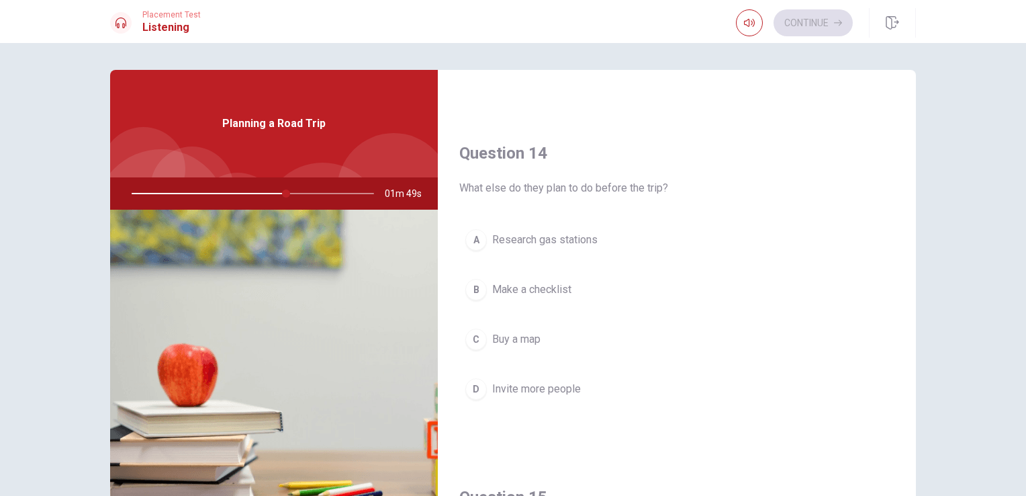
scroll to position [986, 0]
click at [639, 296] on button "B Make a checklist" at bounding box center [676, 290] width 435 height 34
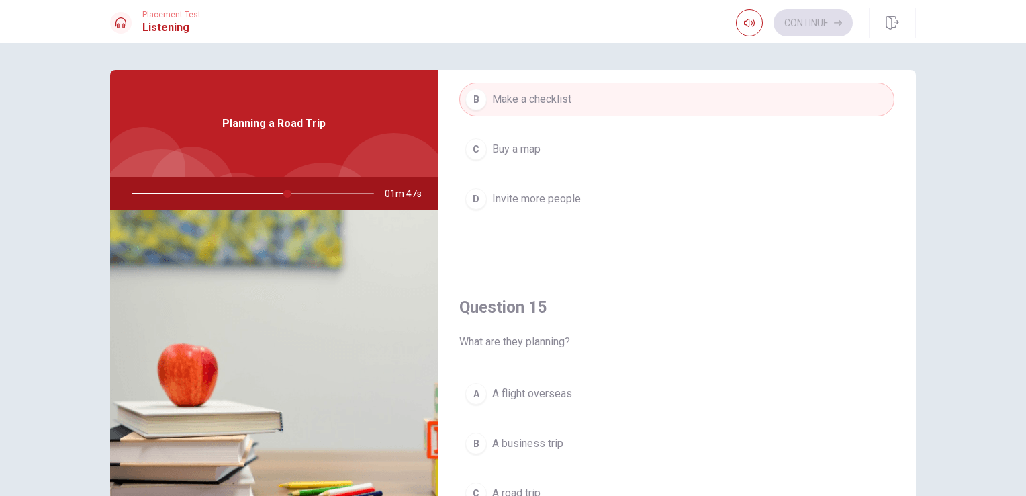
scroll to position [1247, 0]
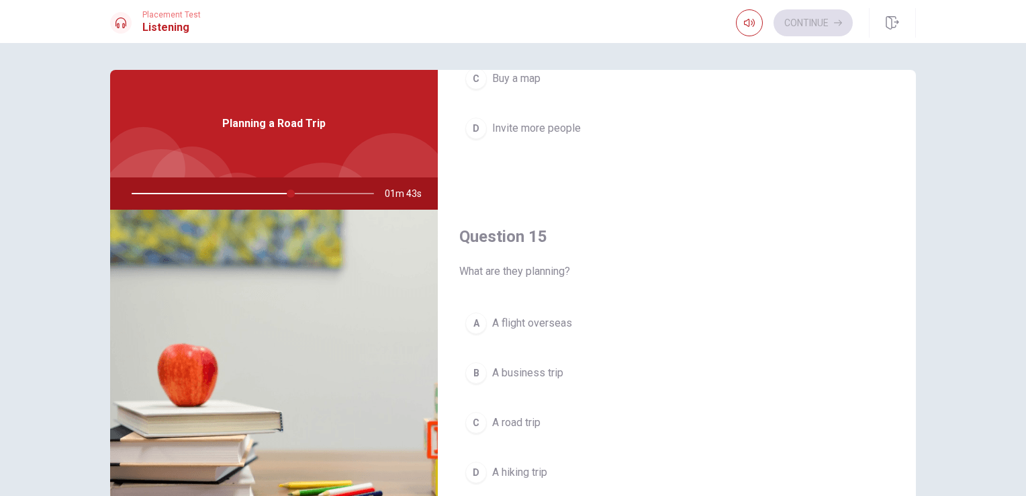
click at [639, 409] on button "C A road trip" at bounding box center [676, 423] width 435 height 34
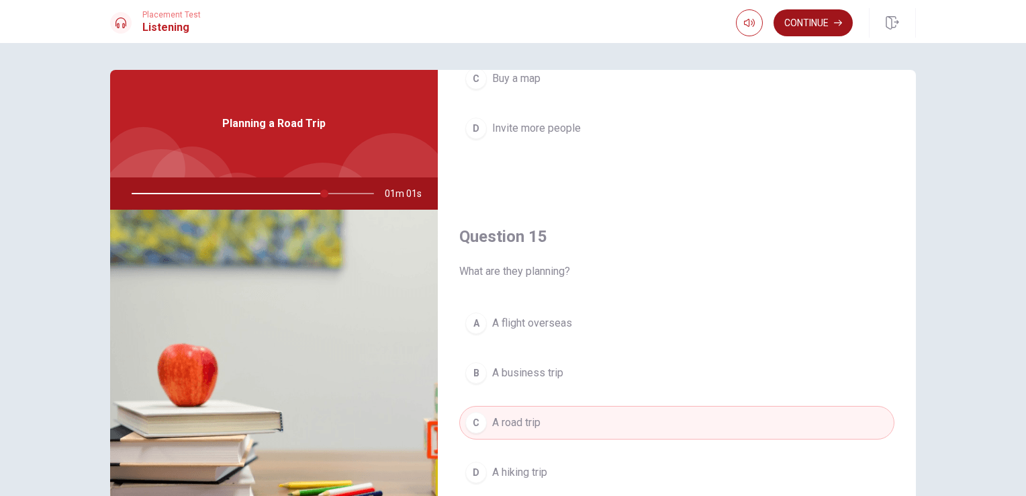
click at [838, 24] on icon "button" at bounding box center [838, 23] width 8 height 8
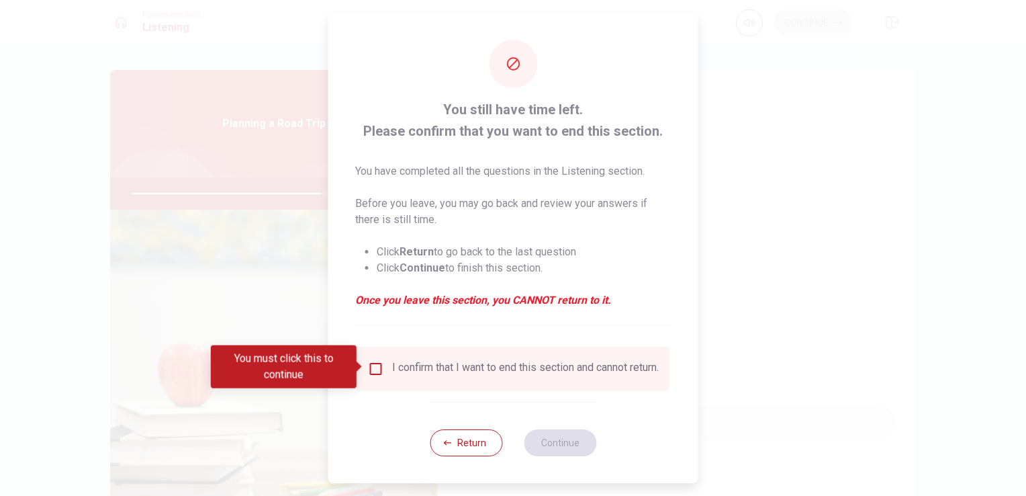
click at [502, 365] on div "I confirm that I want to end this section and cannot return." at bounding box center [525, 369] width 267 height 16
click at [540, 361] on div "I confirm that I want to end this section and cannot return." at bounding box center [525, 369] width 267 height 16
click at [459, 362] on div "I confirm that I want to end this section and cannot return." at bounding box center [525, 369] width 267 height 16
click at [375, 373] on input "You must click this to continue" at bounding box center [376, 369] width 16 height 16
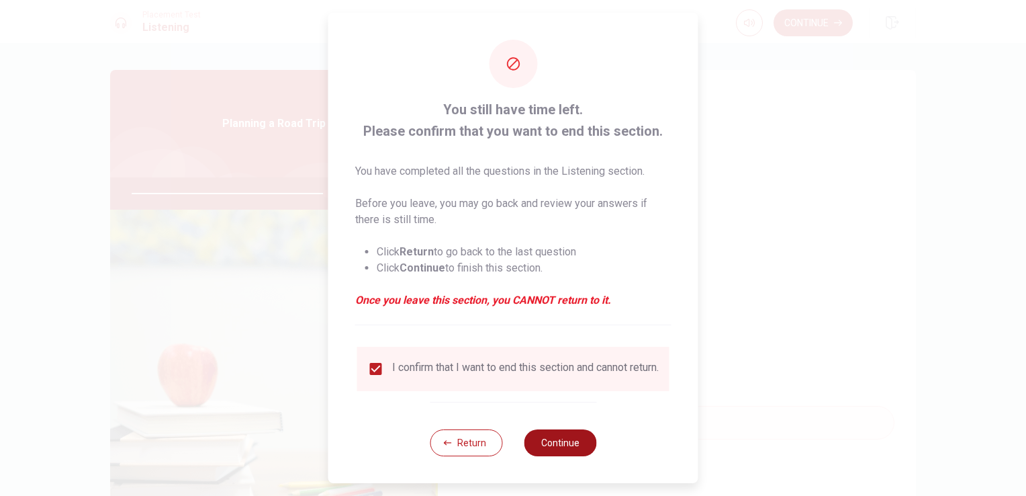
click at [565, 436] on button "Continue" at bounding box center [560, 442] width 73 height 27
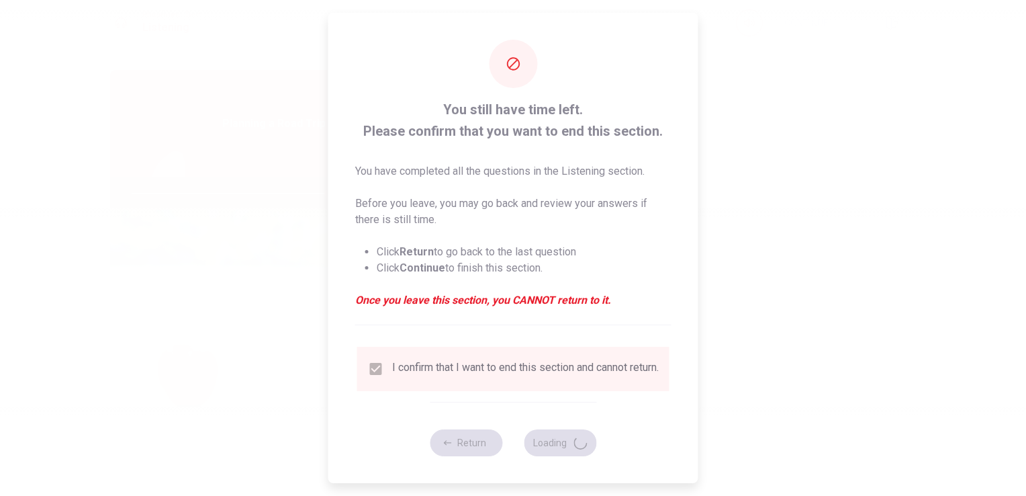
type input "82"
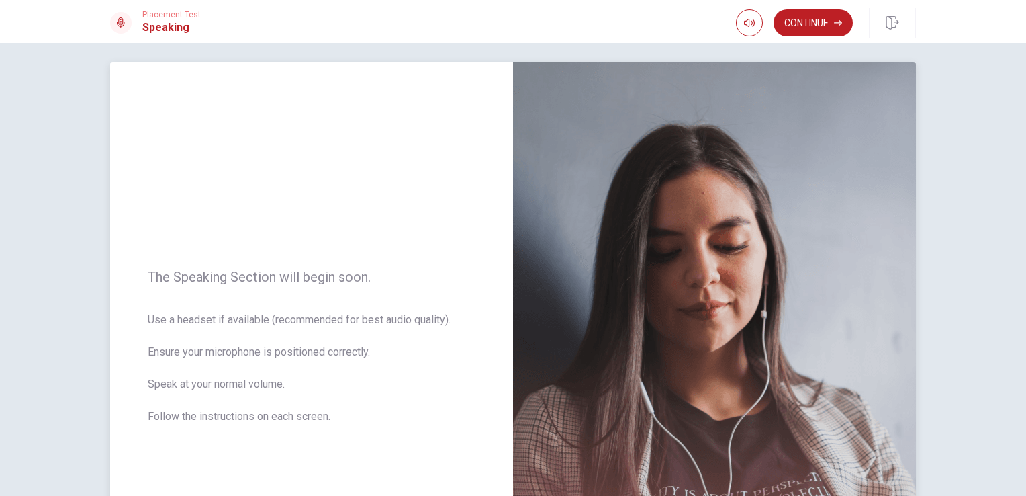
scroll to position [0, 0]
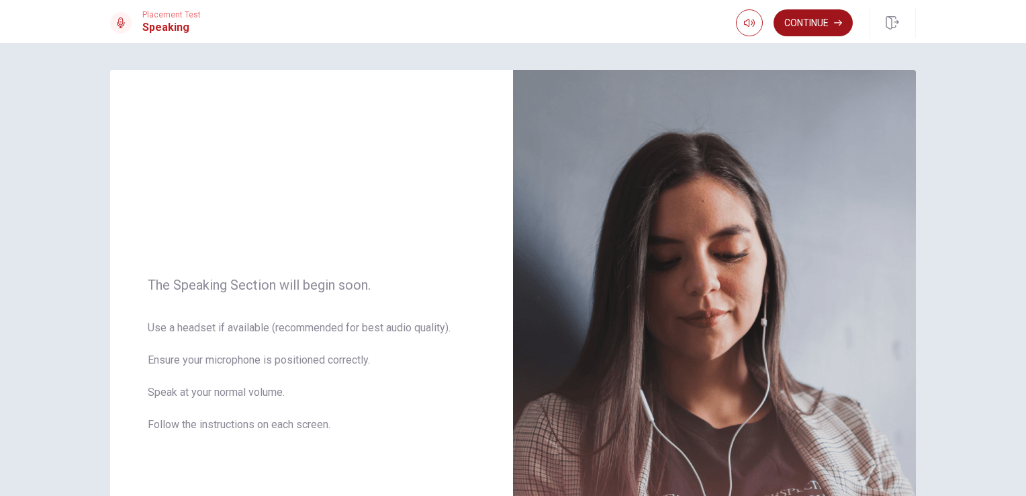
click at [824, 33] on button "Continue" at bounding box center [813, 22] width 79 height 27
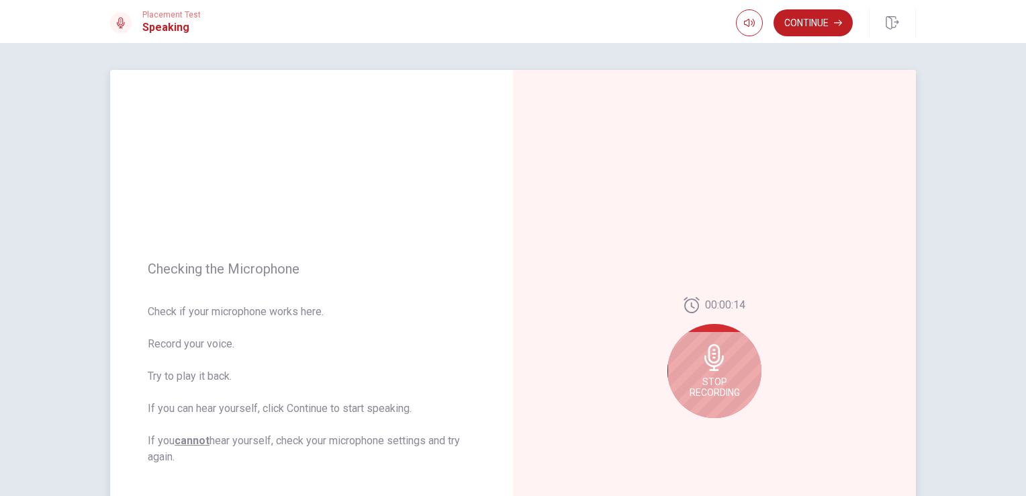
scroll to position [105, 0]
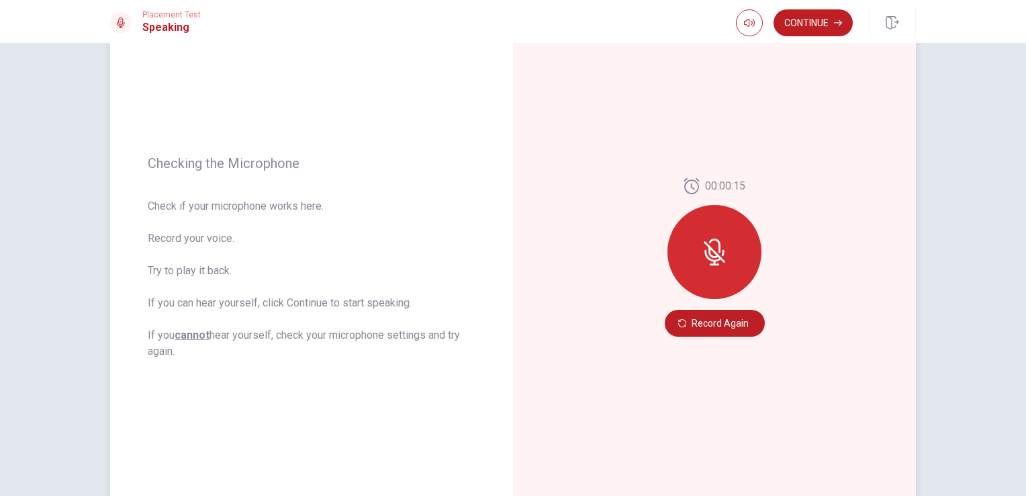
click at [735, 255] on div at bounding box center [715, 252] width 94 height 94
click at [731, 328] on button "Record Again" at bounding box center [715, 323] width 100 height 27
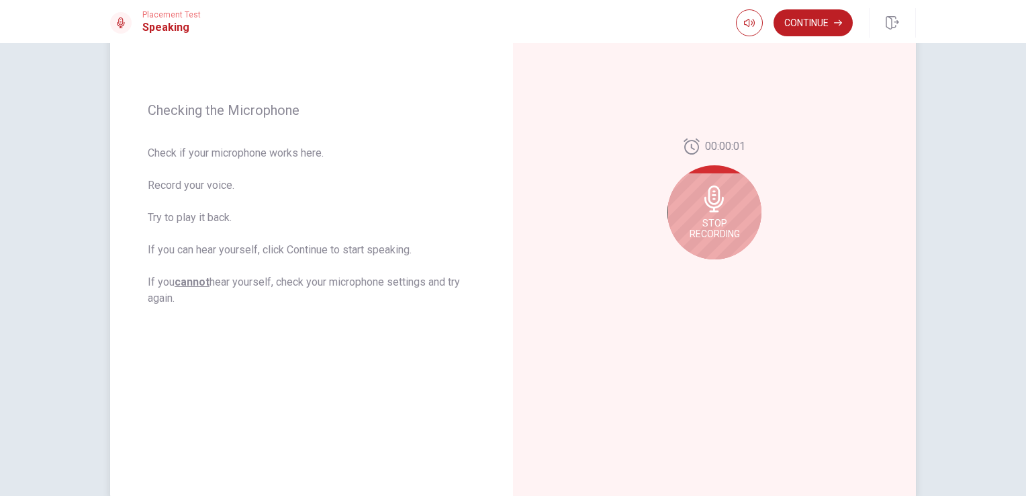
scroll to position [195, 0]
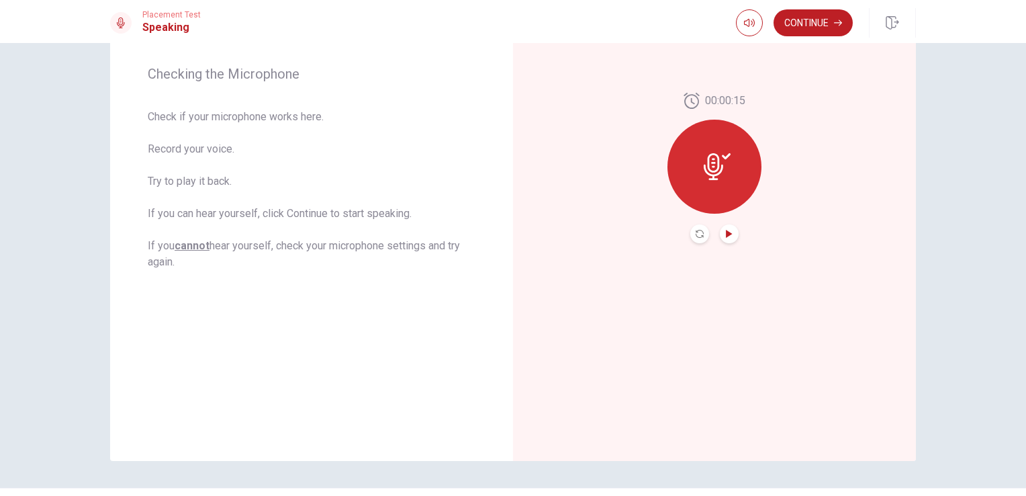
click at [726, 234] on icon "Play Audio" at bounding box center [729, 234] width 6 height 8
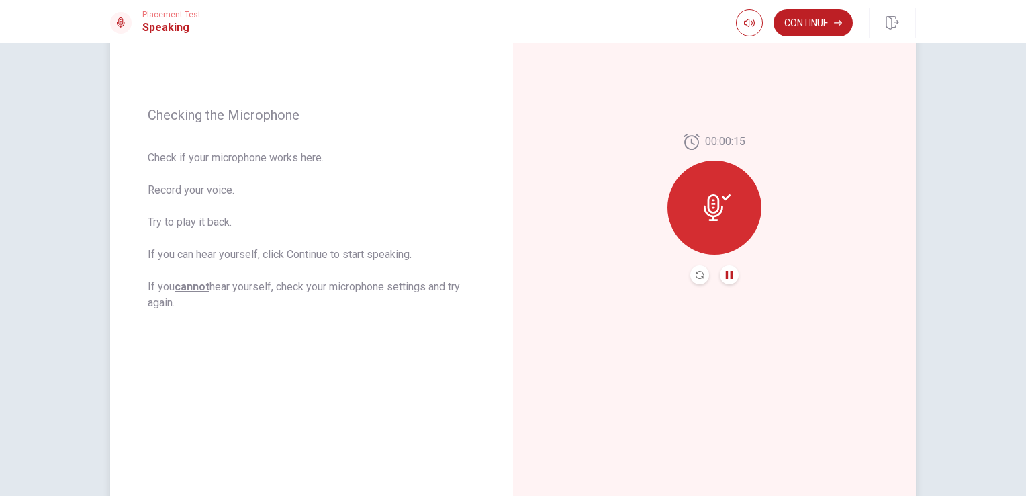
scroll to position [152, 0]
click at [726, 279] on icon "Pause Audio" at bounding box center [729, 276] width 8 height 8
click at [838, 24] on icon "button" at bounding box center [838, 23] width 8 height 8
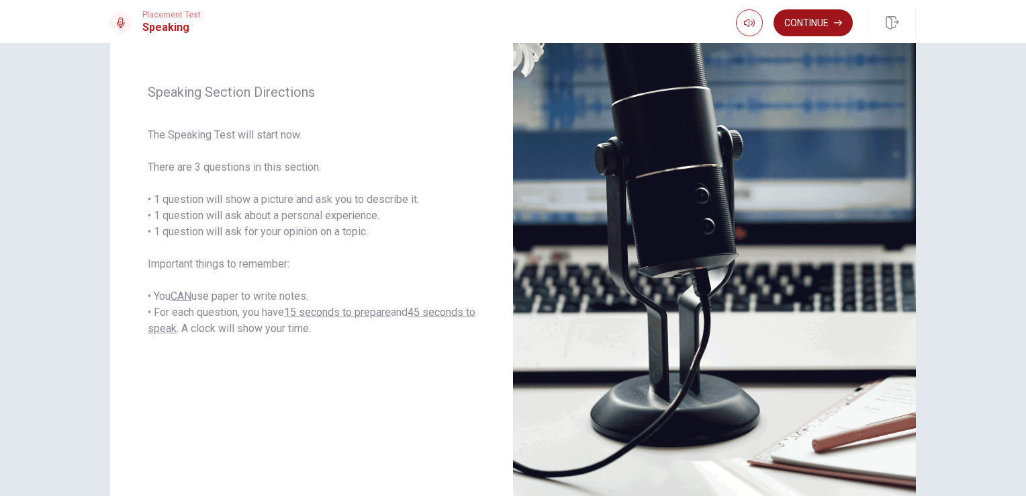
click at [825, 27] on button "Continue" at bounding box center [813, 22] width 79 height 27
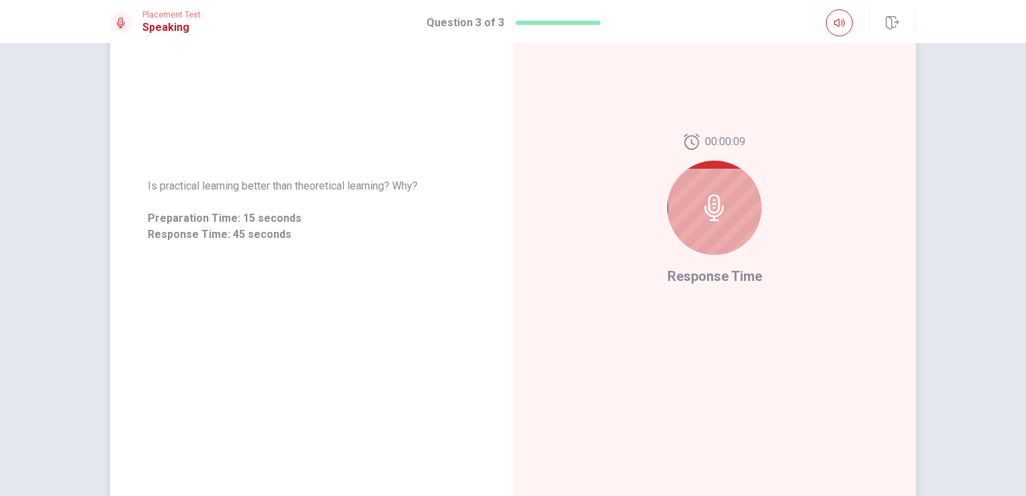
click at [703, 214] on icon at bounding box center [714, 207] width 27 height 27
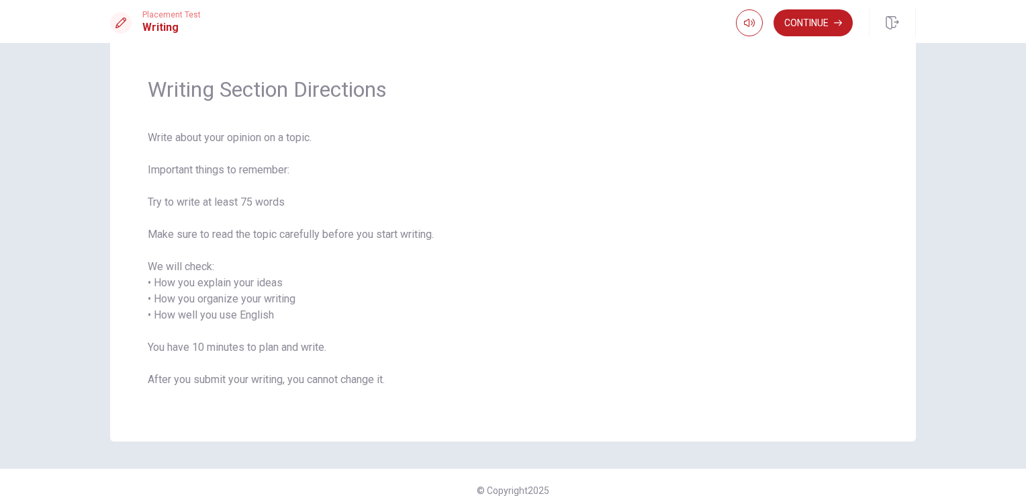
scroll to position [37, 0]
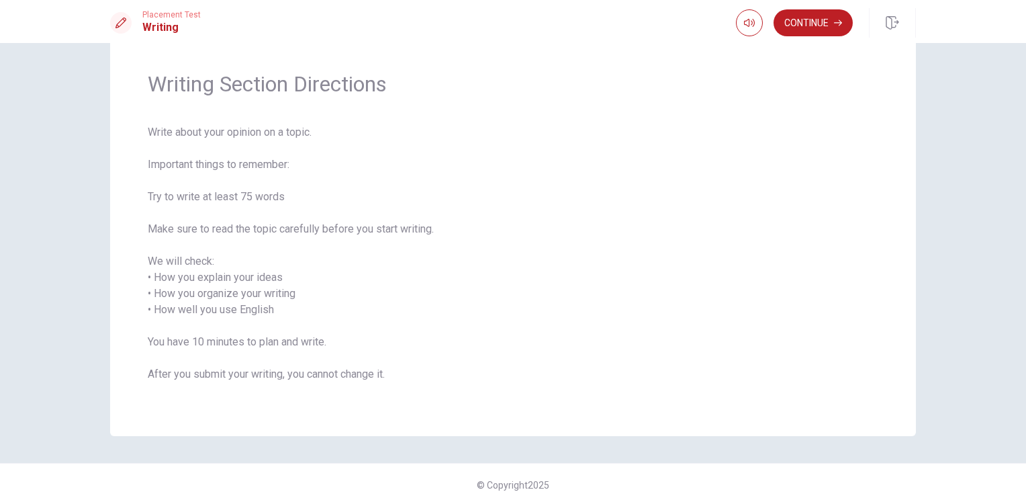
drag, startPoint x: 406, startPoint y: 383, endPoint x: 211, endPoint y: 228, distance: 249.0
click at [215, 235] on span "Write about your opinion on a topic. Important things to remember: Try to write…" at bounding box center [513, 261] width 731 height 274
drag, startPoint x: 807, startPoint y: 15, endPoint x: 774, endPoint y: 35, distance: 38.8
click at [807, 15] on button "Continue" at bounding box center [813, 22] width 79 height 27
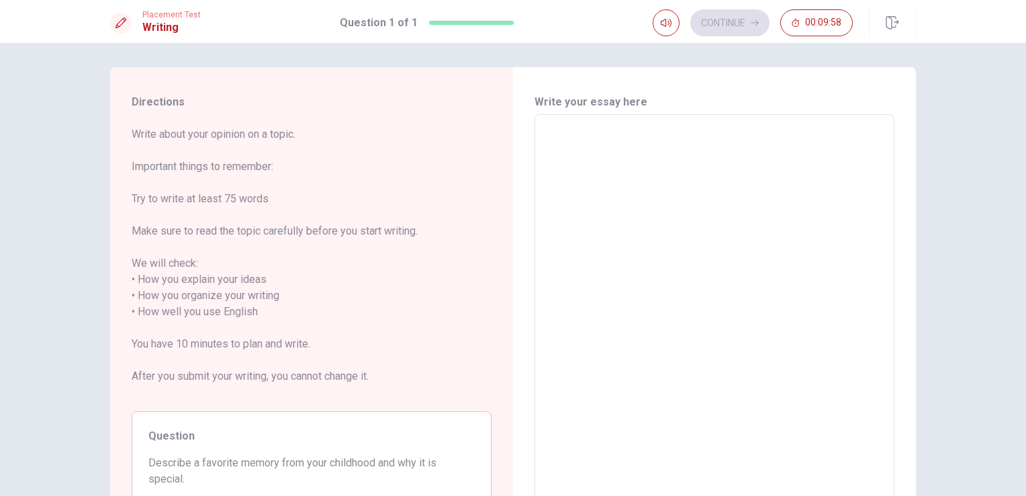
scroll to position [0, 0]
click at [561, 147] on textarea at bounding box center [714, 314] width 341 height 373
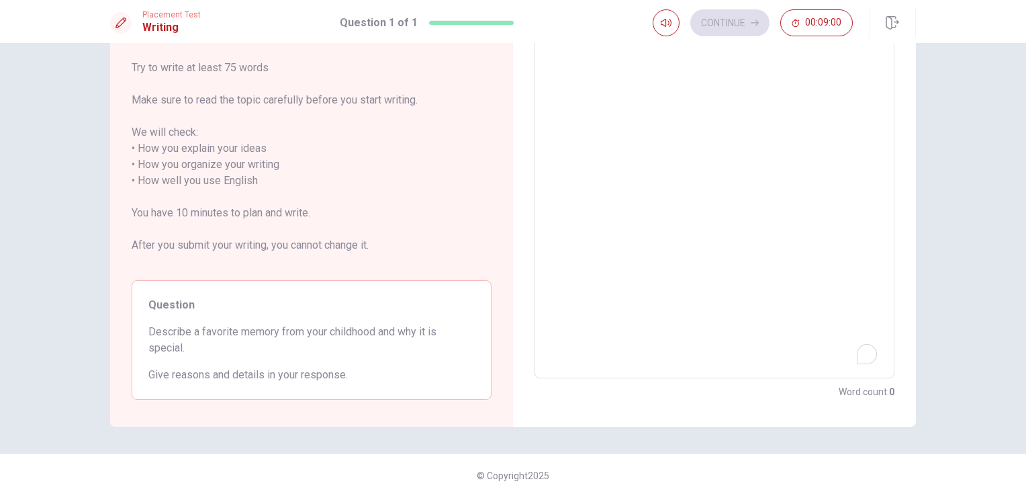
click at [653, 242] on textarea "To enrich screen reader interactions, please activate Accessibility in Grammarl…" at bounding box center [714, 181] width 341 height 373
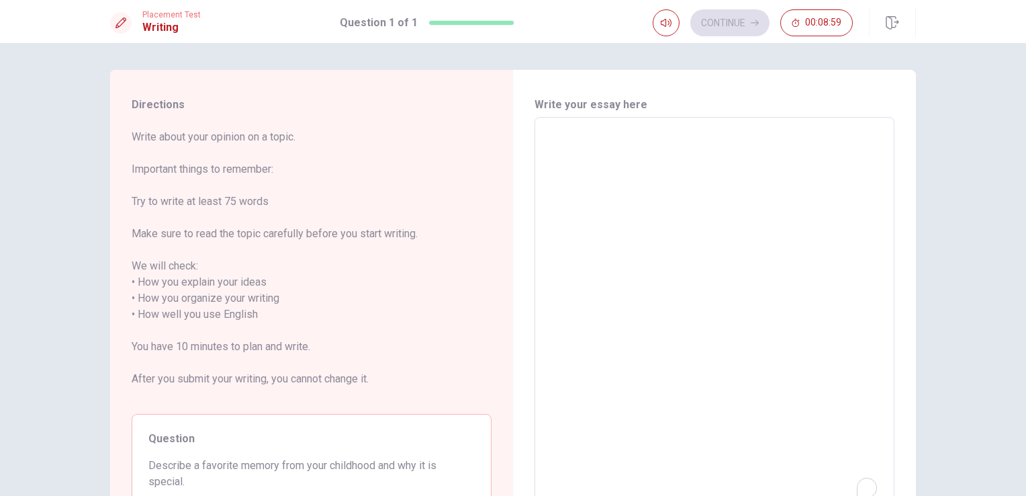
click at [656, 242] on textarea "To enrich screen reader interactions, please activate Accessibility in Grammarl…" at bounding box center [714, 314] width 341 height 373
type textarea "O"
type textarea "x"
type textarea "On"
type textarea "x"
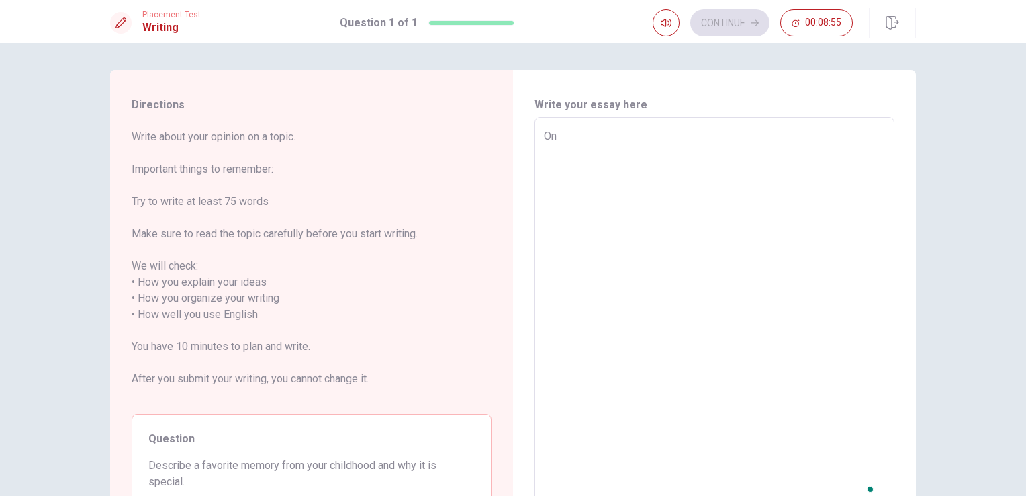
type textarea "One"
type textarea "x"
type textarea "One"
type textarea "x"
type textarea "One o"
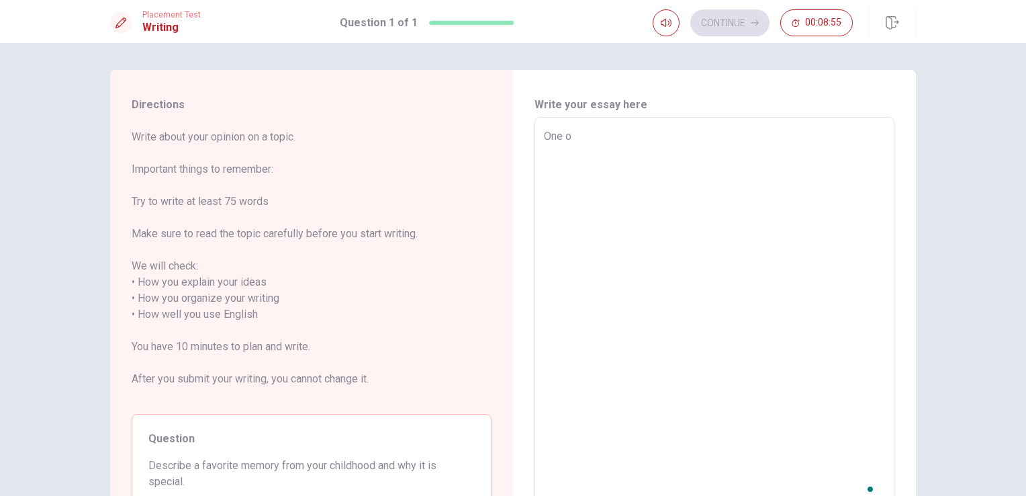
type textarea "x"
type textarea "One of"
type textarea "x"
type textarea "One of"
type textarea "x"
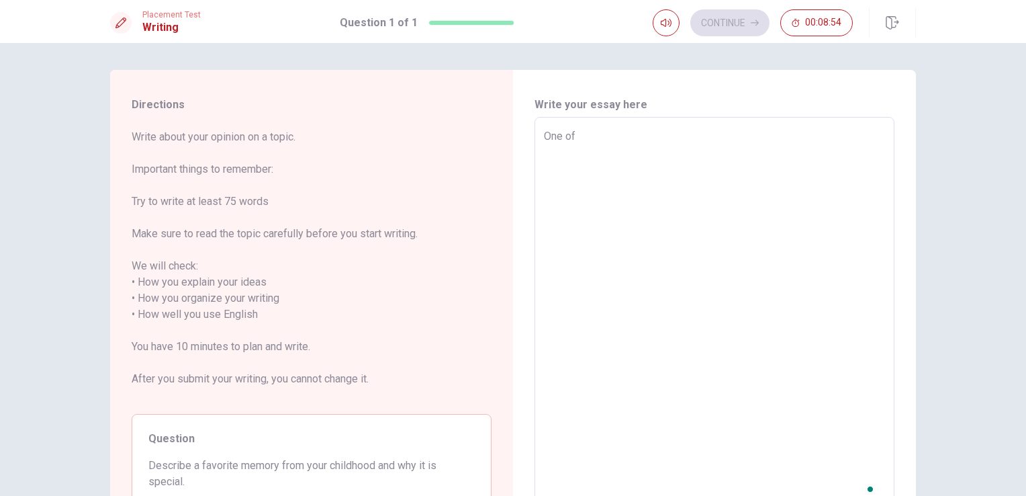
type textarea "One of m"
type textarea "x"
type textarea "One of my"
type textarea "x"
type textarea "One of my"
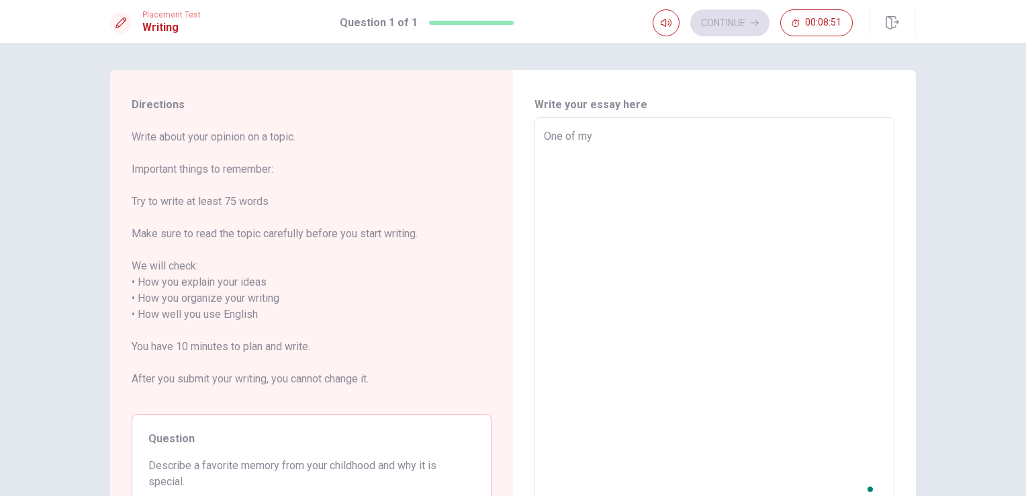
type textarea "x"
type textarea "One of my g"
type textarea "x"
type textarea "One of my ga"
type textarea "x"
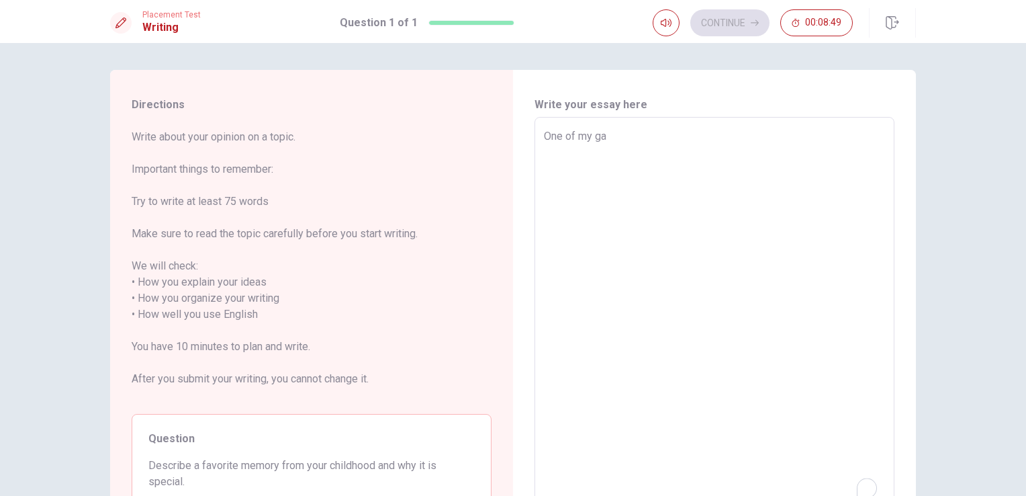
type textarea "One of my g"
type textarea "x"
type textarea "One of my"
type textarea "x"
type textarea "One of my f"
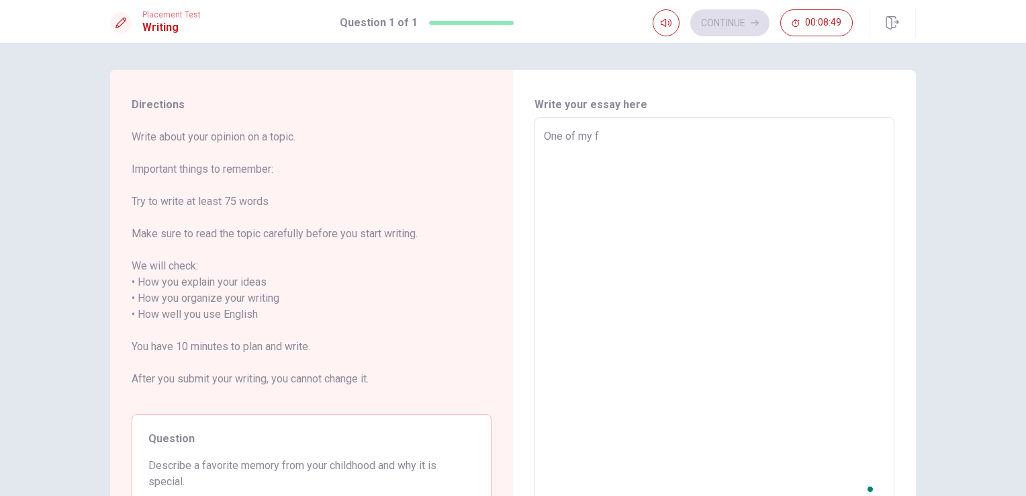
type textarea "x"
type textarea "One of my fa"
type textarea "x"
type textarea "One of my fav"
type textarea "x"
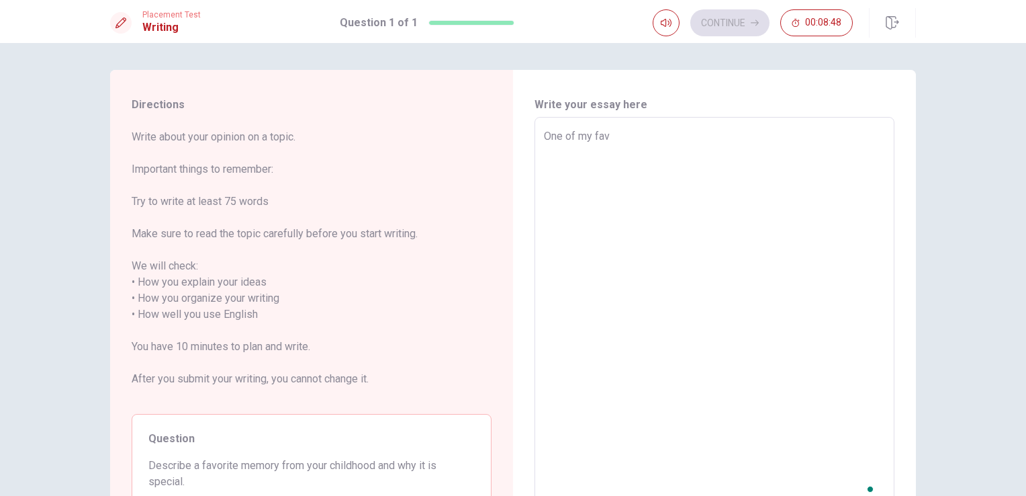
type textarea "One of my favo"
type textarea "x"
type textarea "One of my favor"
type textarea "x"
type textarea "One of my favori"
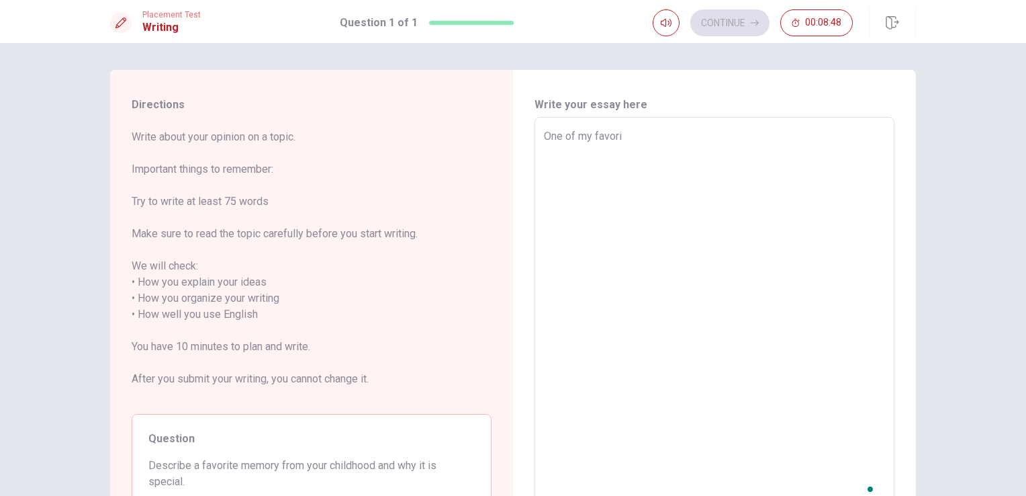
type textarea "x"
type textarea "One of my favorit"
type textarea "x"
type textarea "One of my favorite"
type textarea "x"
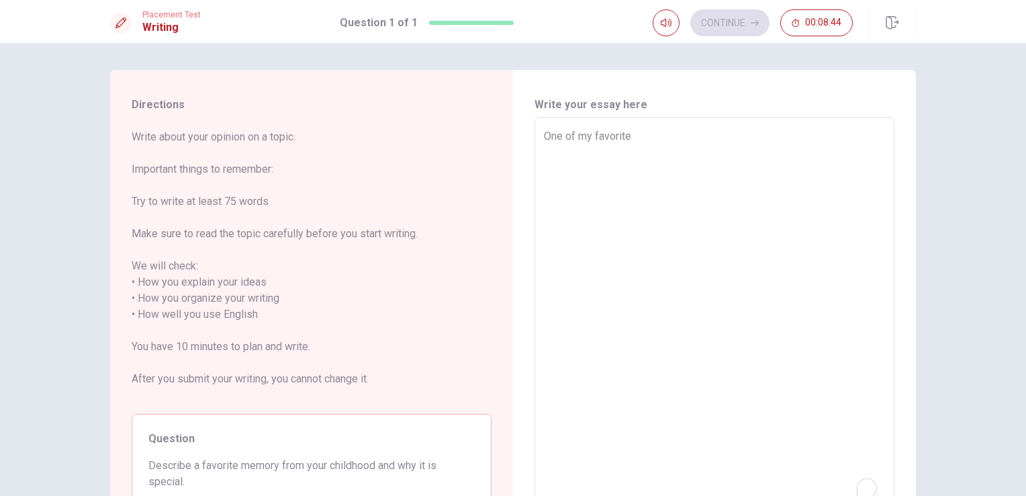
type textarea "One of my favorite"
type textarea "x"
type textarea "One of my favorite m"
type textarea "x"
type textarea "One of my favorite me"
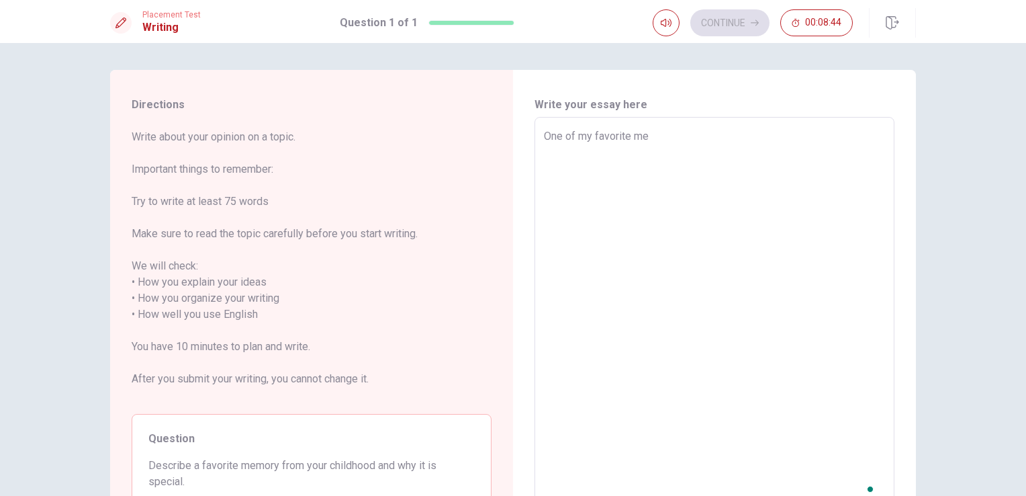
type textarea "x"
type textarea "One of my favorite mem"
type textarea "x"
type textarea "One of my favorite memo"
type textarea "x"
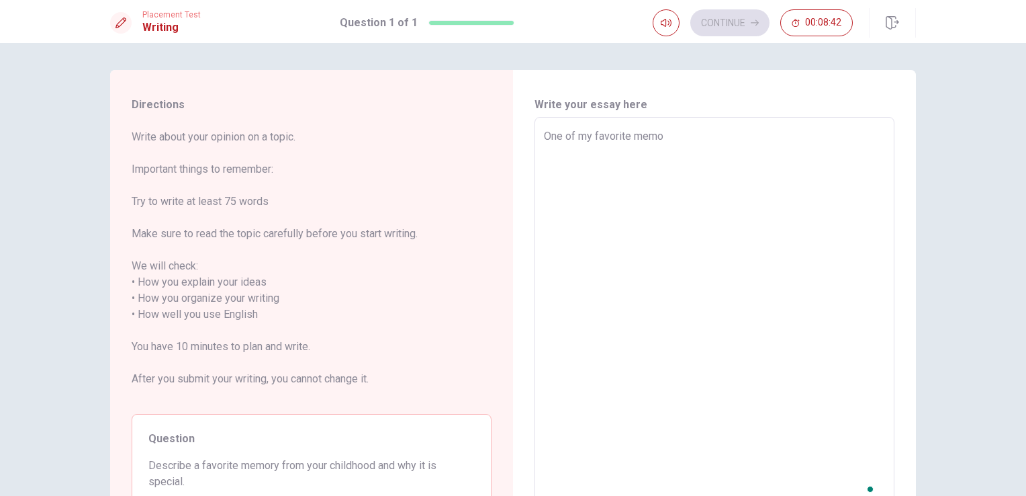
type textarea "One of my favorite memor"
type textarea "x"
type textarea "One of my favorite memore"
type textarea "x"
type textarea "One of my favorite memor"
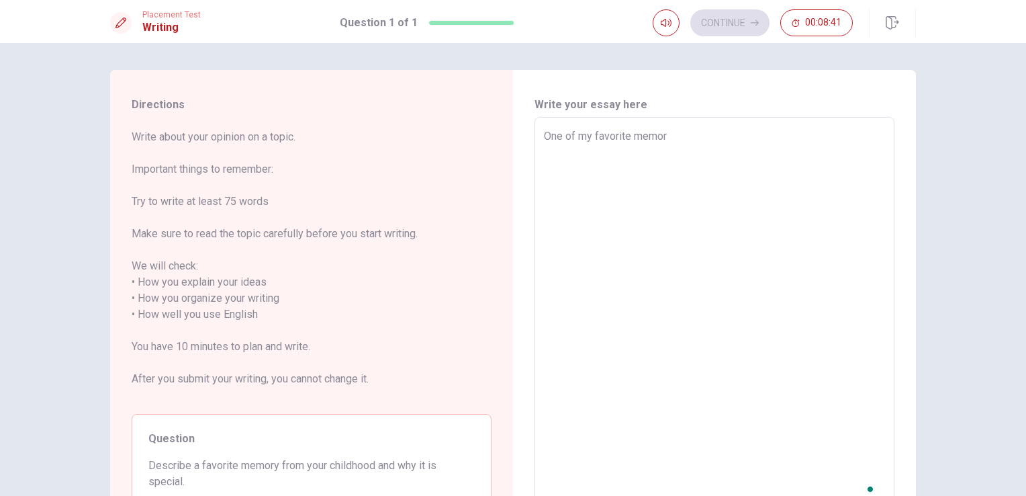
type textarea "x"
type textarea "One of my favorite memori"
type textarea "x"
type textarea "One of my favorite memoris"
type textarea "x"
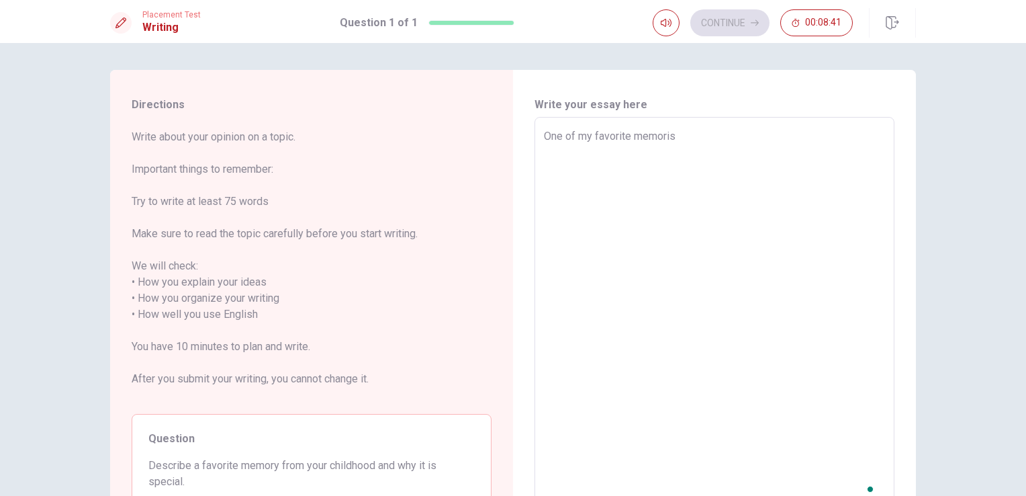
type textarea "One of my favorite memorise"
type textarea "x"
type textarea "One of my favorite memoris"
type textarea "x"
type textarea "One of my favorite memori"
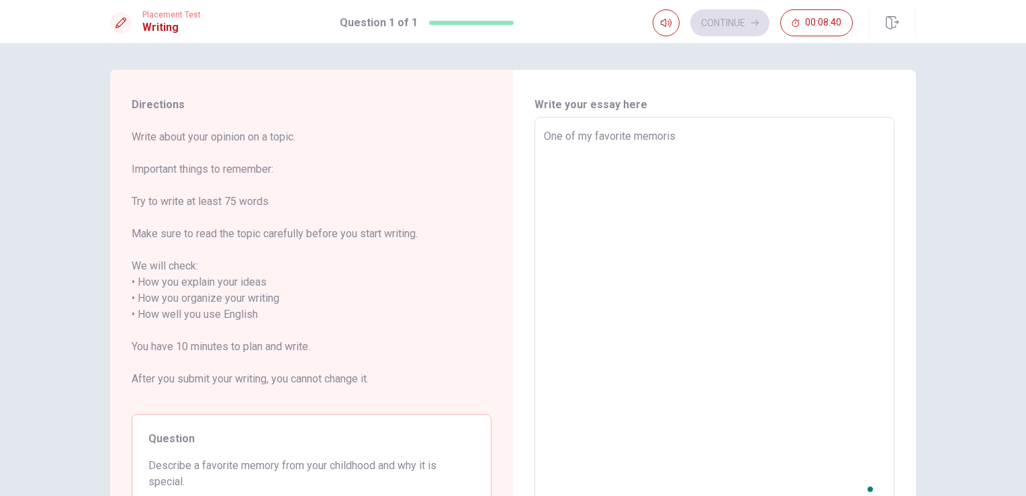
type textarea "x"
type textarea "One of my favorite memorise"
type textarea "x"
type textarea "One of my favorite memoris"
type textarea "x"
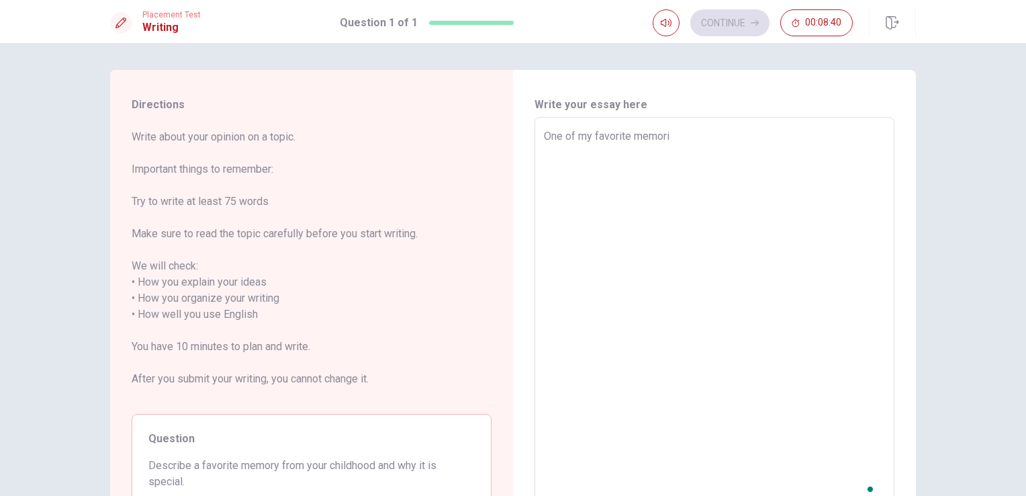
type textarea "One of my favorite memorie"
type textarea "x"
type textarea "One of my favorite memories"
type textarea "x"
type textarea "One of my favorite memorie"
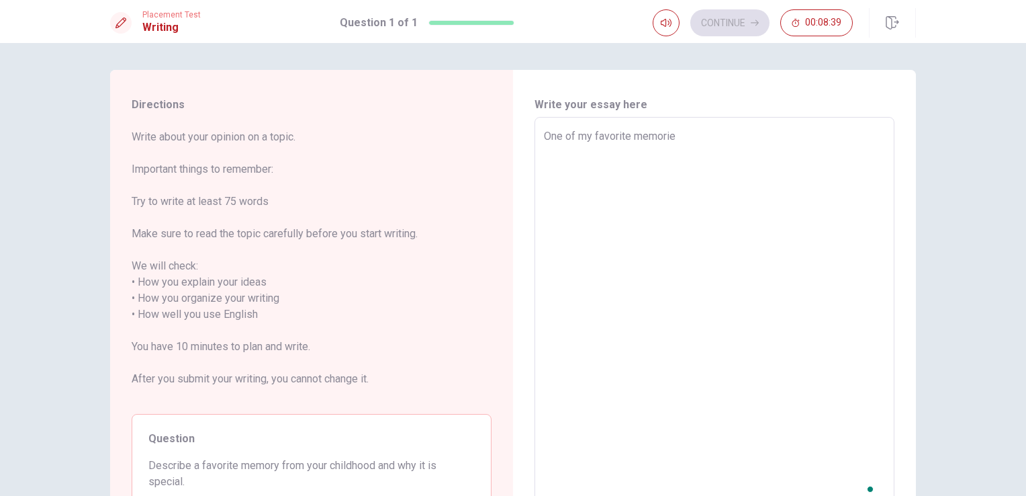
type textarea "x"
type textarea "One of my favorite memori"
type textarea "x"
type textarea "One of my favorite memor"
type textarea "x"
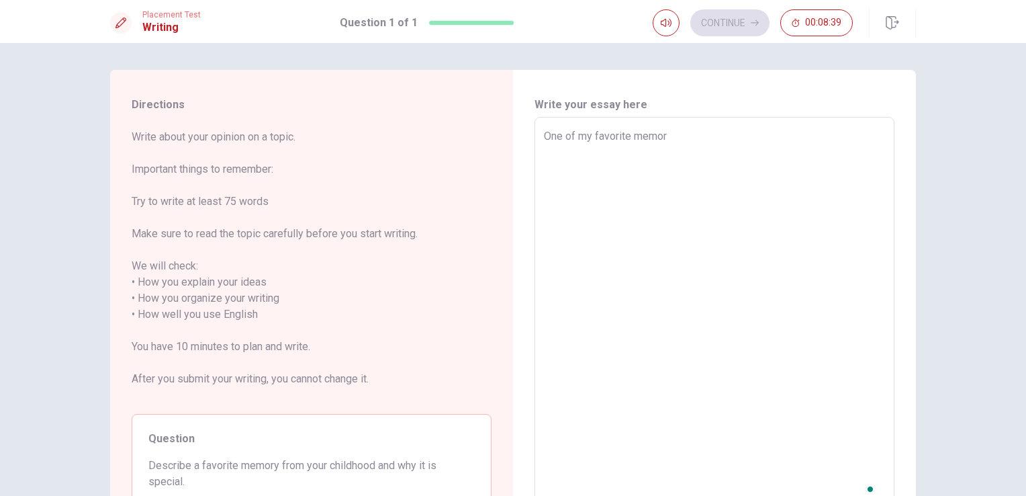
type textarea "One of my favorite memore"
type textarea "x"
type textarea "One of my favorite memores"
type textarea "x"
type textarea "One of my favorite memore"
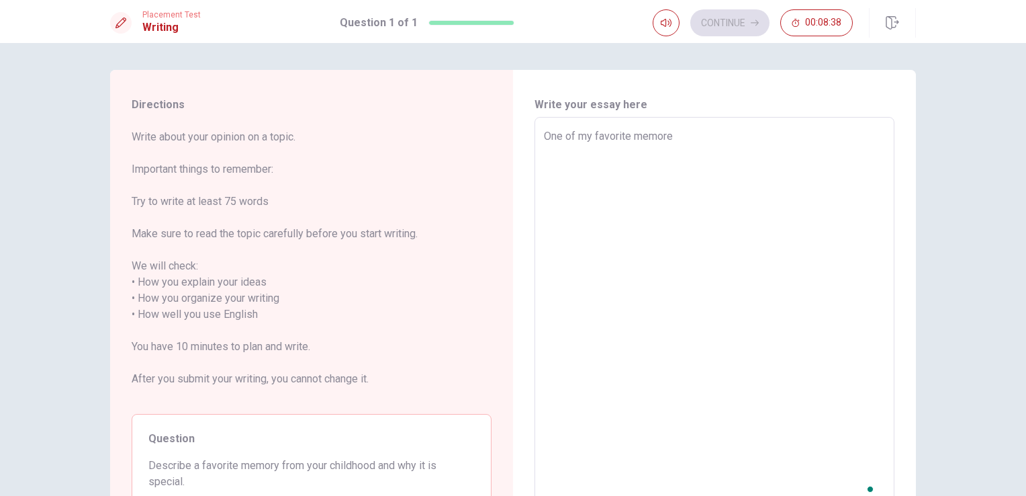
type textarea "x"
type textarea "One of my favorite memor"
type textarea "x"
type textarea "One of my favorite memor9"
type textarea "x"
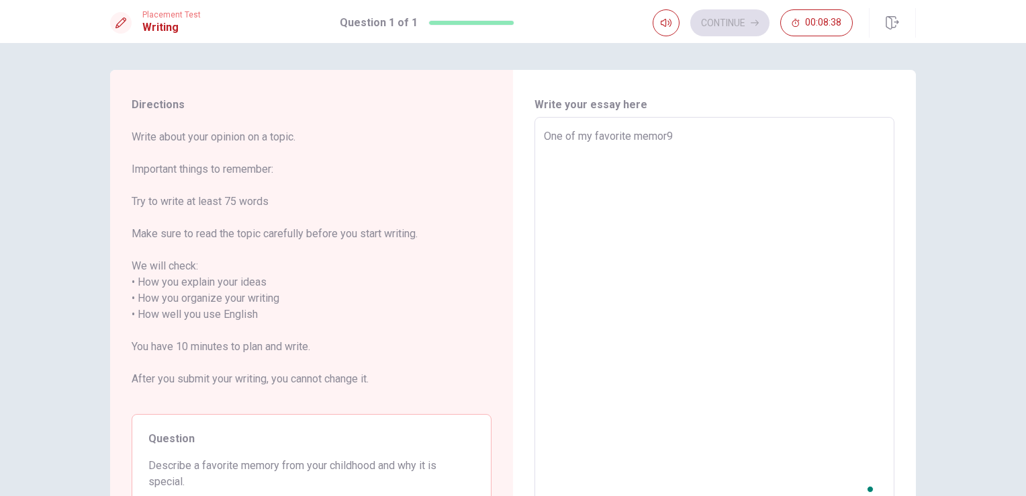
type textarea "One of my favorite memor9e"
type textarea "x"
type textarea "One of my favorite memor9"
type textarea "x"
type textarea "One of my favorite memor"
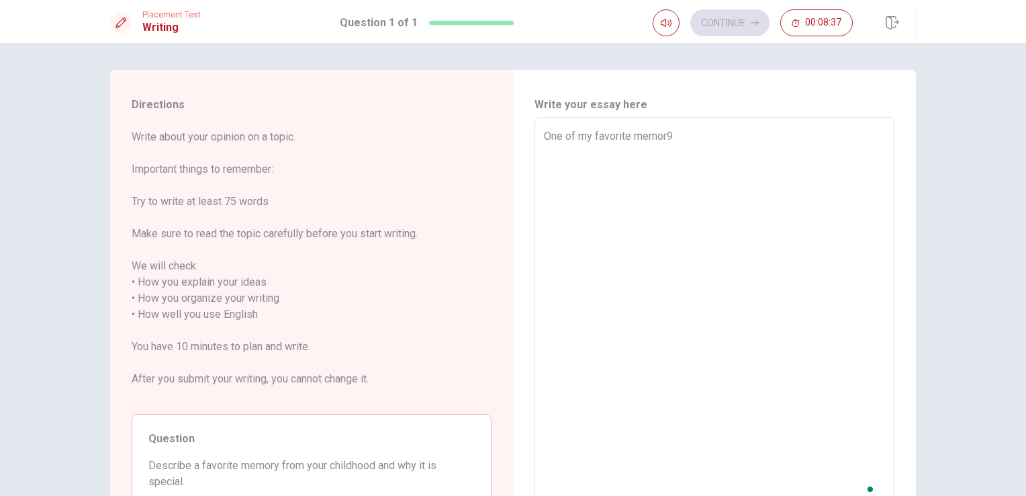
type textarea "x"
type textarea "One of my favorite memo"
type textarea "x"
type textarea "One of my favorite memoo"
type textarea "x"
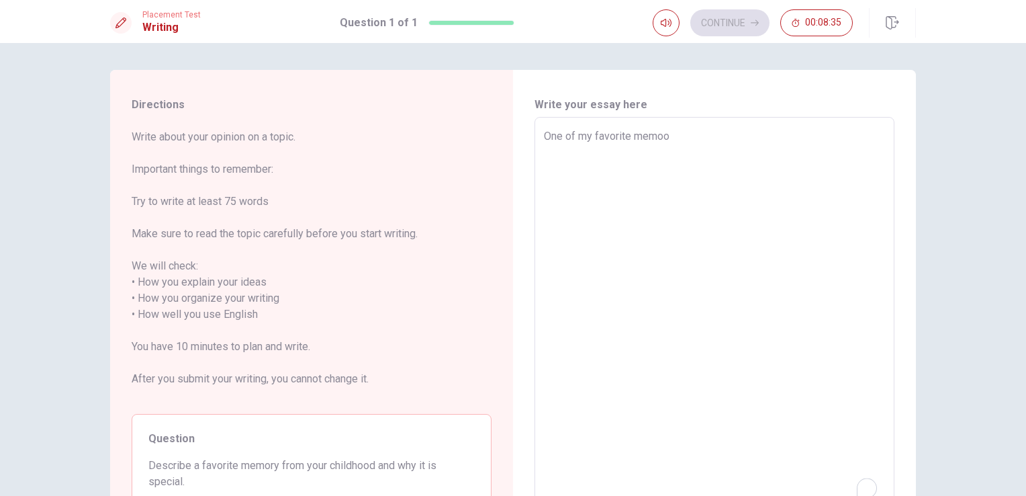
type textarea "One of my favorite memo"
type textarea "x"
type textarea "One of my favorite memor"
type textarea "x"
type textarea "One of my favorite memori"
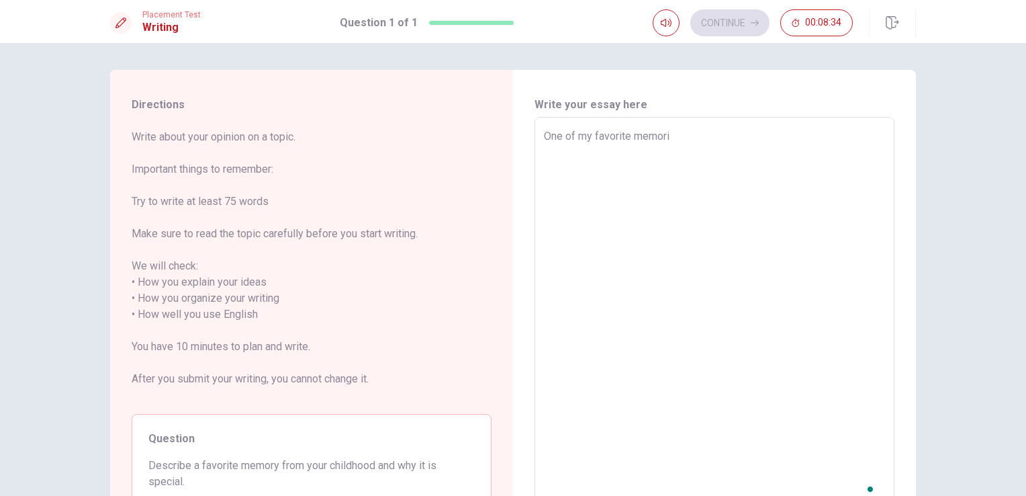
type textarea "x"
type textarea "One of my favorite memorie"
type textarea "x"
type textarea "One of my favorite memories"
type textarea "x"
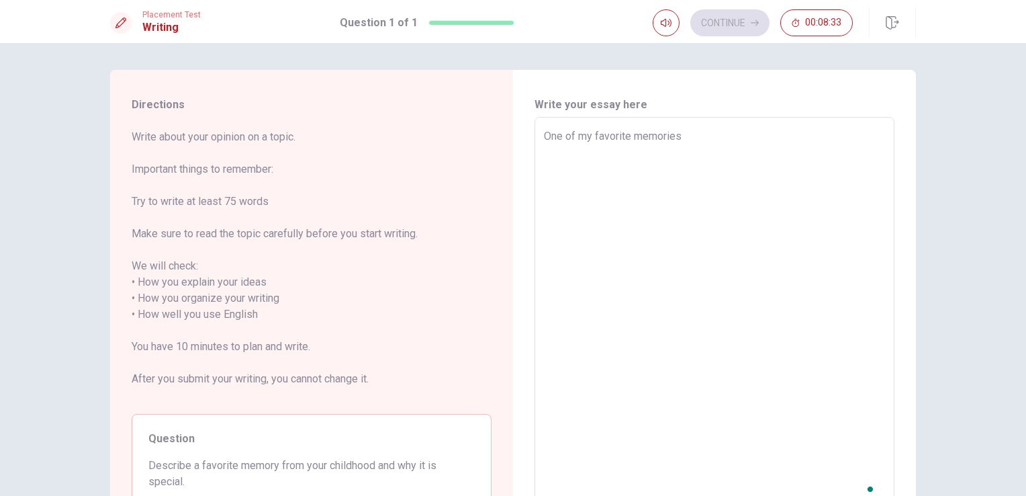
type textarea "One of my favorite memories"
type textarea "x"
type textarea "One of my favorite memories f"
type textarea "x"
type textarea "One of my favorite memories f0"
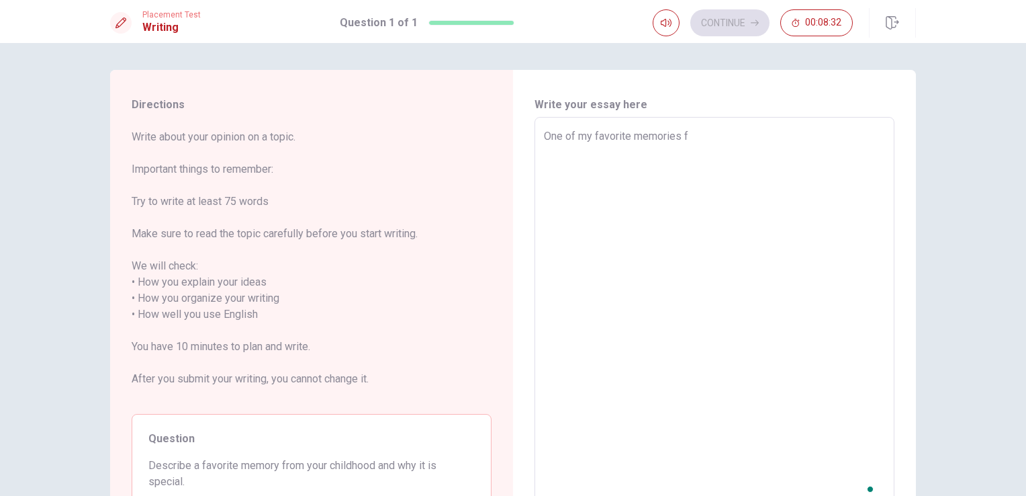
type textarea "x"
type textarea "One of my favorite memories f0r"
type textarea "x"
type textarea "One of my favorite memories f0"
type textarea "x"
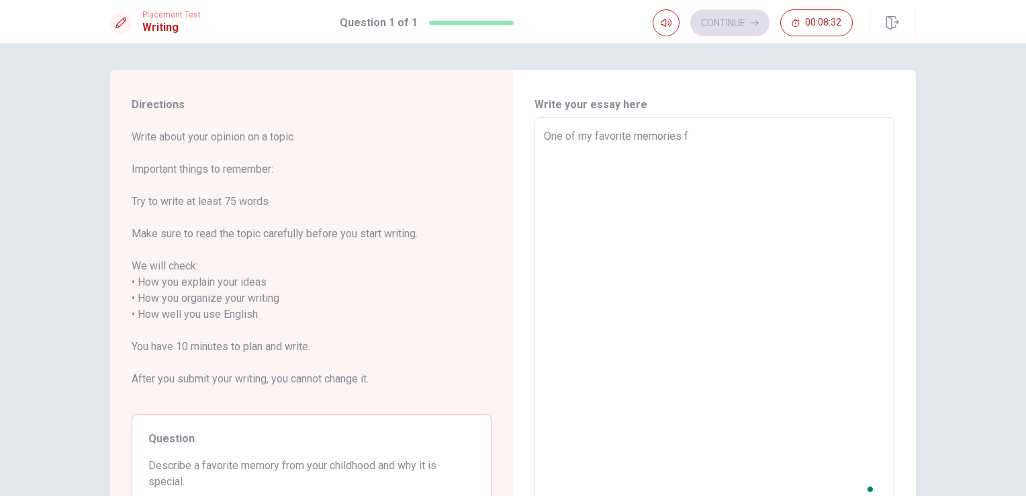
type textarea "One of my favorite memories fr"
type textarea "x"
type textarea "One of my favorite memories fr0"
type textarea "x"
type textarea "One of my favorite memories fr0k"
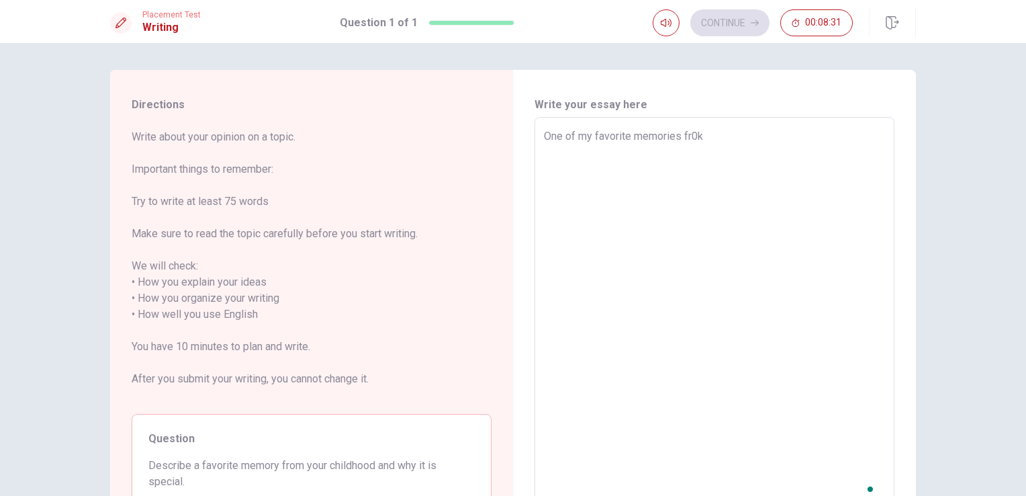
type textarea "x"
type textarea "One of my favorite memories fr0"
type textarea "x"
type textarea "One of my favorite memories fr"
type textarea "x"
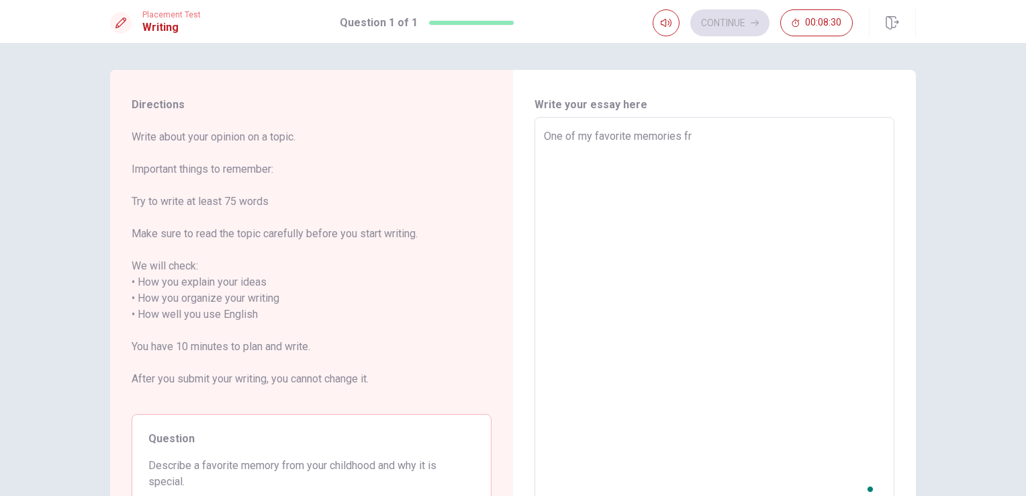
type textarea "One of my favorite memories fro"
type textarea "x"
type textarea "One of my favorite memories from"
type textarea "x"
type textarea "One of my favorite memories from ch"
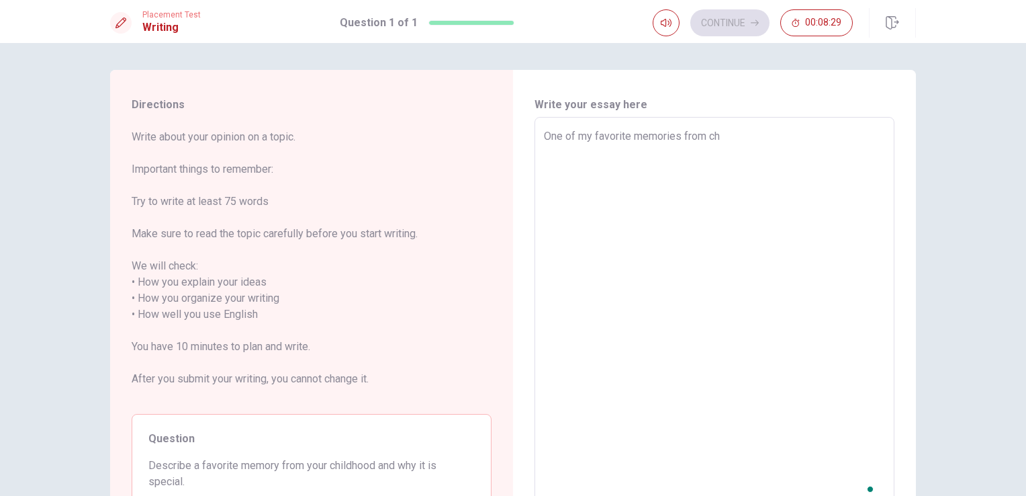
type textarea "x"
type textarea "One of my favorite memories from chi"
type textarea "x"
type textarea "One of my favorite memories from chil"
type textarea "x"
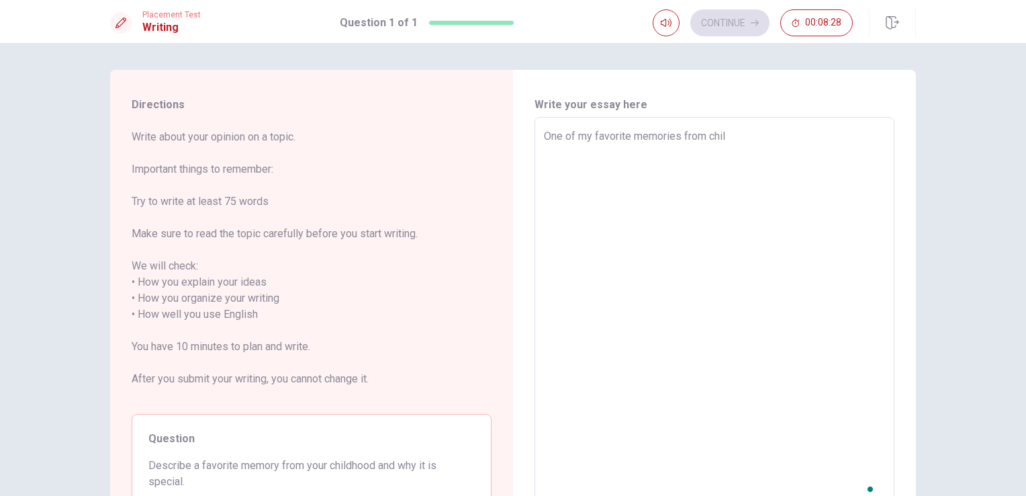
type textarea "One of my favorite memories from child"
type textarea "x"
type textarea "One of my favorite memories from childh"
type textarea "x"
type textarea "One of my favorite memories from [PERSON_NAME]"
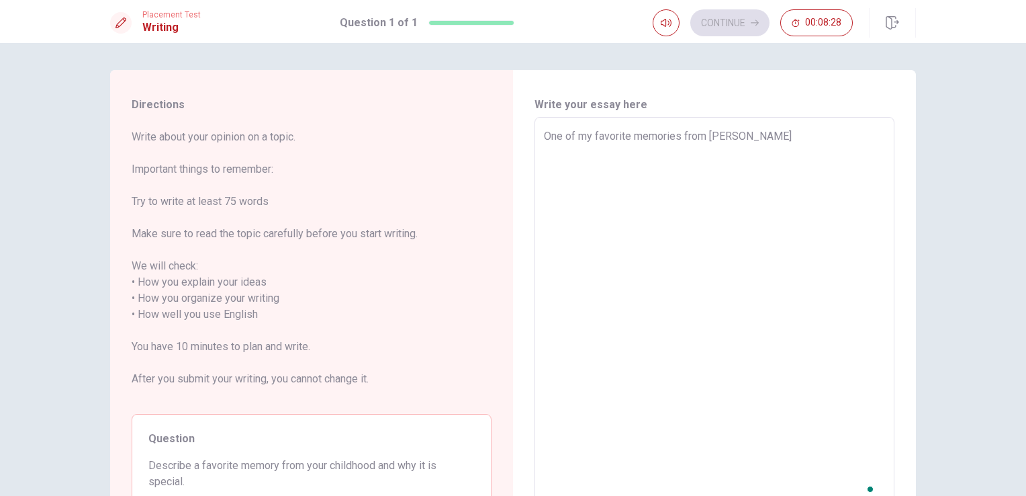
type textarea "x"
type textarea "One of my favorite memories from childhoo"
type textarea "x"
type textarea "One of my favorite memories from childhood"
type textarea "x"
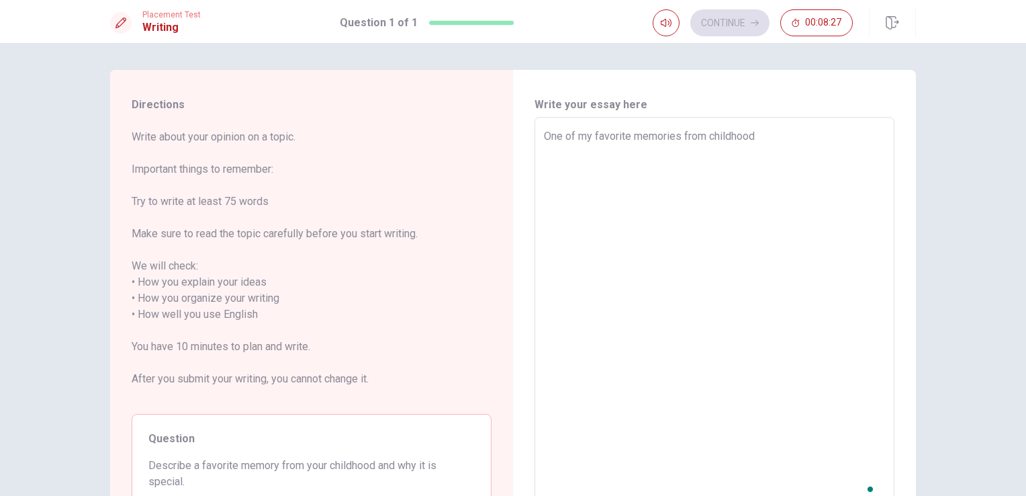
type textarea "One of my favorite memories from childhood"
type textarea "x"
type textarea "One of my favorite memories from childhood i"
type textarea "x"
type textarea "One of my favorite memories from childhood is"
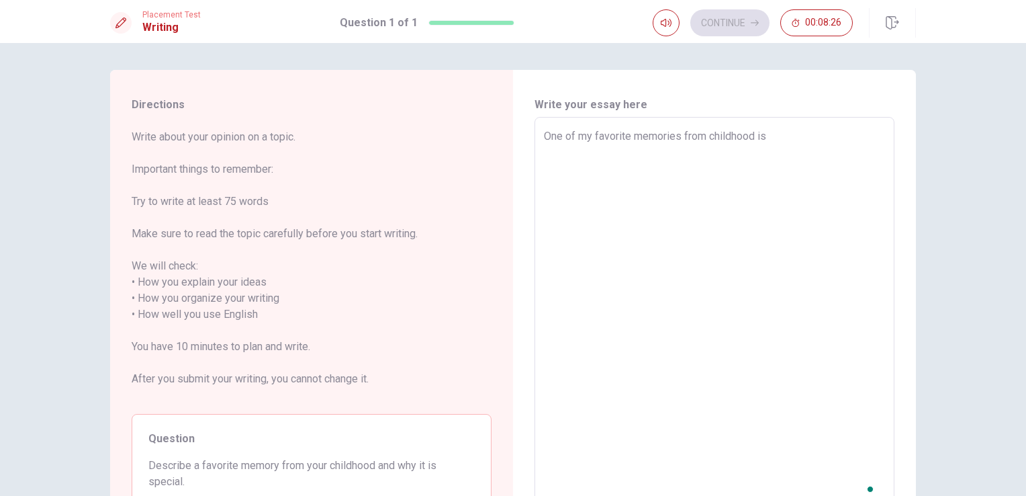
type textarea "x"
type textarea "One of my favorite memories from childhood is"
type textarea "x"
type textarea "One of my favorite memories from childhood is t"
type textarea "x"
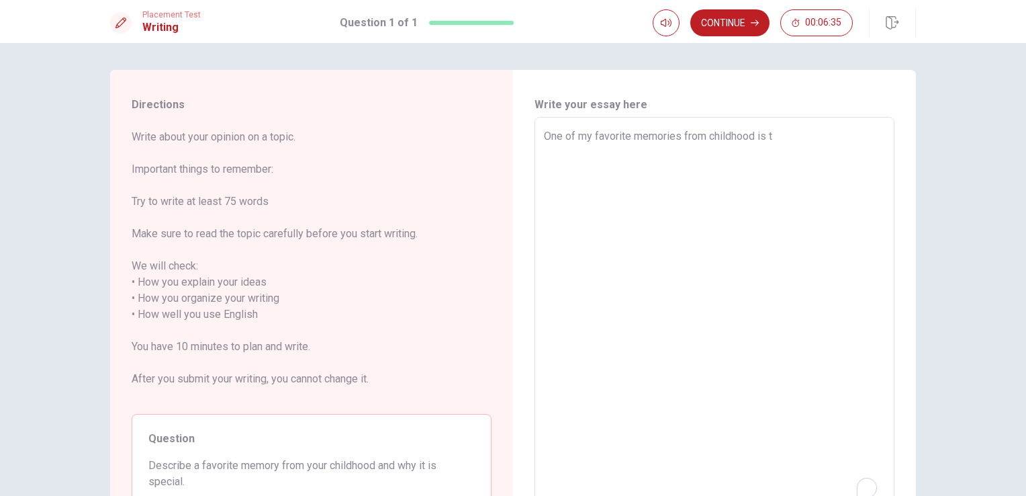
type textarea "One of my favorite memories from childhood is tr"
type textarea "x"
type textarea "One of my favorite memories from childhood is tre"
type textarea "x"
type textarea "One of my favorite memories from childhood is trea"
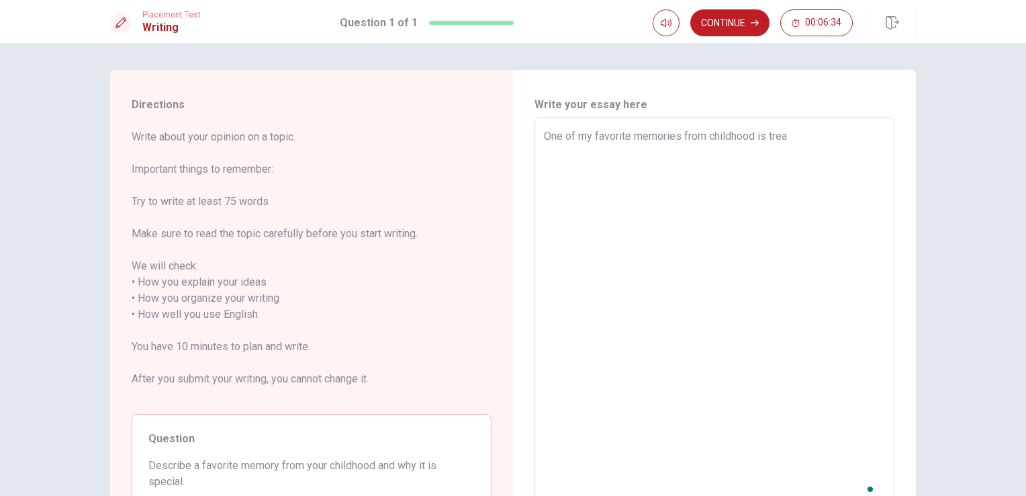
type textarea "x"
type textarea "One of my favorite memories from childhood is treav"
type textarea "x"
type textarea "One of my favorite memories from childhood is [PERSON_NAME]"
type textarea "x"
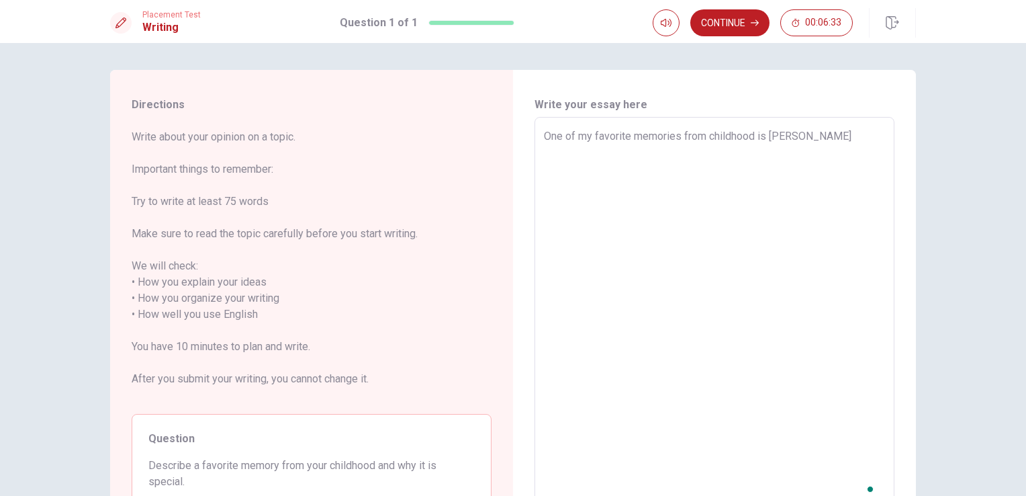
type textarea "One of my favorite memories from childhood is treavil"
type textarea "x"
type textarea "One of my favorite memories from childhood is treavili"
type textarea "x"
type textarea "One of my favorite memories from childhood is treavilin"
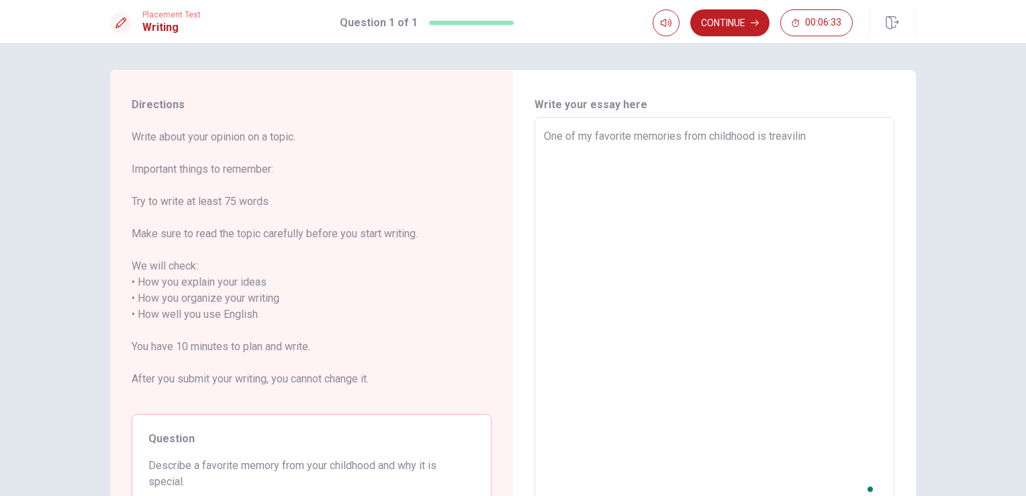
type textarea "x"
type textarea "One of my favorite memories from childhood is treaviling"
type textarea "x"
type textarea "One of my favorite memories from childhood is treavilin"
type textarea "x"
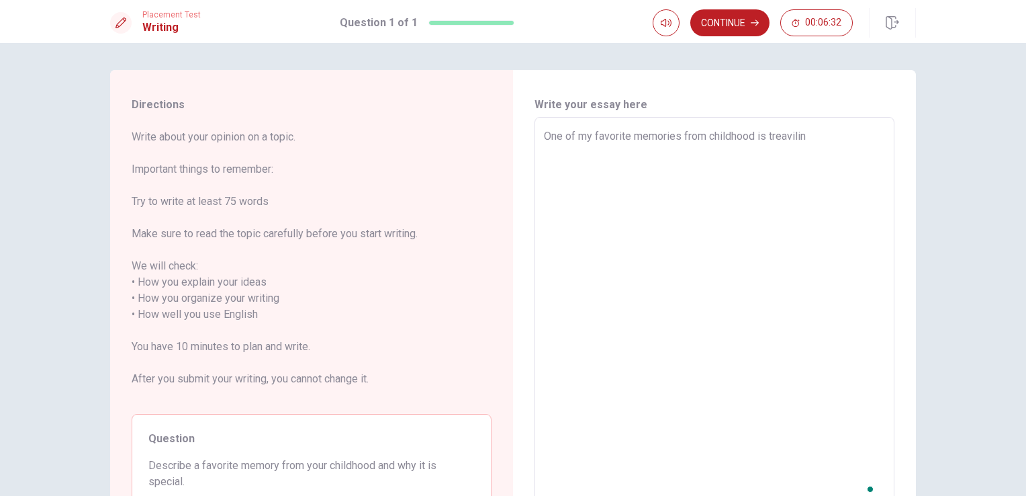
type textarea "One of my favorite memories from childhood is treavili"
type textarea "x"
type textarea "One of my favorite memories from childhood is treavil"
type textarea "x"
type textarea "One of my favorite memories from childhood is [PERSON_NAME]"
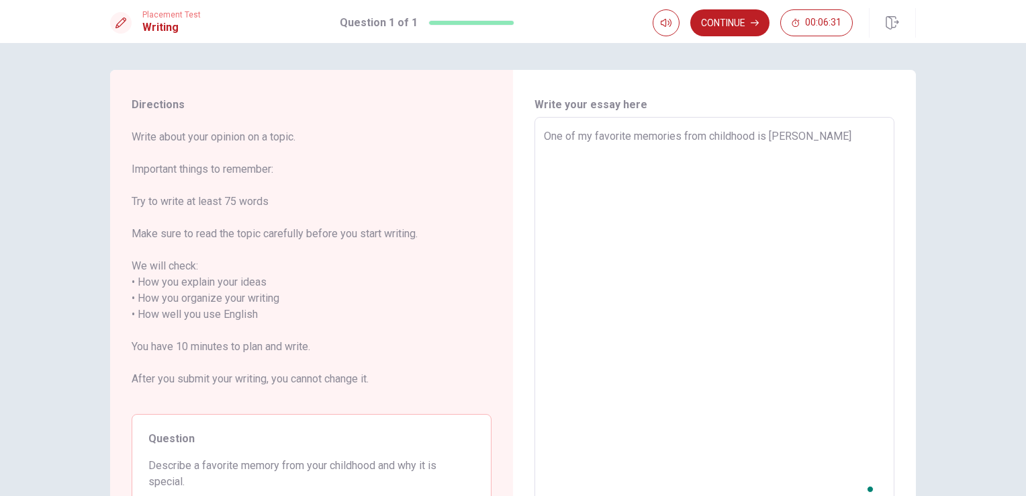
type textarea "x"
type textarea "One of my favorite memories from childhood is [PERSON_NAME]"
type textarea "x"
type textarea "One of my favorite memories from childhood is treavillin"
type textarea "x"
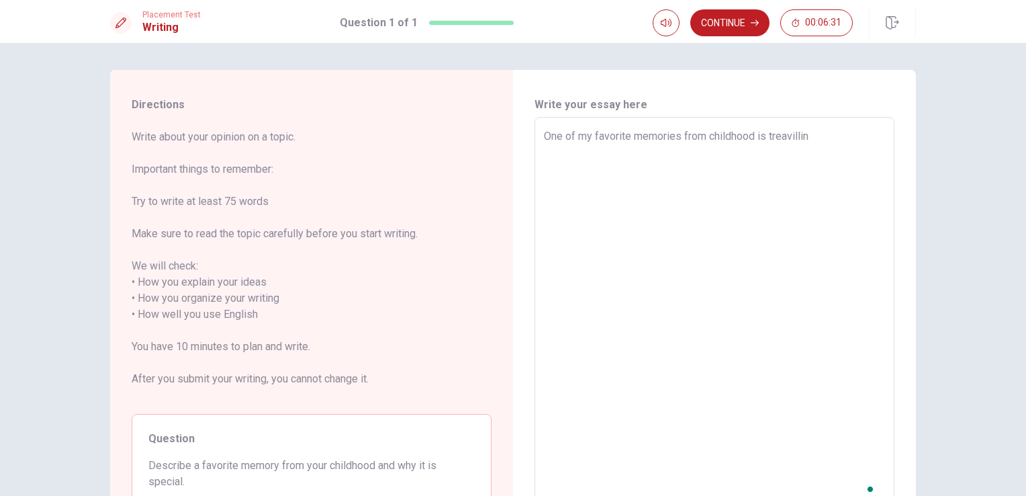
type textarea "One of my favorite memories from childhood is treavilling"
type textarea "x"
type textarea "One of my favorite memories from childhood is treavillin"
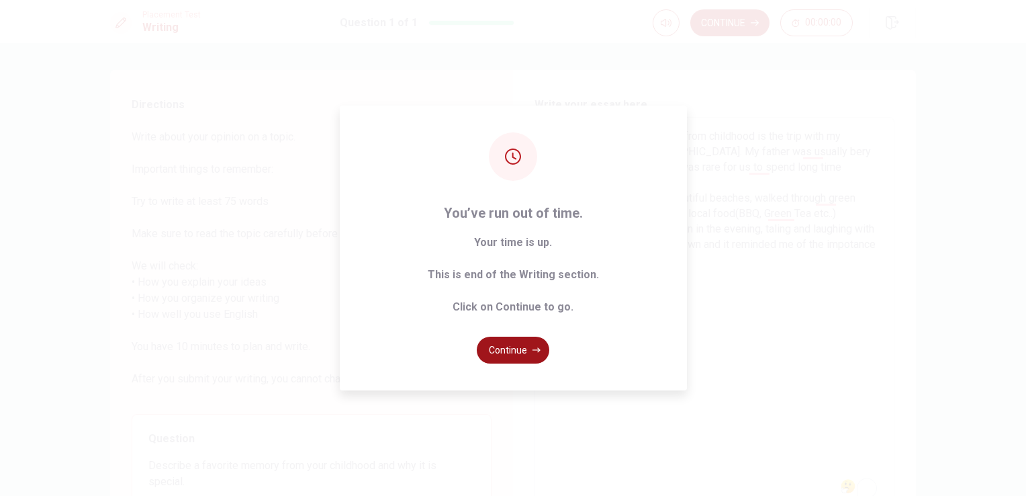
click at [514, 337] on button "Continue" at bounding box center [513, 349] width 73 height 27
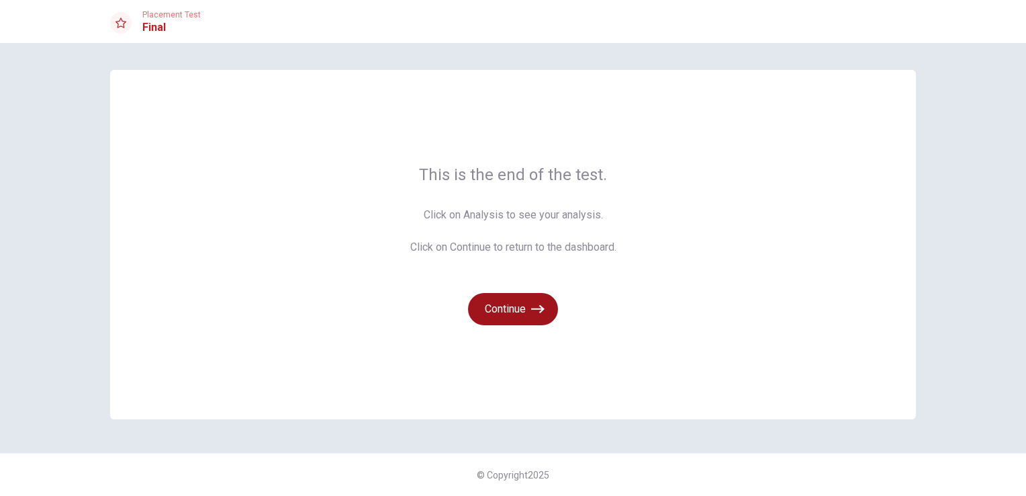
click at [528, 326] on div "This is the end of the test. Click on Analysis to see your analysis. Click on C…" at bounding box center [513, 244] width 806 height 349
click at [530, 314] on button "Continue" at bounding box center [513, 309] width 90 height 32
